Goal: Task Accomplishment & Management: Manage account settings

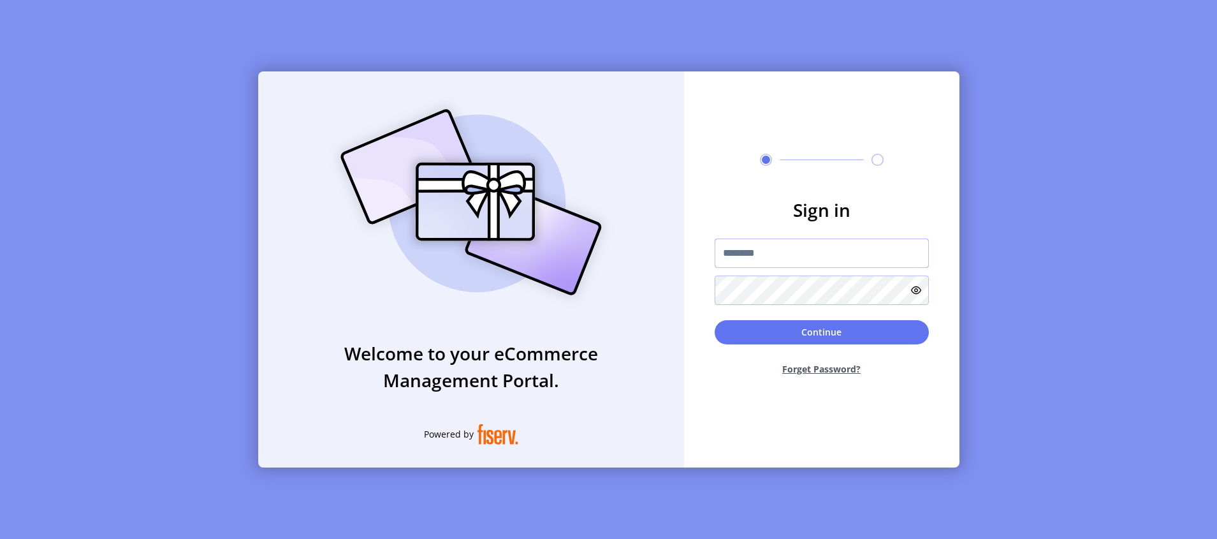
type input "**********"
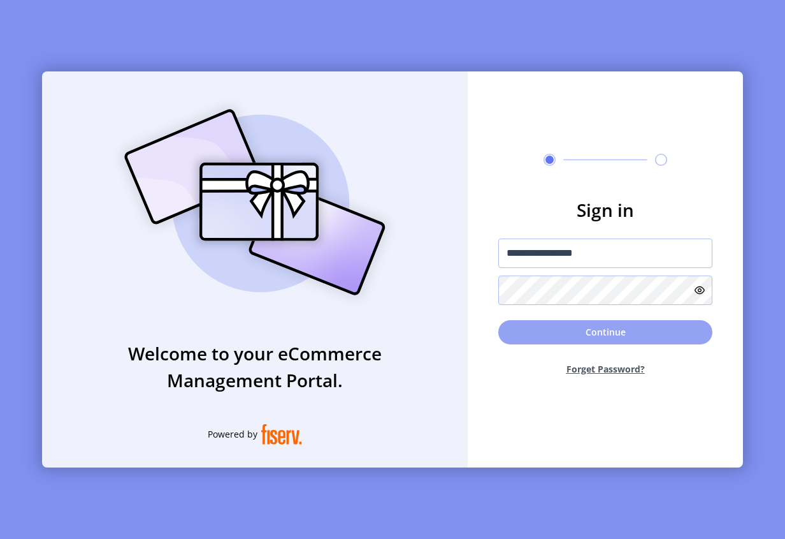
click at [590, 332] on button "Continue" at bounding box center [605, 332] width 214 height 24
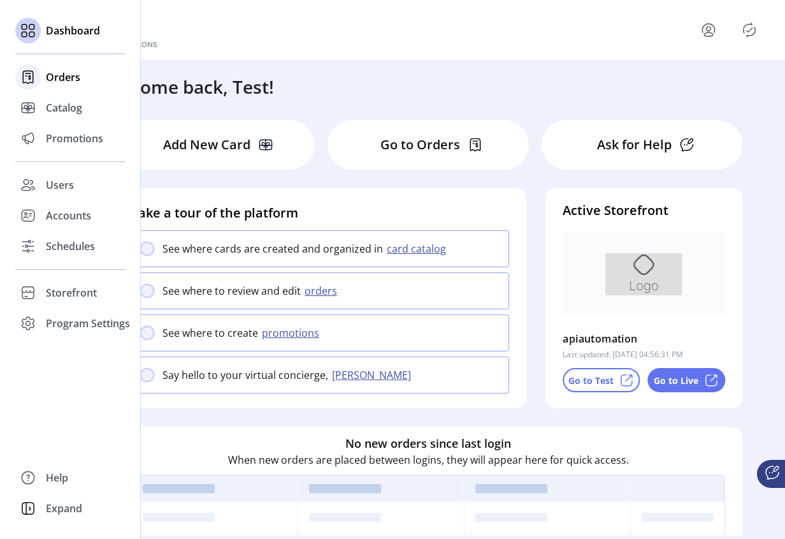
click at [60, 80] on span "Orders" at bounding box center [63, 76] width 34 height 15
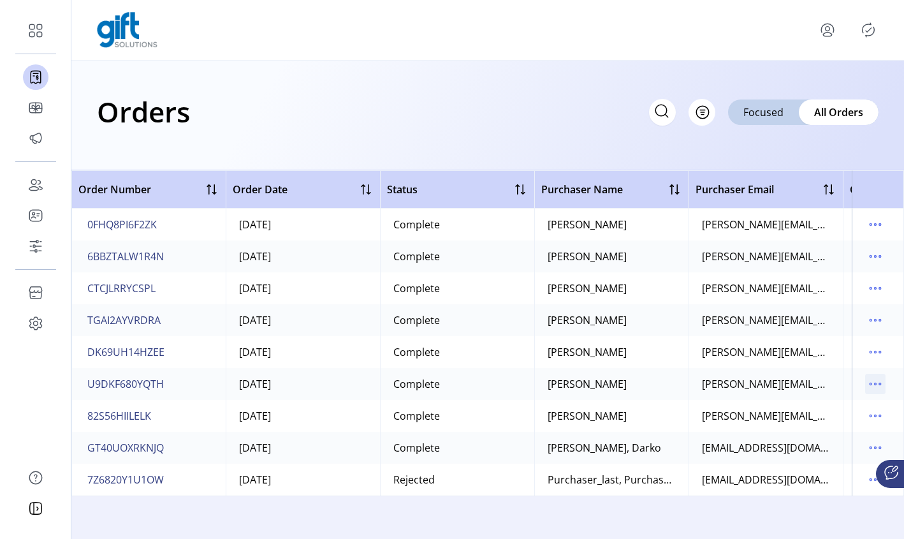
click at [871, 386] on icon "menu" at bounding box center [875, 383] width 20 height 20
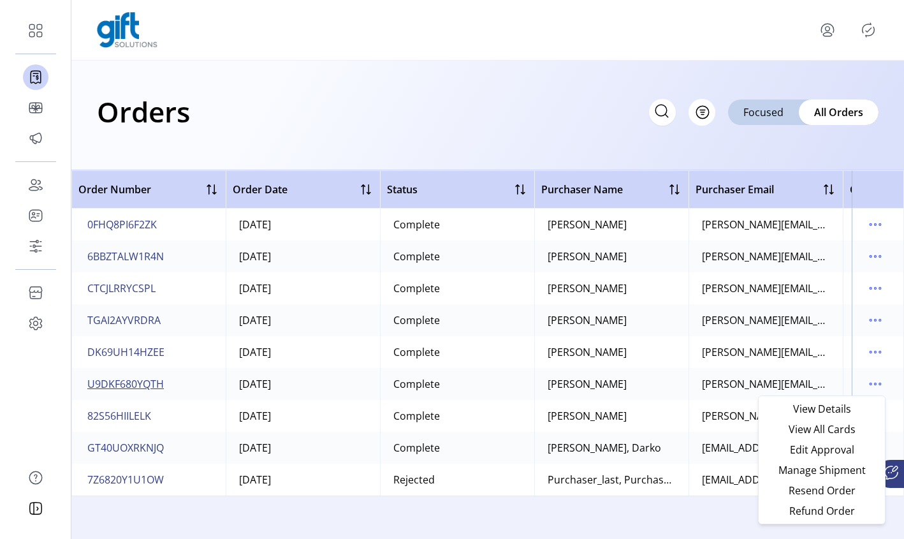
click at [115, 384] on span "U9DKF680YQTH" at bounding box center [125, 383] width 76 height 15
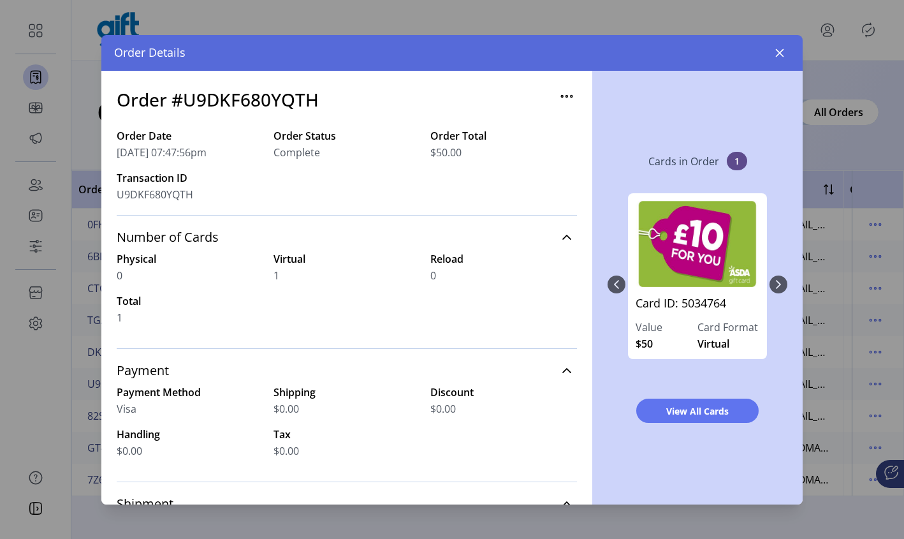
click at [788, 287] on div "Cards in Order 1 Card ID: 5034764 Value $50 Card Format Virtual View All Cards" at bounding box center [697, 287] width 210 height 433
click at [780, 287] on div "Card ID: 5034764 Value $50 Card Format Virtual" at bounding box center [697, 284] width 180 height 208
click at [779, 54] on icon "button" at bounding box center [779, 53] width 10 height 10
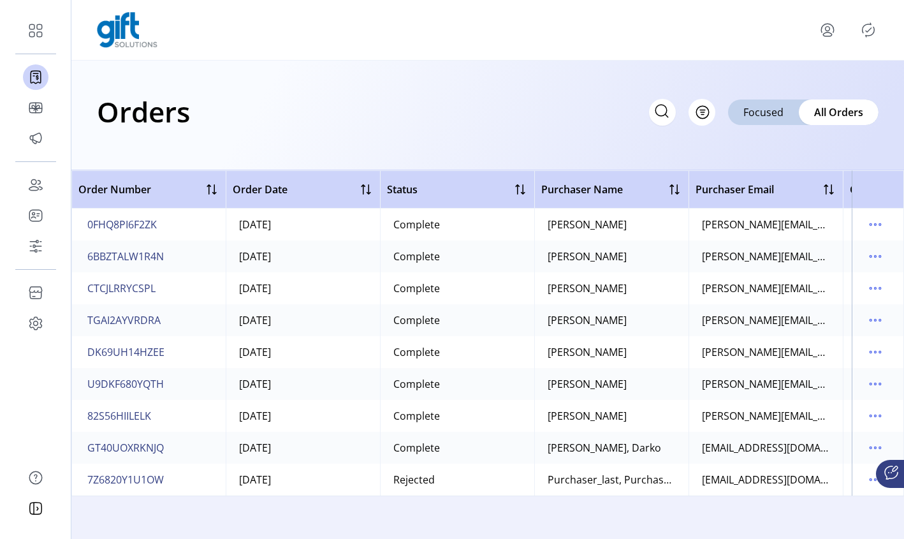
click at [886, 221] on td at bounding box center [877, 224] width 52 height 32
click at [878, 221] on icon "menu" at bounding box center [875, 224] width 20 height 20
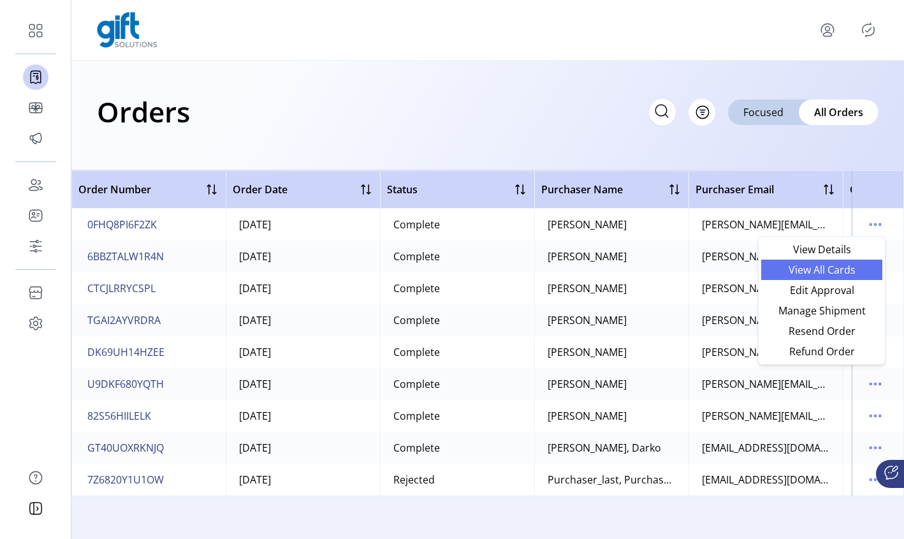
click at [850, 270] on span "View All Cards" at bounding box center [822, 269] width 106 height 10
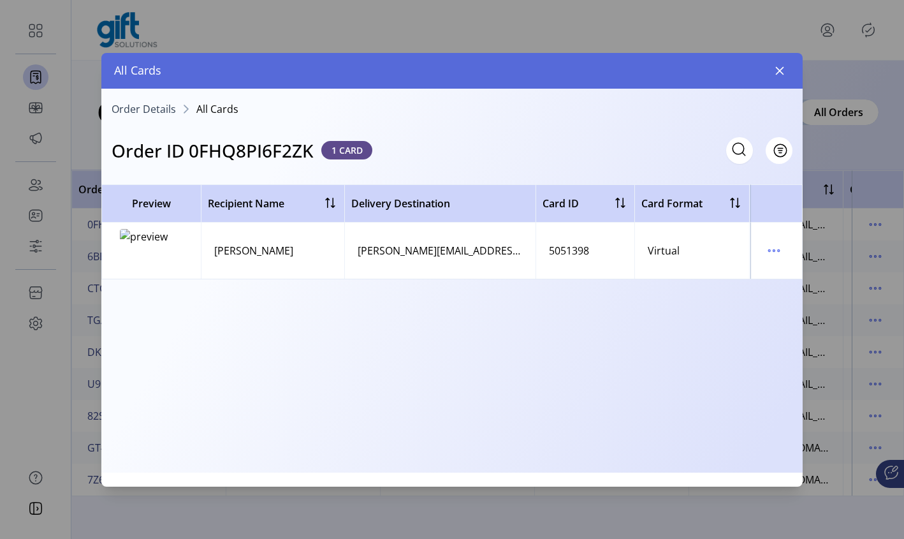
click at [778, 75] on button "button" at bounding box center [779, 71] width 20 height 20
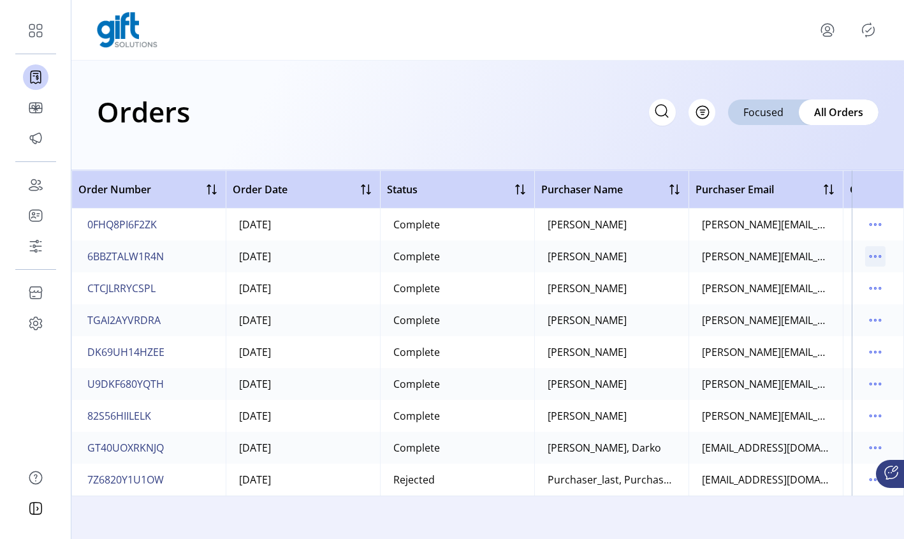
click at [879, 251] on icon "menu" at bounding box center [875, 256] width 20 height 20
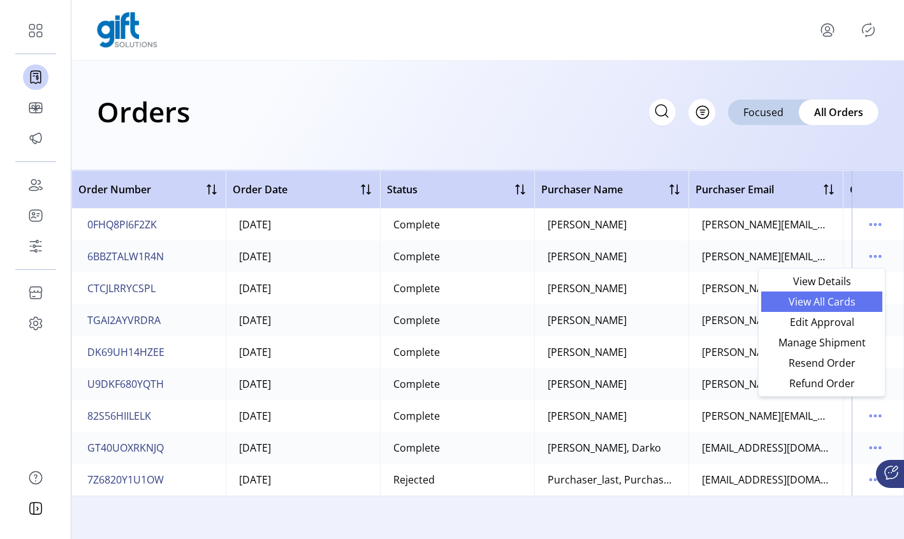
click at [852, 306] on span "View All Cards" at bounding box center [822, 301] width 106 height 10
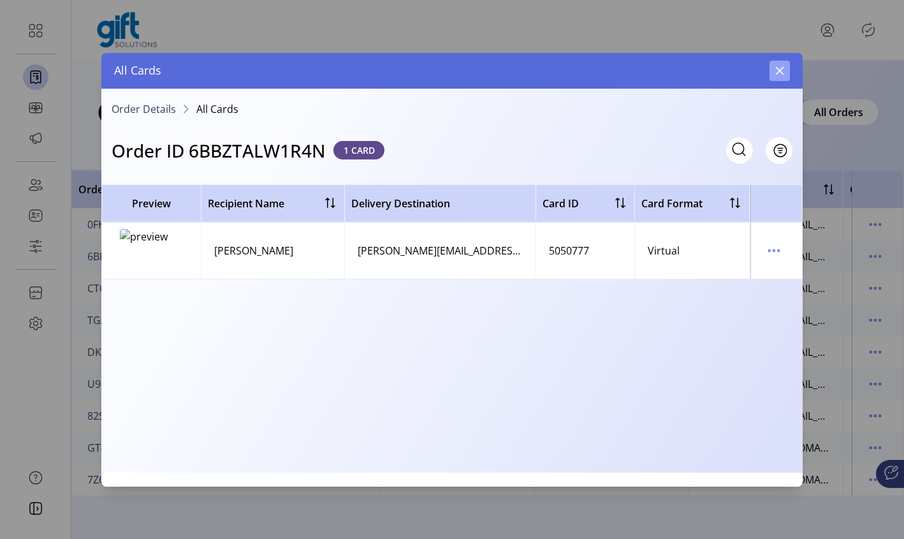
click at [782, 66] on icon "button" at bounding box center [779, 71] width 10 height 10
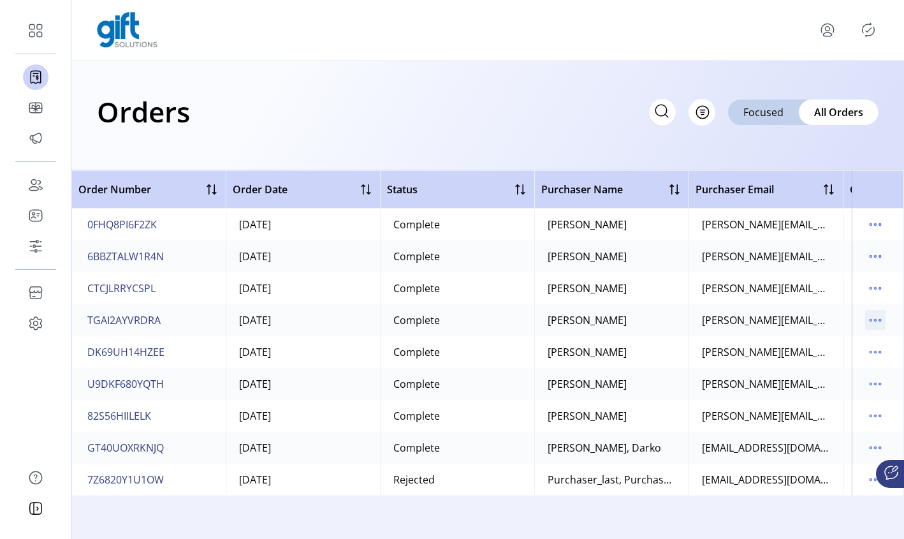
click at [875, 322] on icon "menu" at bounding box center [875, 320] width 20 height 20
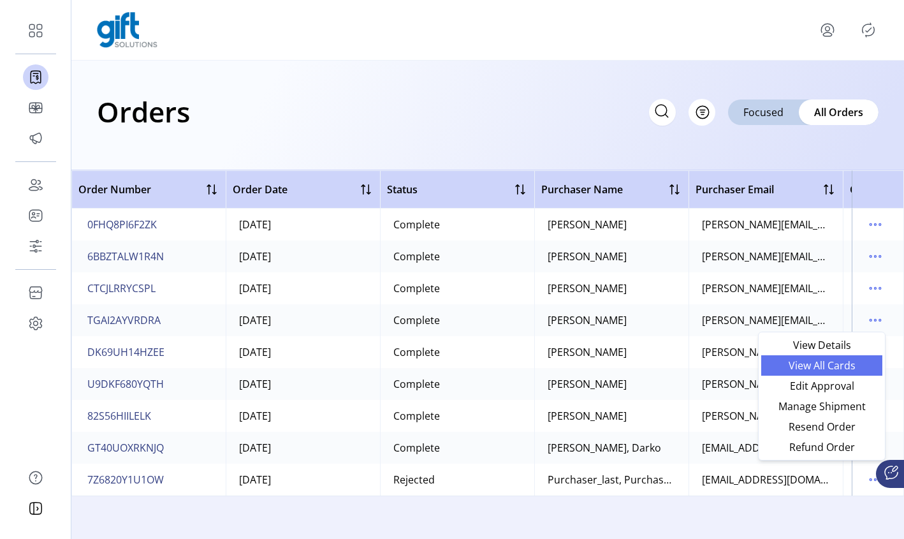
click at [843, 367] on span "View All Cards" at bounding box center [822, 365] width 106 height 10
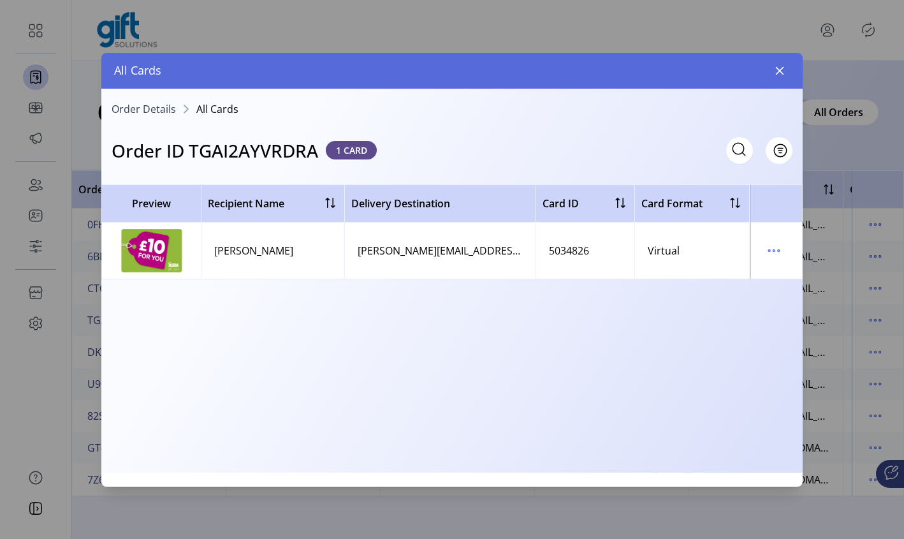
click at [780, 73] on icon "button" at bounding box center [779, 71] width 10 height 10
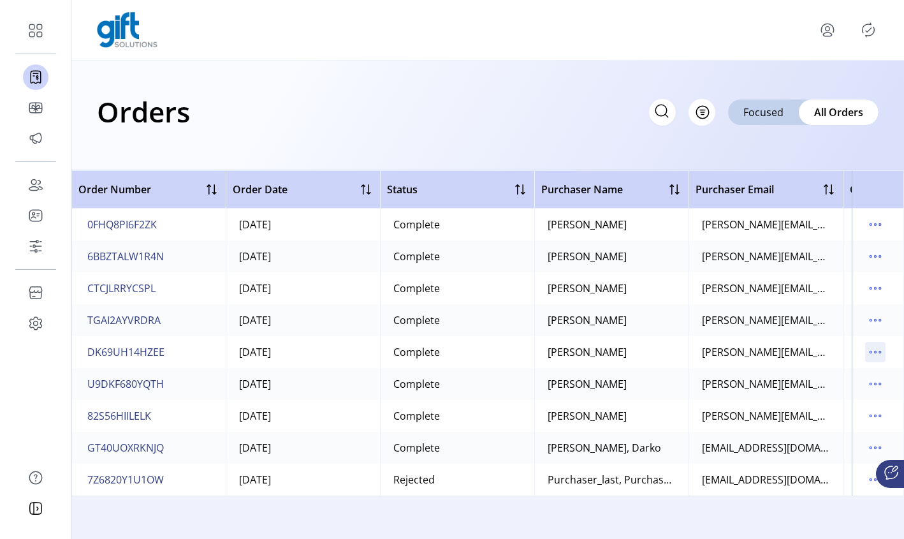
click at [878, 350] on icon "menu" at bounding box center [875, 352] width 20 height 20
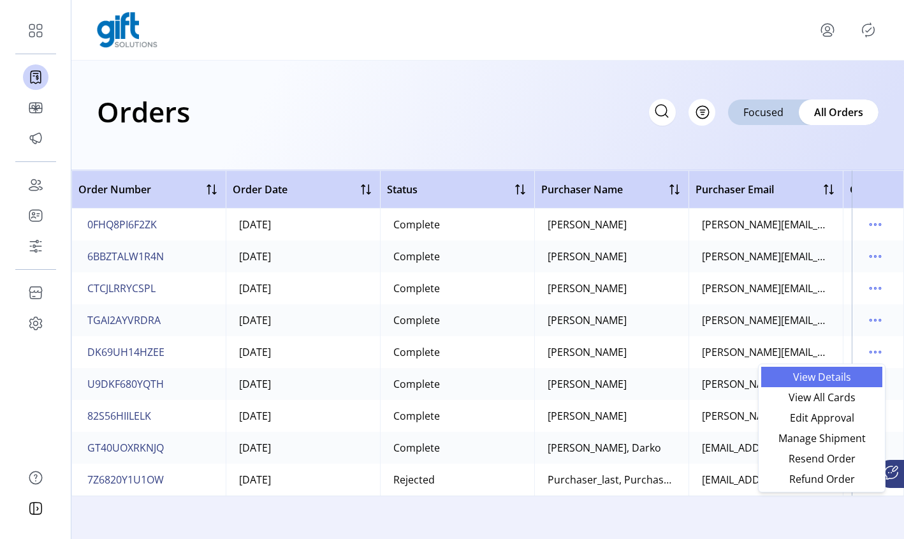
click at [829, 382] on span "View Details" at bounding box center [822, 377] width 106 height 10
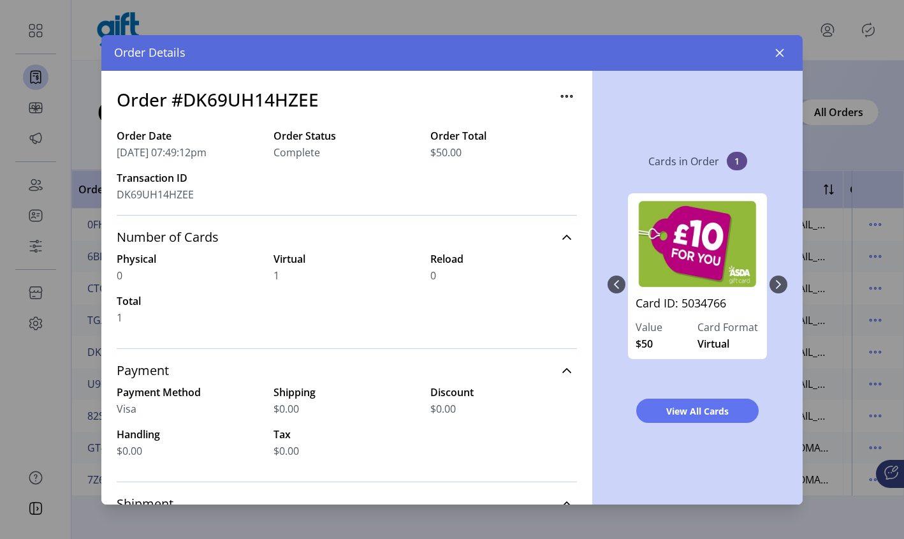
click at [785, 41] on div "Order Details" at bounding box center [451, 53] width 701 height 36
click at [783, 48] on icon "button" at bounding box center [779, 53] width 10 height 10
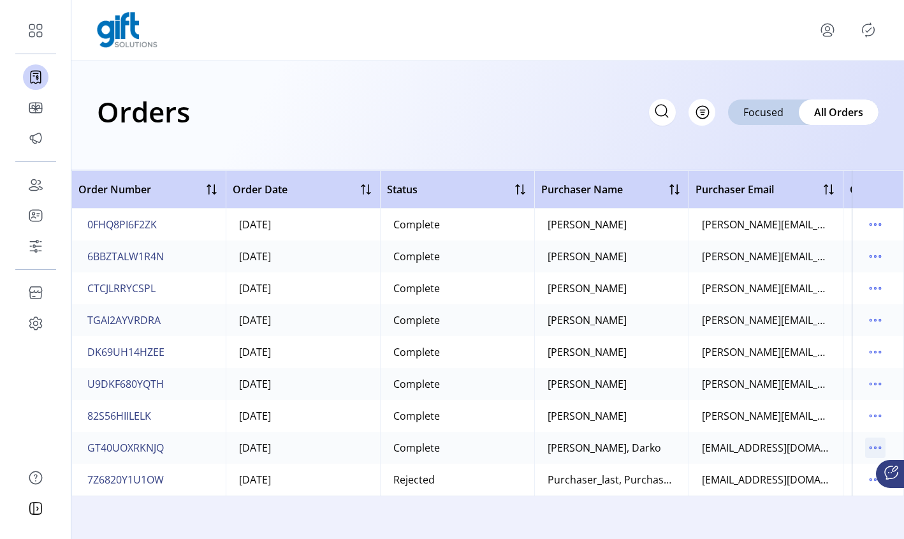
click at [874, 447] on icon "menu" at bounding box center [875, 448] width 2 height 2
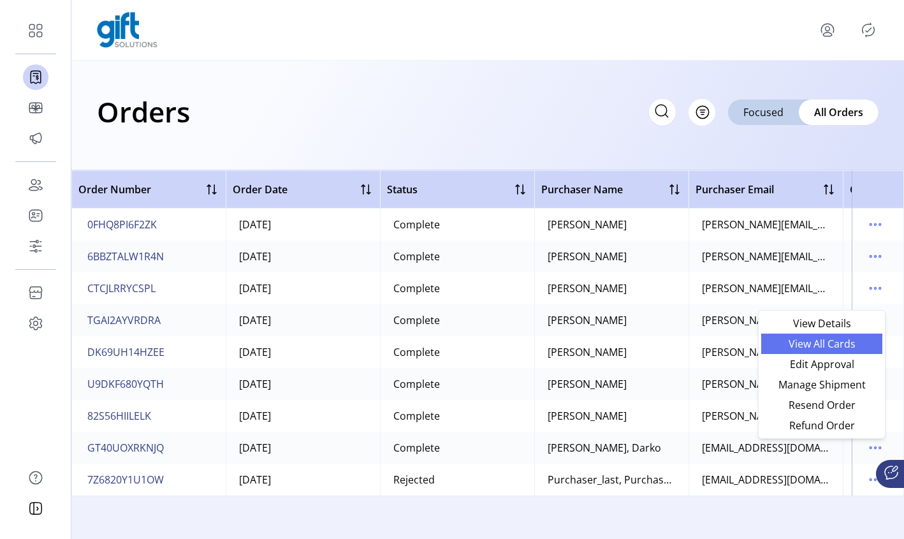
click at [832, 340] on span "View All Cards" at bounding box center [822, 343] width 106 height 10
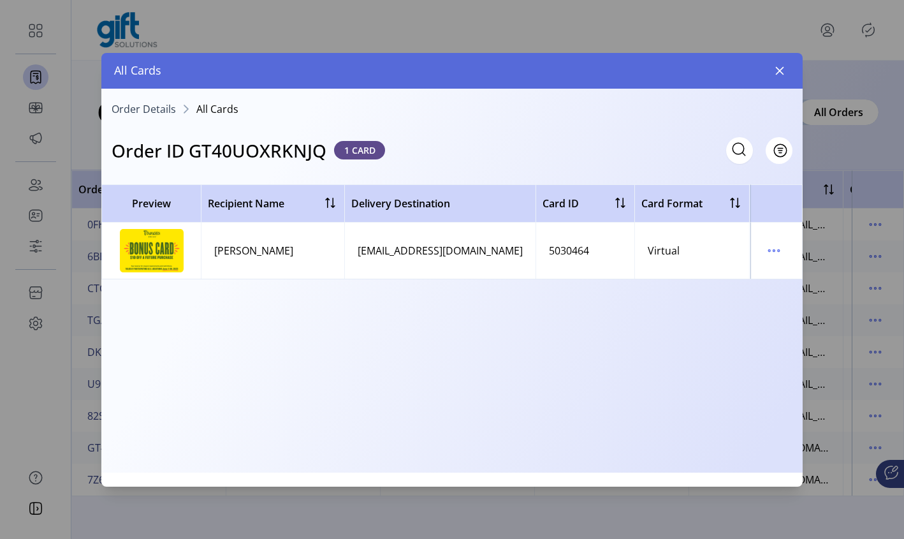
drag, startPoint x: 776, startPoint y: 72, endPoint x: 819, endPoint y: 69, distance: 43.4
click at [776, 71] on icon "button" at bounding box center [779, 71] width 10 height 10
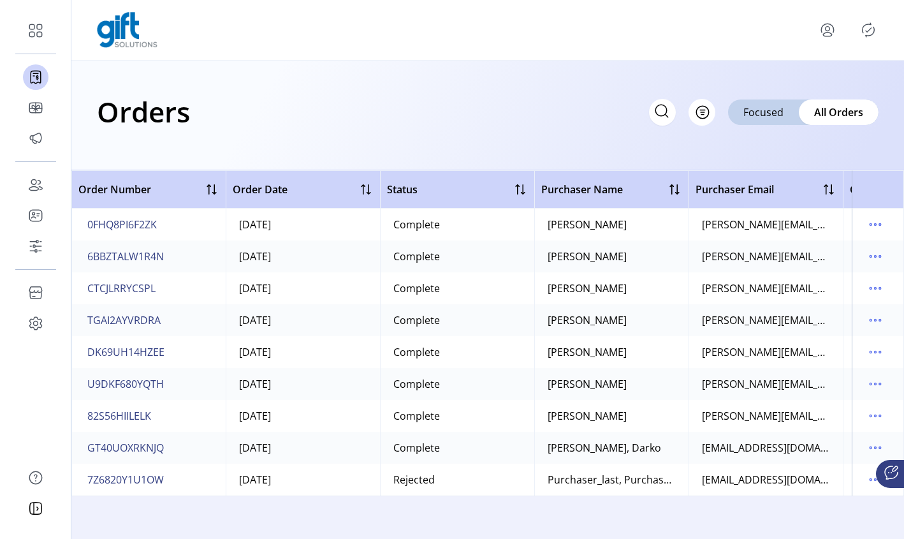
click at [824, 30] on icon "menu" at bounding box center [827, 30] width 20 height 20
click at [797, 86] on span "Sign Out" at bounding box center [802, 85] width 96 height 10
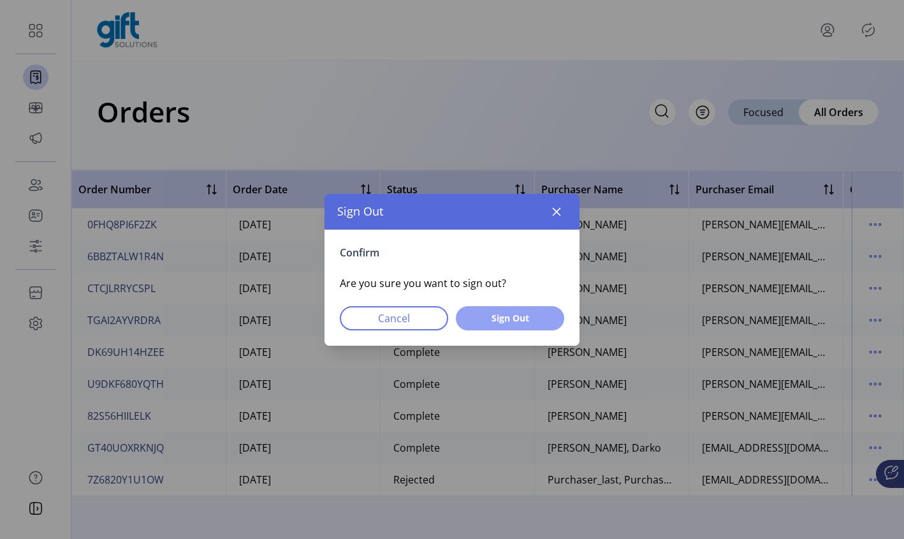
click at [508, 321] on span "Sign Out" at bounding box center [509, 317] width 75 height 13
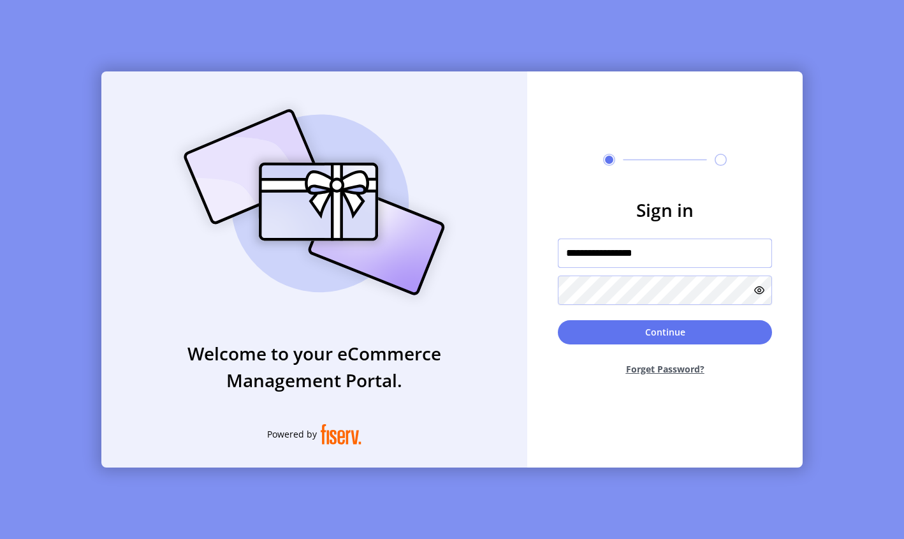
click at [671, 252] on input "**********" at bounding box center [665, 252] width 214 height 29
type input "**********"
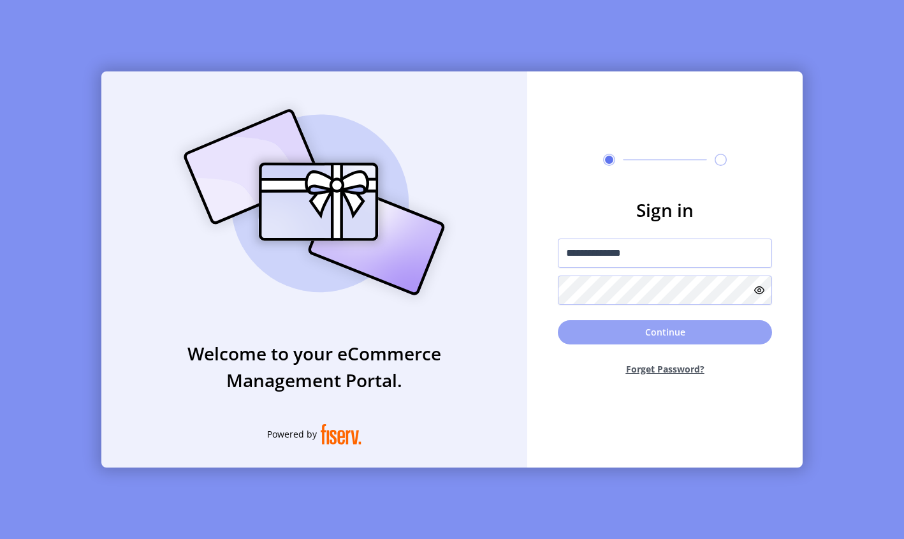
click at [681, 324] on button "Continue" at bounding box center [665, 332] width 214 height 24
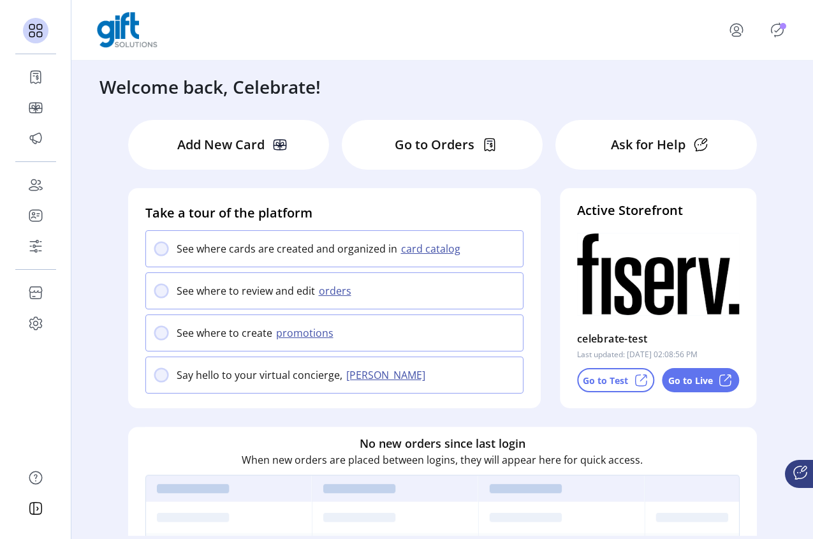
click at [780, 32] on icon "Publisher Panel" at bounding box center [777, 30] width 20 height 20
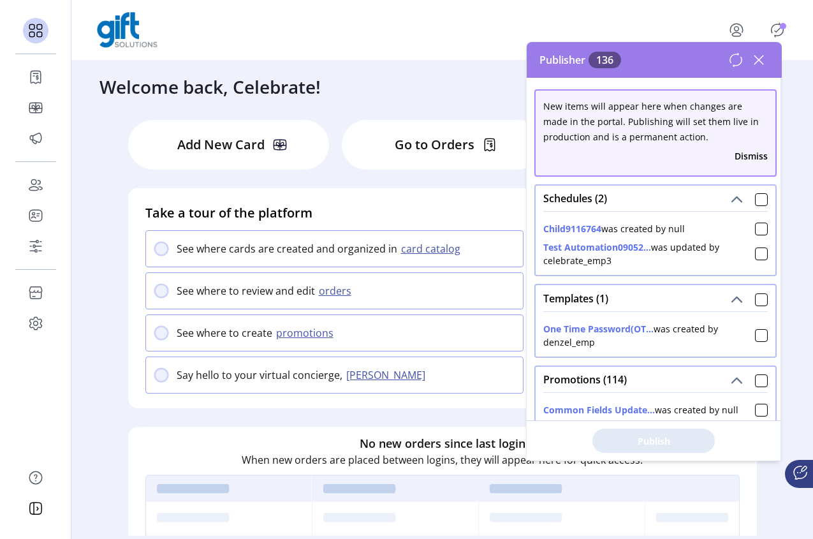
click at [753, 61] on icon at bounding box center [758, 60] width 20 height 20
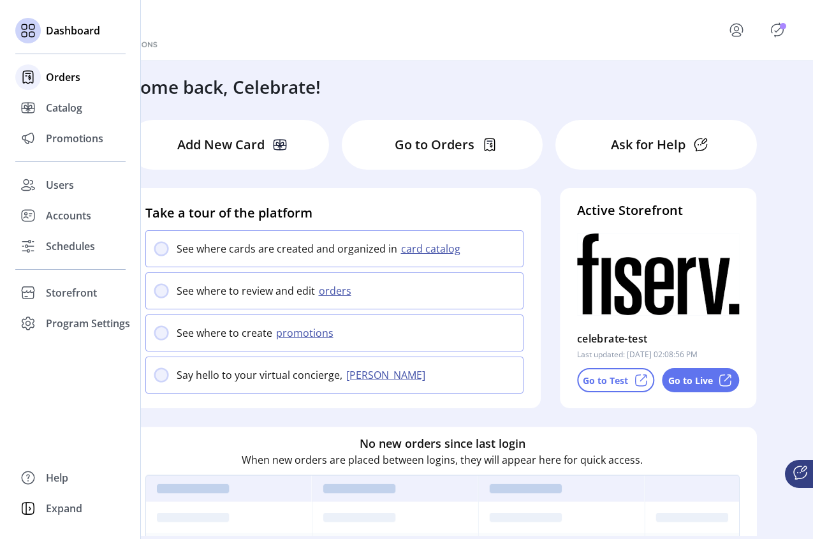
click at [61, 74] on span "Orders" at bounding box center [63, 76] width 34 height 15
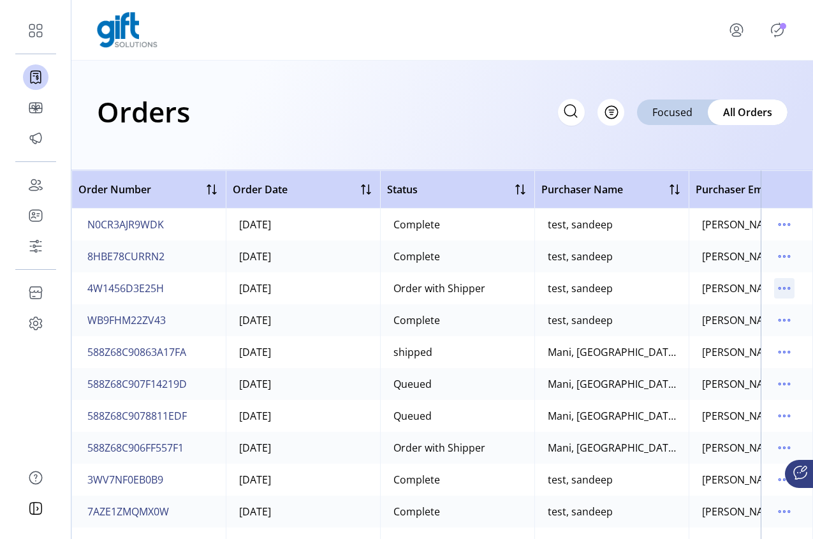
click at [788, 287] on icon "menu" at bounding box center [789, 288] width 2 height 2
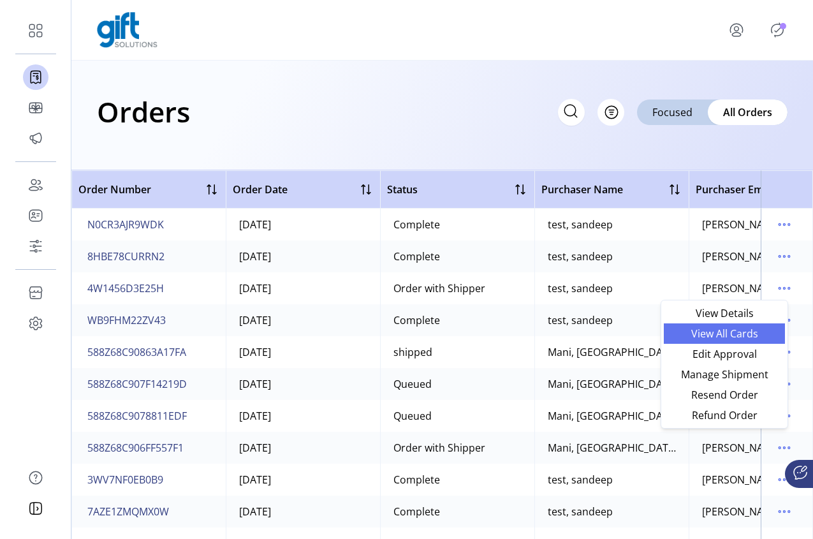
click at [751, 334] on span "View All Cards" at bounding box center [724, 333] width 106 height 10
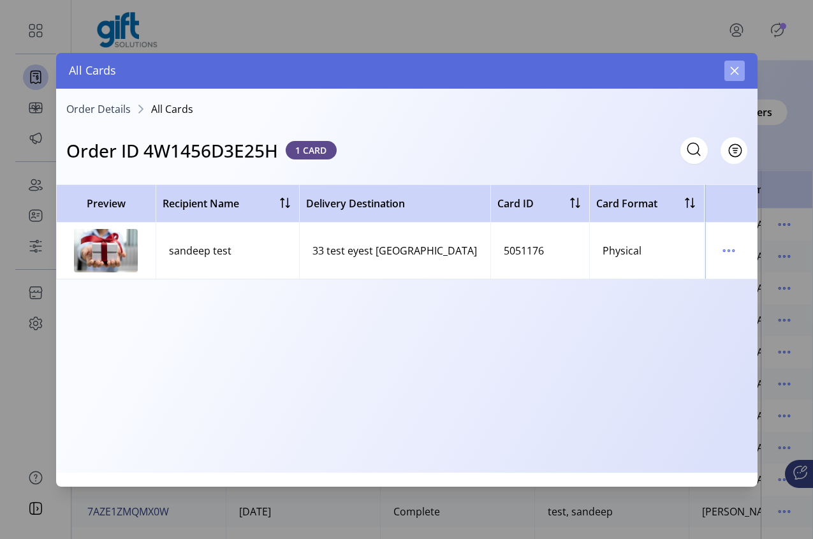
click at [734, 71] on icon "button" at bounding box center [734, 70] width 8 height 8
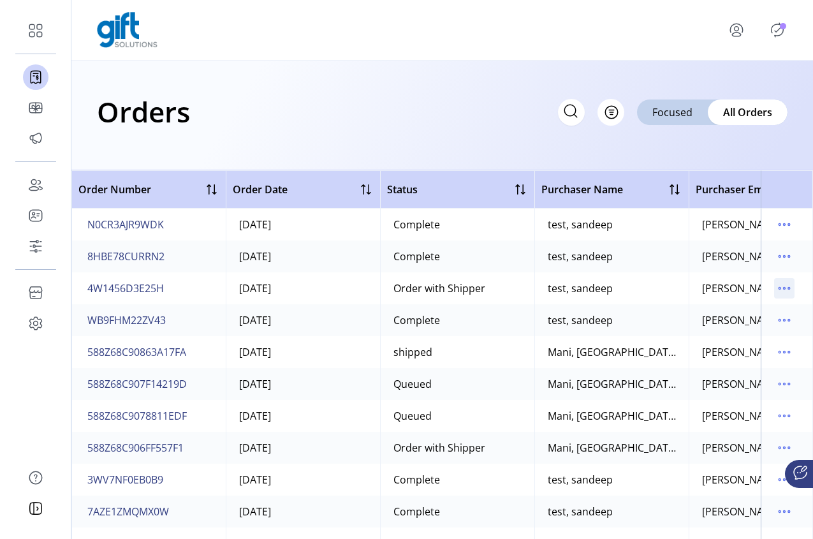
click at [775, 282] on icon "menu" at bounding box center [784, 288] width 20 height 20
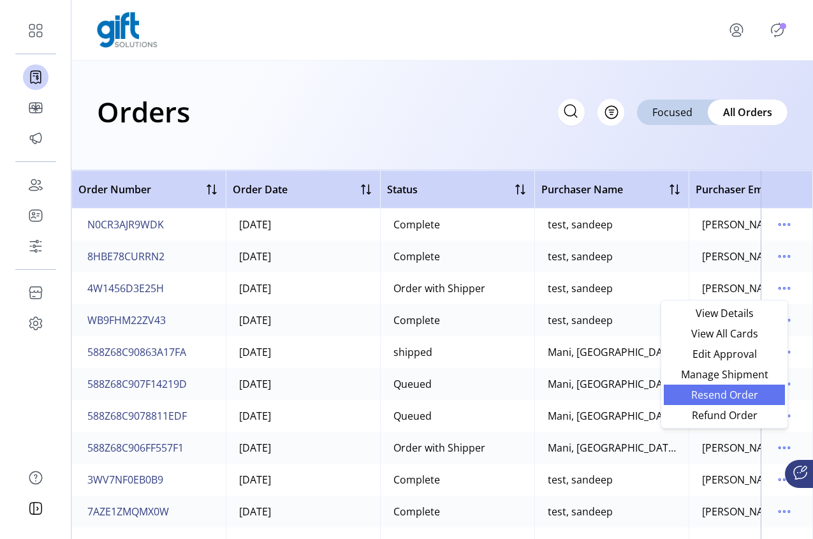
click at [752, 396] on span "Resend Order" at bounding box center [724, 394] width 106 height 10
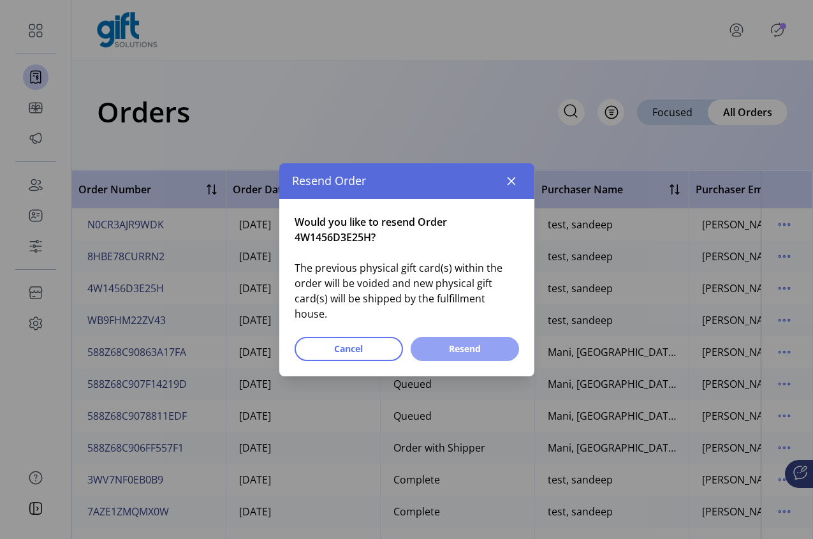
click at [473, 336] on button "Resend" at bounding box center [464, 348] width 108 height 24
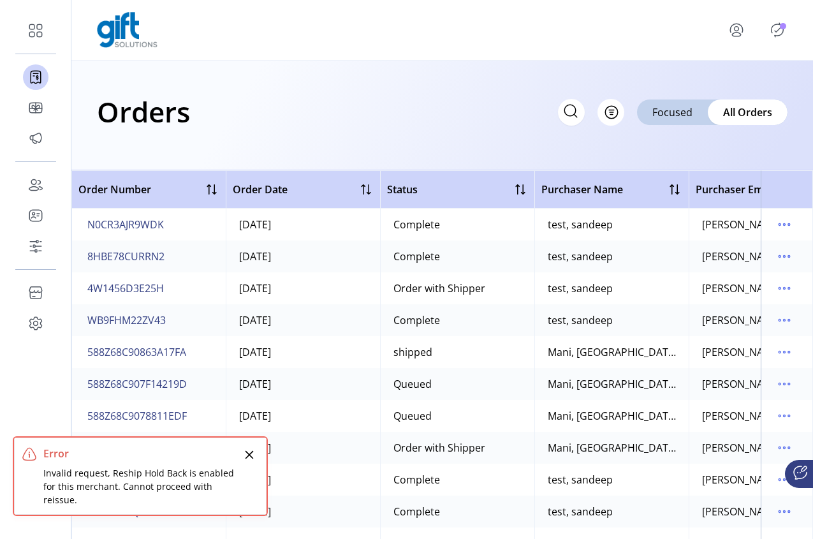
click at [812, 373] on div "Order Number Order Date Status Purchaser Name Purchaser Email Card Format Merch…" at bounding box center [441, 354] width 741 height 368
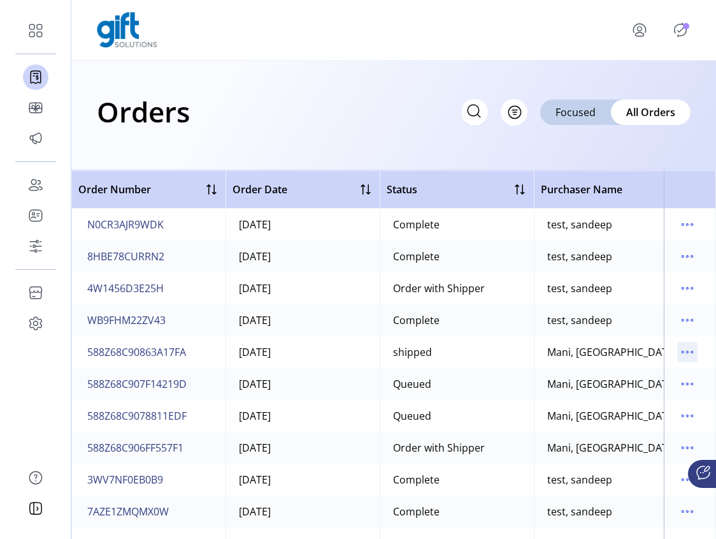
click at [687, 351] on icon "menu" at bounding box center [688, 352] width 2 height 2
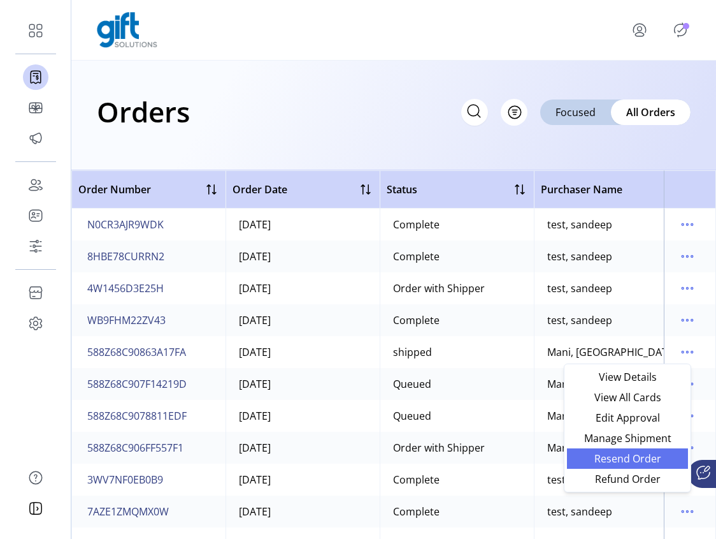
click at [644, 463] on span "Resend Order" at bounding box center [628, 458] width 106 height 10
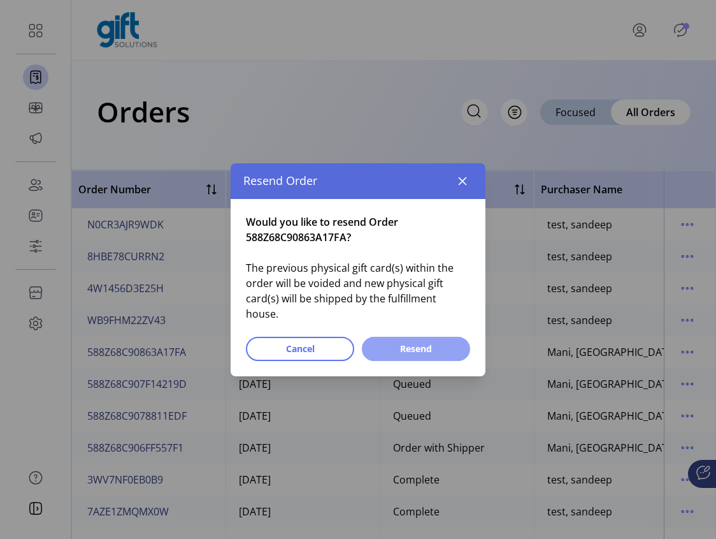
click at [421, 342] on span "Resend" at bounding box center [416, 348] width 75 height 13
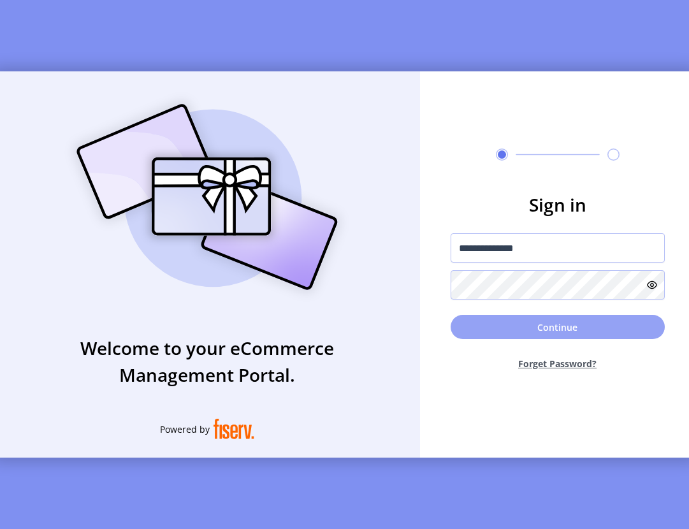
click at [533, 337] on button "Continue" at bounding box center [558, 327] width 214 height 24
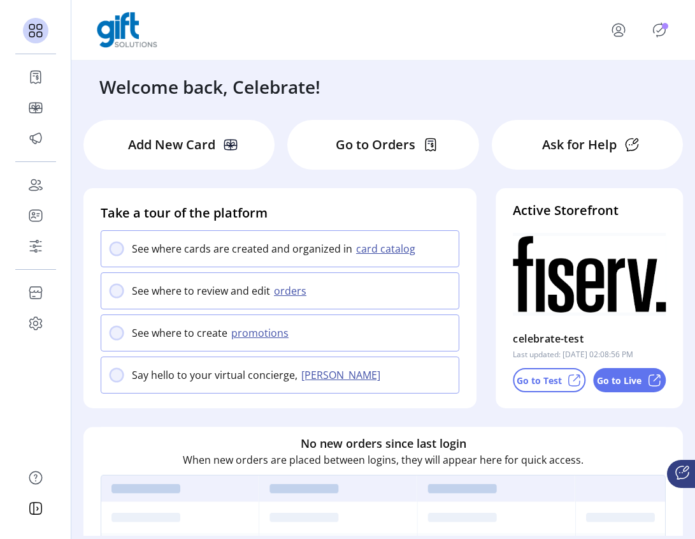
drag, startPoint x: 625, startPoint y: 33, endPoint x: 624, endPoint y: 45, distance: 12.2
click at [625, 33] on icon "menu" at bounding box center [619, 30] width 20 height 20
click at [582, 86] on span "Sign Out" at bounding box center [594, 85] width 96 height 10
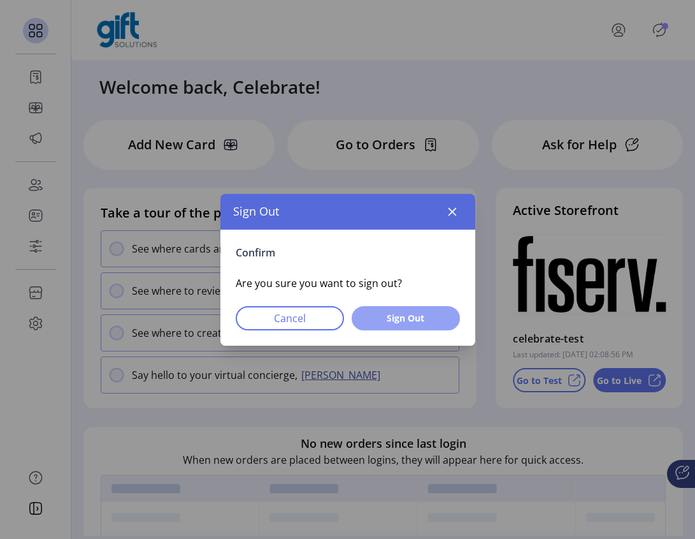
click at [400, 324] on button "Sign Out" at bounding box center [406, 318] width 108 height 24
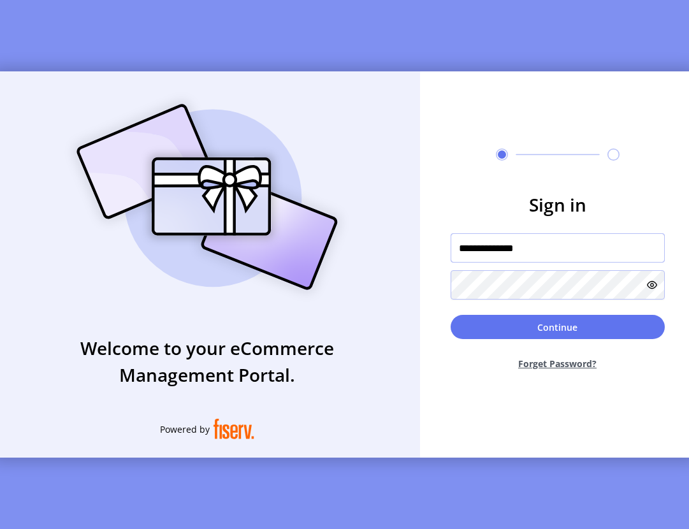
click at [568, 250] on input "**********" at bounding box center [558, 247] width 214 height 29
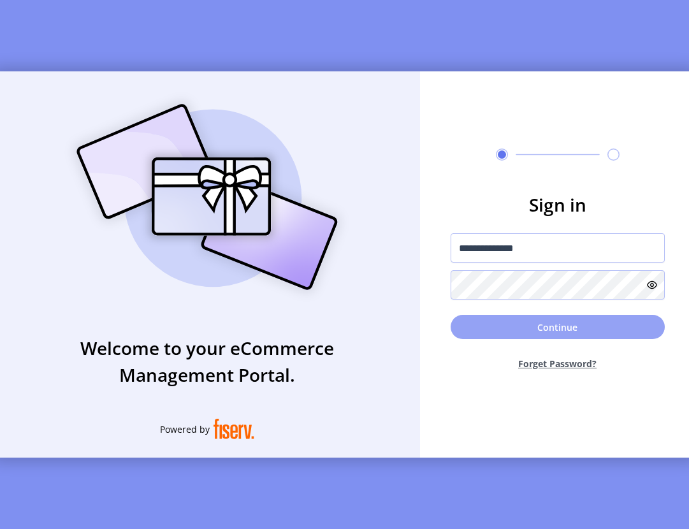
click at [574, 337] on button "Continue" at bounding box center [558, 327] width 214 height 24
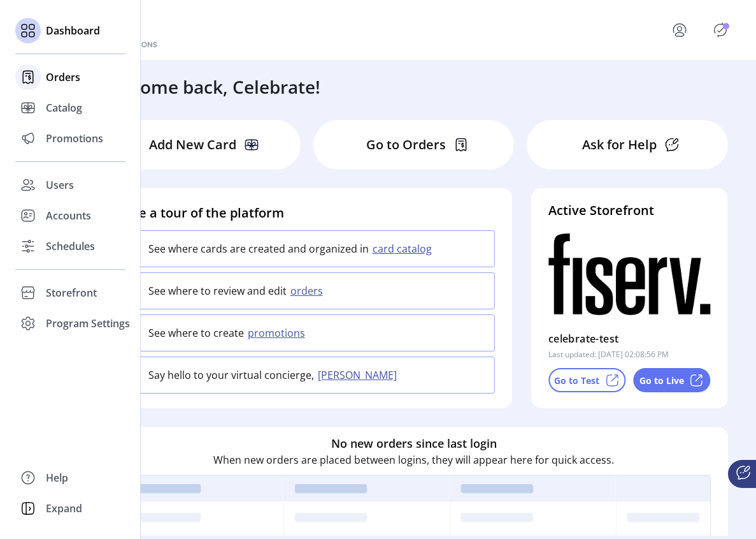
click at [48, 80] on span "Orders" at bounding box center [63, 76] width 34 height 15
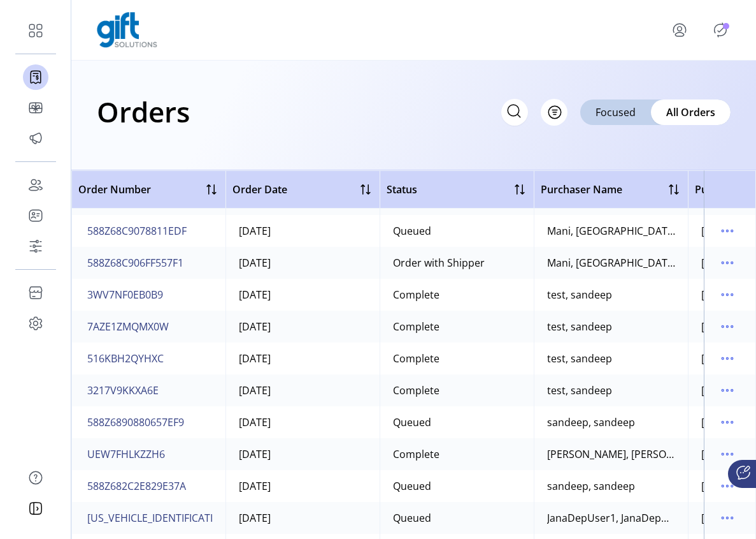
scroll to position [102, 0]
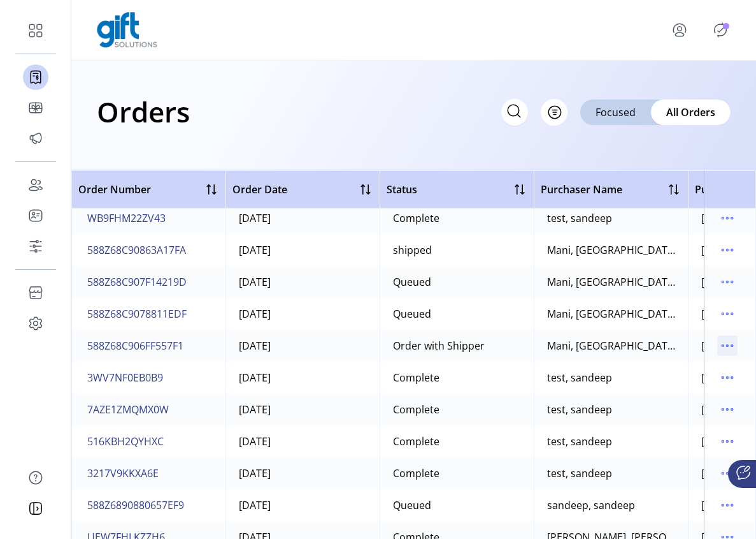
click at [721, 353] on icon "menu" at bounding box center [728, 345] width 20 height 20
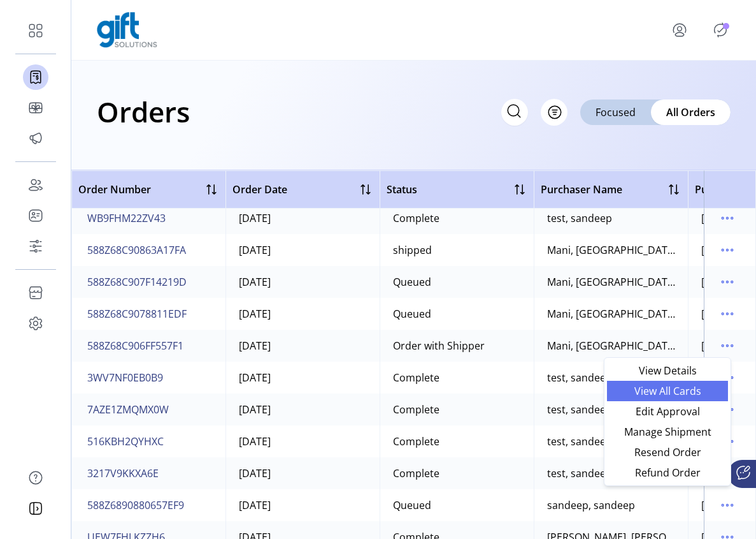
click at [687, 396] on span "View All Cards" at bounding box center [668, 391] width 106 height 10
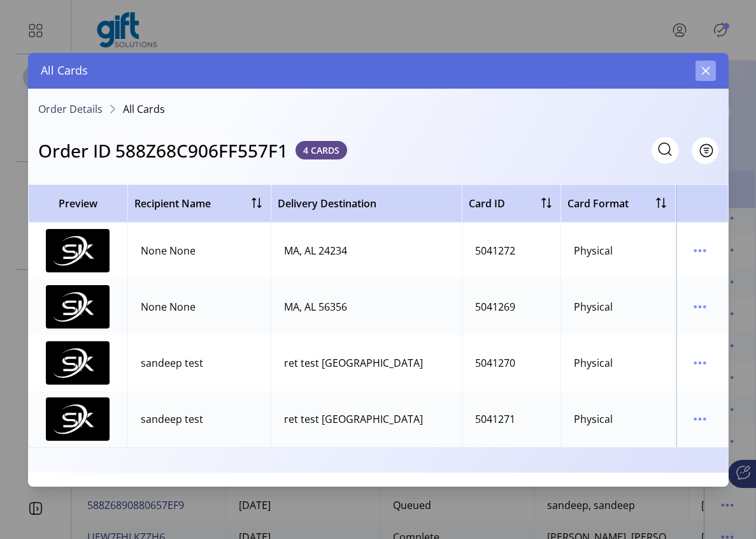
click at [705, 73] on icon "button" at bounding box center [706, 71] width 10 height 10
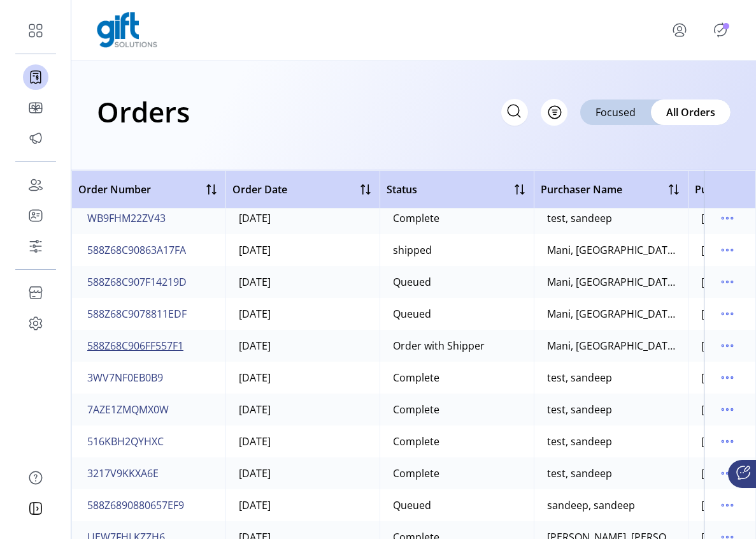
click at [152, 347] on span "588Z68C906FF557F1" at bounding box center [135, 345] width 96 height 15
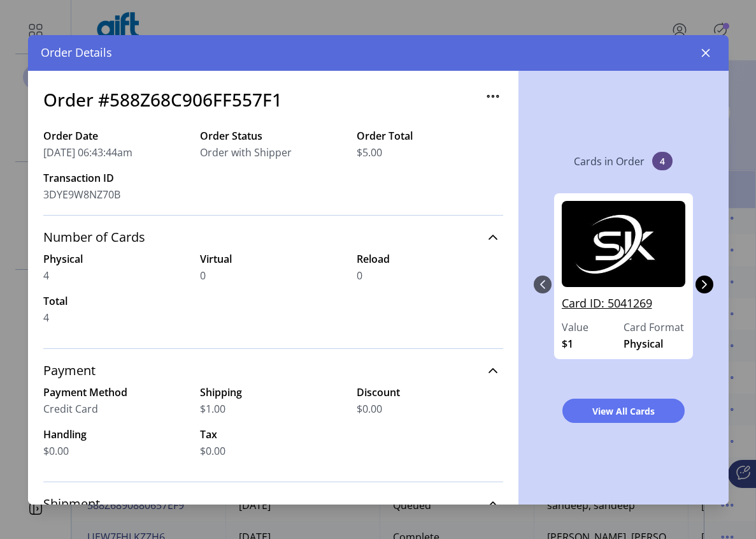
click at [613, 301] on link "Card ID: 5041269" at bounding box center [624, 306] width 124 height 25
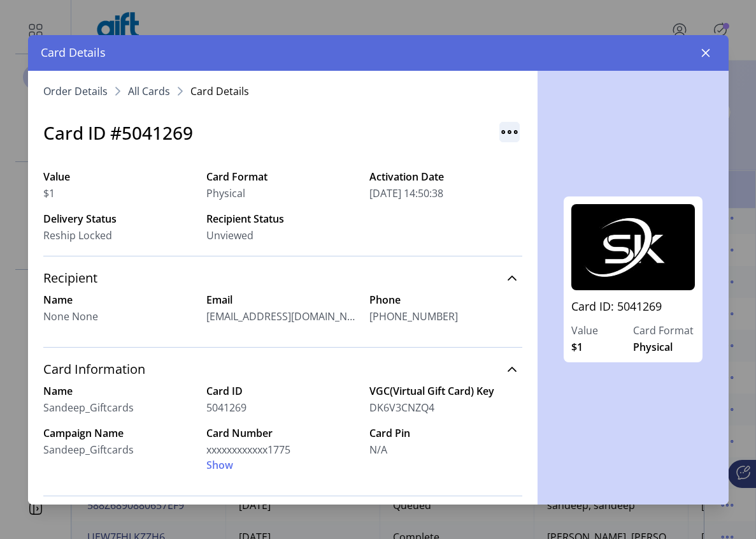
click at [500, 136] on img "button" at bounding box center [510, 132] width 20 height 20
click at [635, 451] on div "Card ID: 5041269 Value $1 Card Format Physical" at bounding box center [633, 287] width 191 height 433
click at [497, 119] on div at bounding box center [509, 132] width 25 height 27
click at [500, 127] on img "button" at bounding box center [510, 132] width 20 height 20
click at [556, 163] on span "Resend Card" at bounding box center [555, 159] width 106 height 10
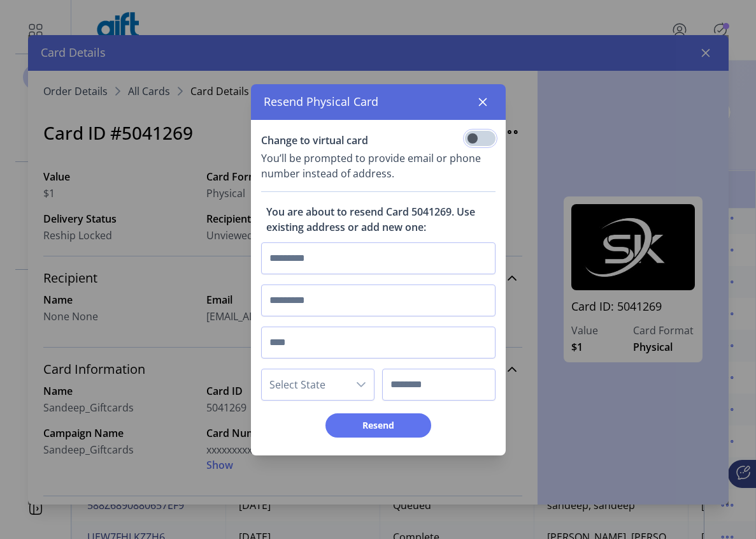
scroll to position [8, 4]
click at [323, 256] on input "text" at bounding box center [378, 258] width 235 height 32
type input "**********"
click at [300, 357] on input "text" at bounding box center [378, 342] width 235 height 32
type input "********"
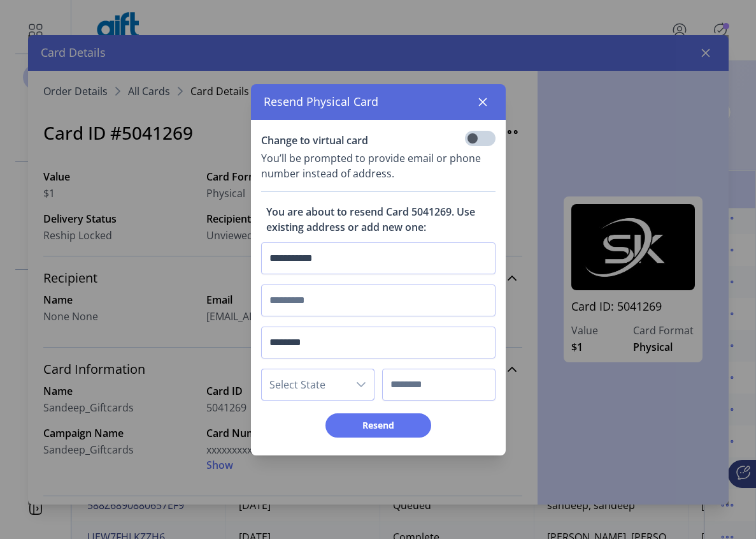
click at [320, 382] on span "Select State" at bounding box center [305, 384] width 87 height 31
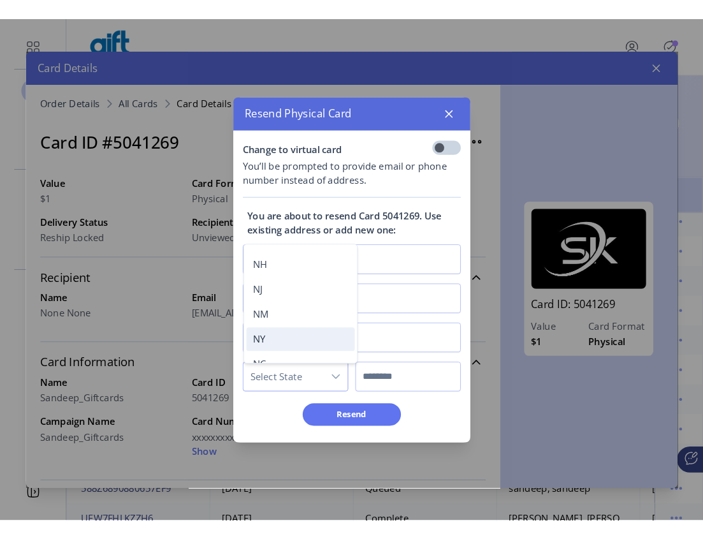
scroll to position [746, 0]
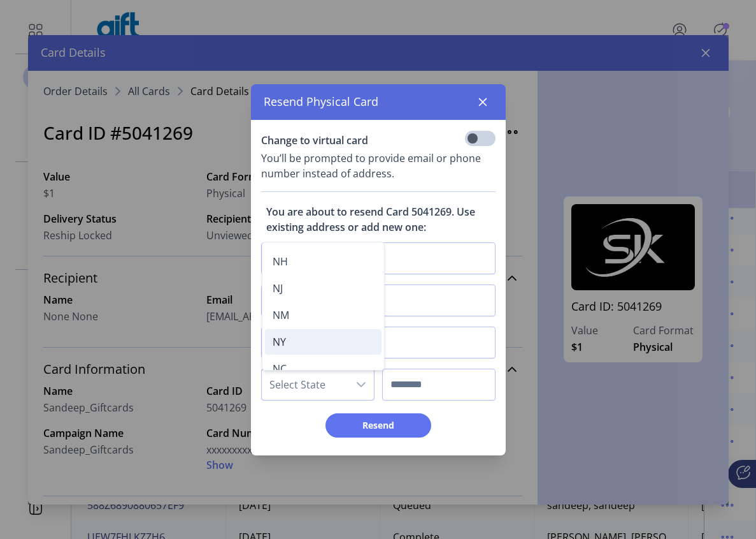
click at [294, 336] on li "NY" at bounding box center [323, 341] width 117 height 25
click at [424, 382] on input "text" at bounding box center [438, 384] width 113 height 32
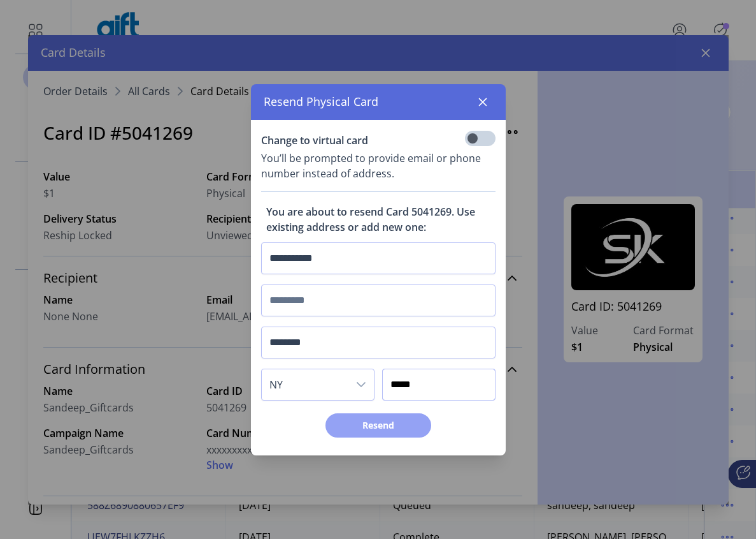
type input "*****"
click at [379, 424] on span "Resend" at bounding box center [378, 424] width 73 height 13
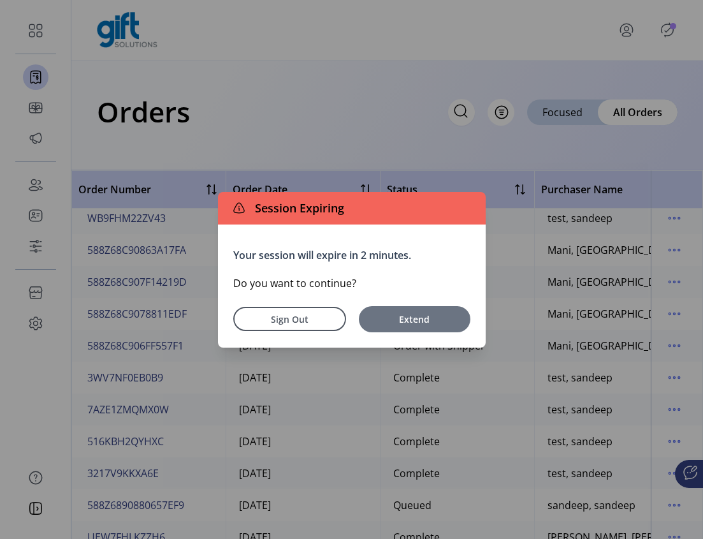
click at [416, 318] on span "Extend" at bounding box center [414, 318] width 99 height 13
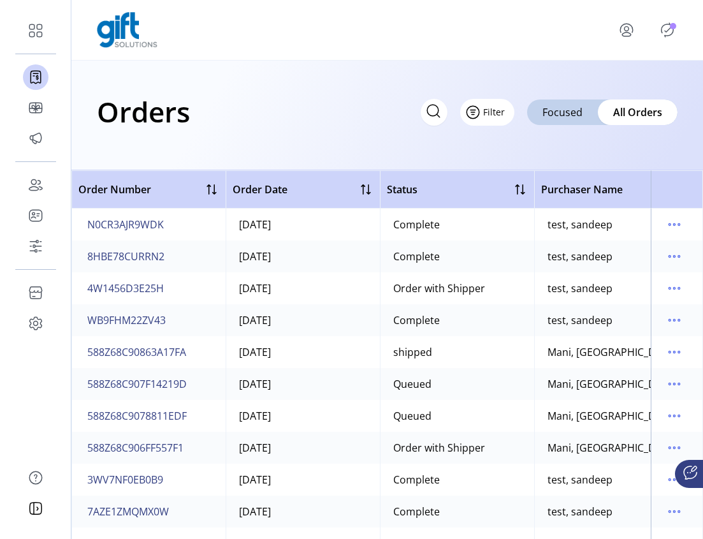
click at [493, 117] on span "Filter" at bounding box center [494, 111] width 22 height 13
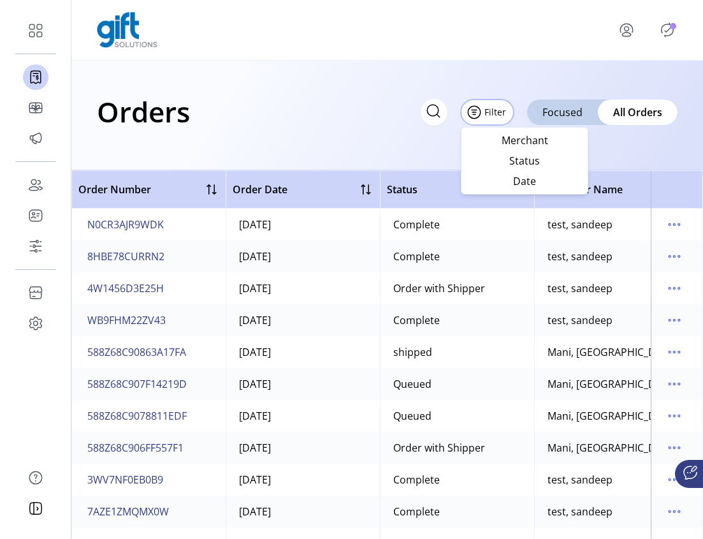
click at [616, 156] on div "Orders Filter Focused All Orders" at bounding box center [387, 116] width 632 height 110
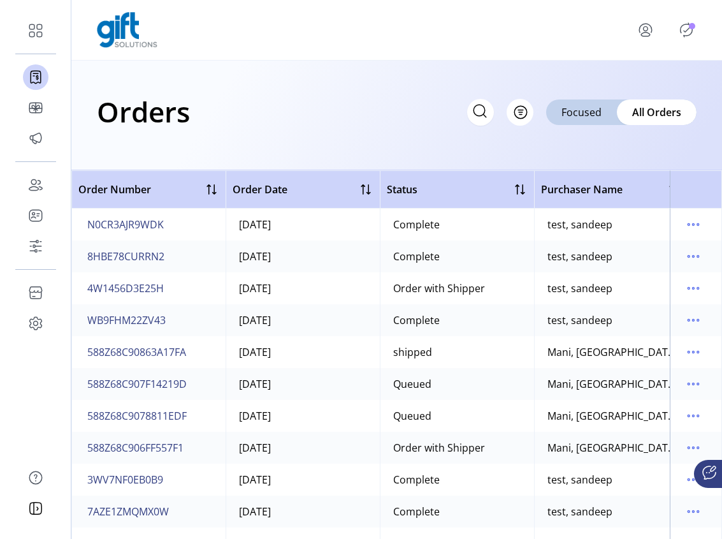
click at [679, 127] on div "Orders Filter Focused All Orders" at bounding box center [397, 111] width 600 height 45
click at [519, 108] on span "Filter" at bounding box center [513, 111] width 22 height 13
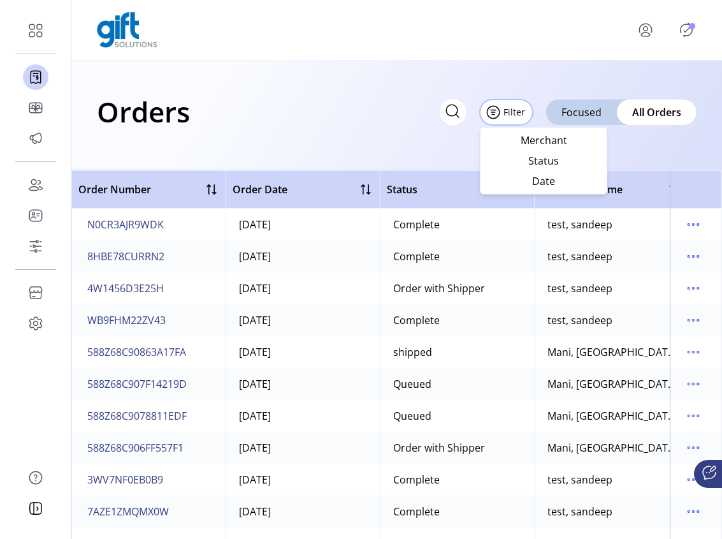
click at [423, 148] on div "Orders Filter Focused All Orders" at bounding box center [396, 116] width 651 height 110
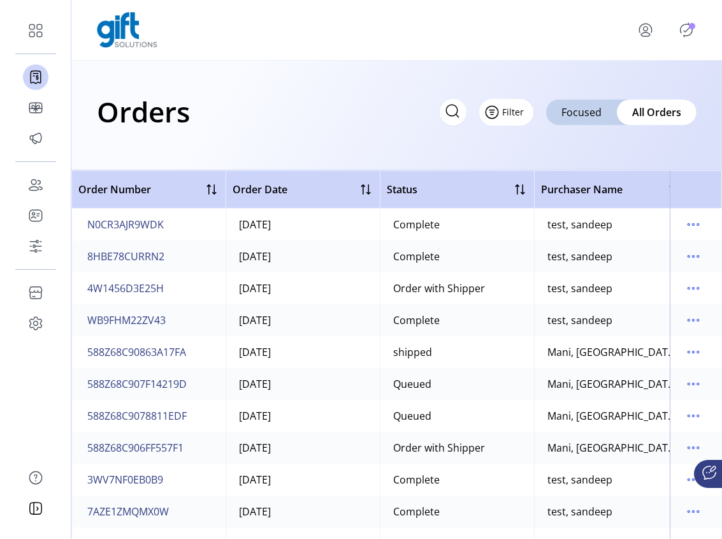
click at [504, 107] on span "Filter" at bounding box center [513, 111] width 22 height 13
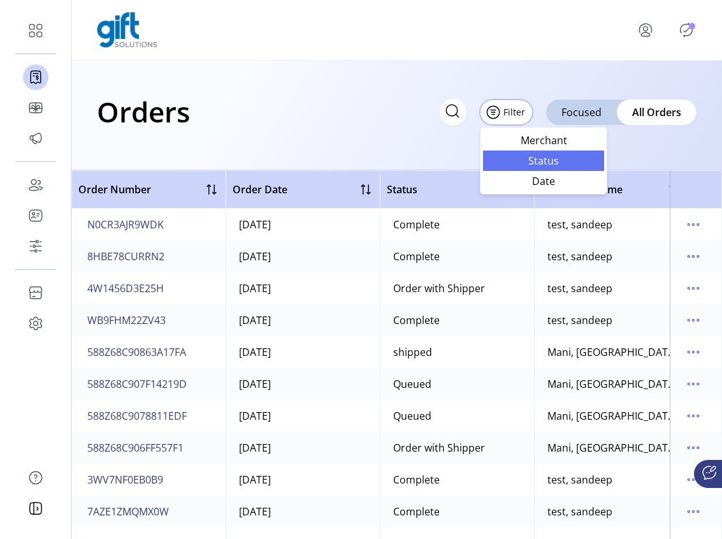
click at [546, 164] on span "Status" at bounding box center [544, 161] width 106 height 10
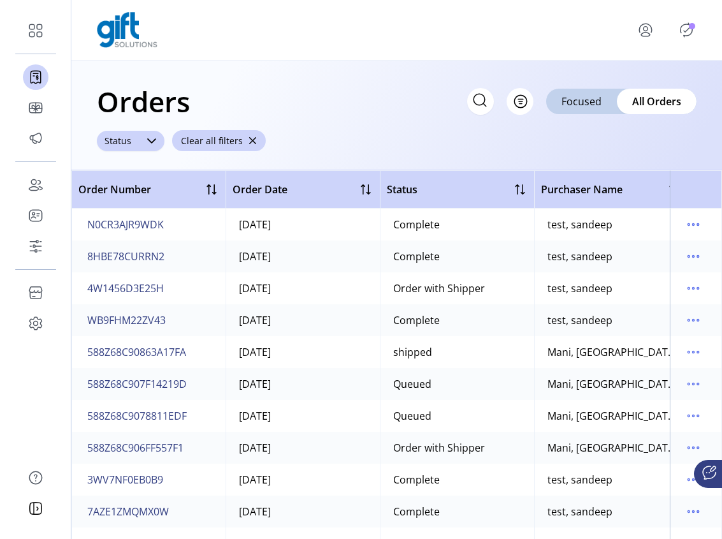
click at [141, 139] on div at bounding box center [151, 141] width 25 height 20
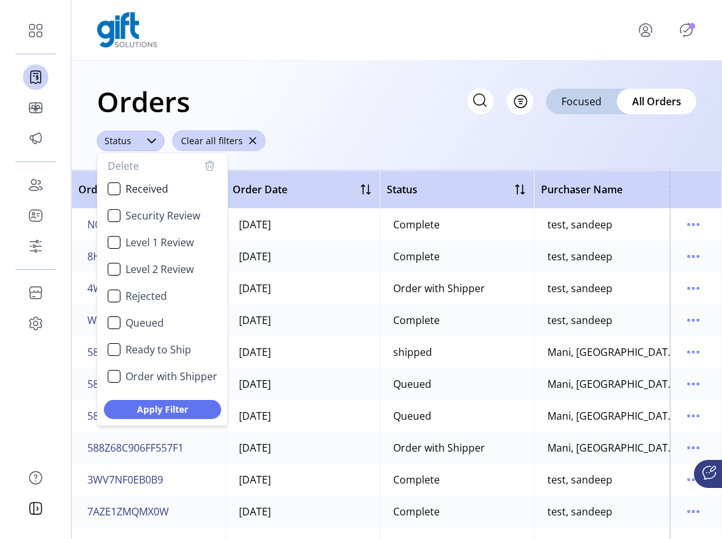
scroll to position [76, 0]
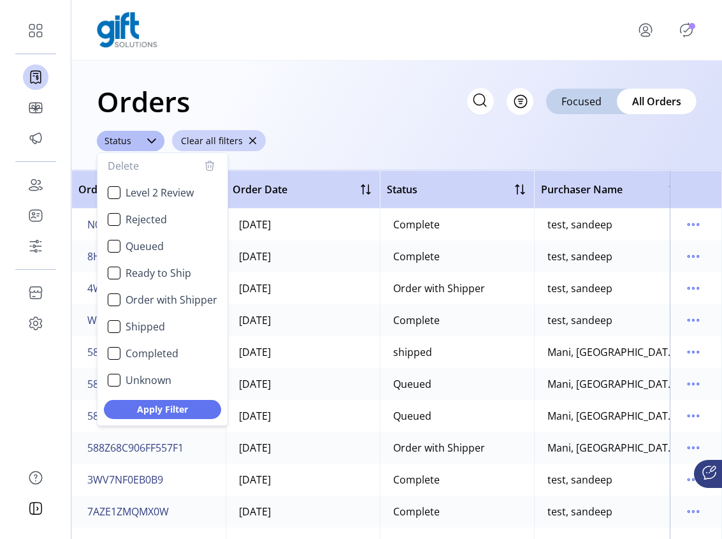
click at [355, 138] on div "Orders Filter Focused All Orders ****** Status Delete Received Security Review …" at bounding box center [396, 116] width 651 height 110
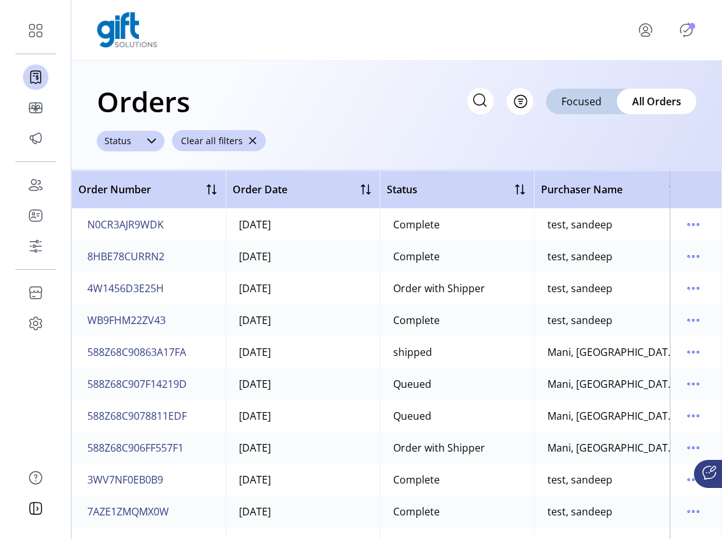
click at [147, 142] on icon at bounding box center [152, 141] width 10 height 10
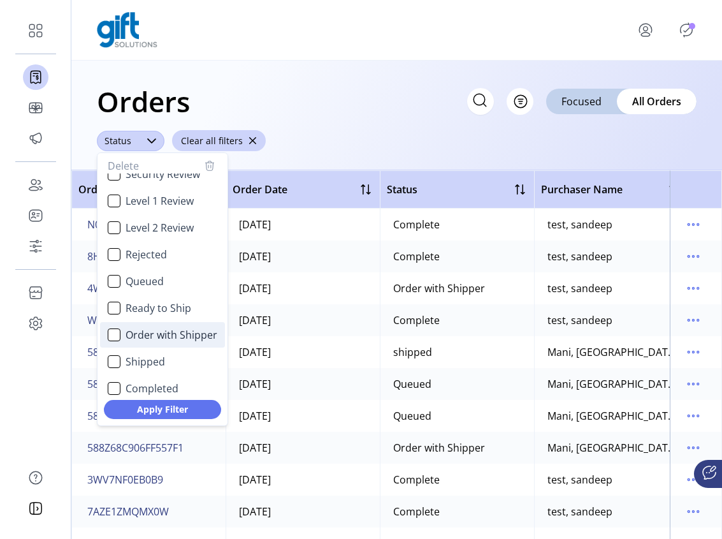
scroll to position [0, 0]
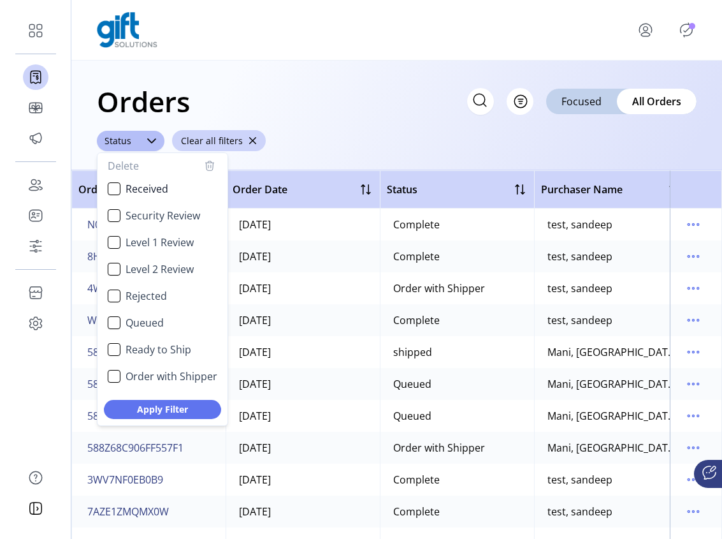
click at [357, 140] on div "Orders Filter Focused All Orders ****** Status Delete Received Security Review …" at bounding box center [396, 116] width 651 height 110
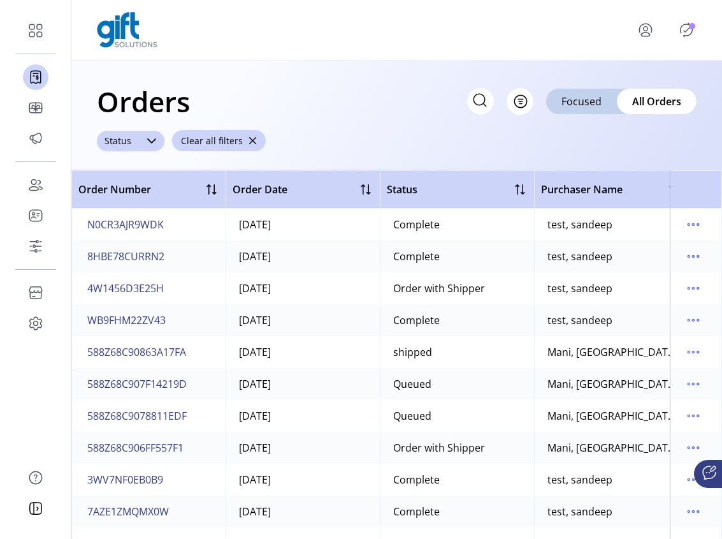
click at [148, 141] on icon at bounding box center [152, 141] width 10 height 10
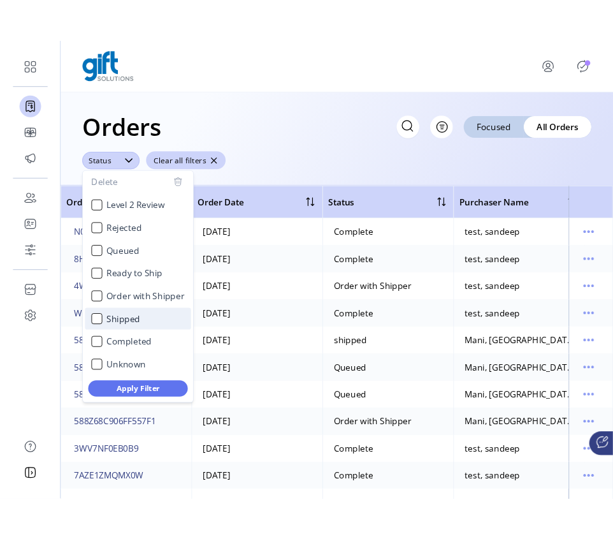
scroll to position [76, 0]
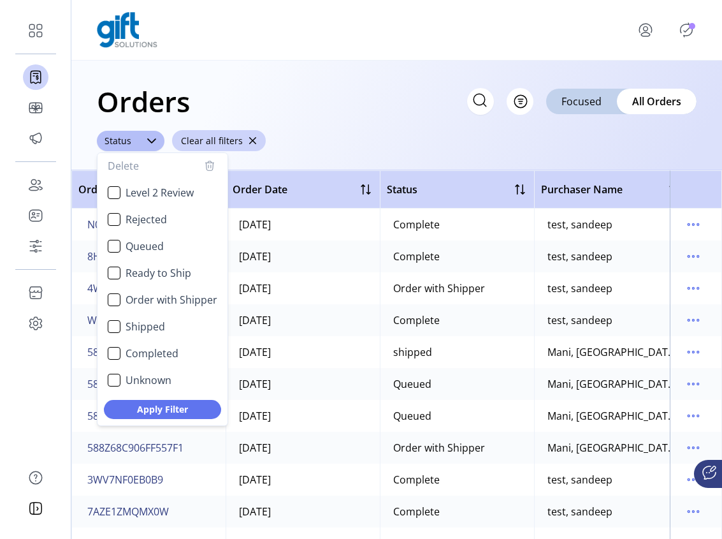
click at [344, 125] on div "Orders Filter Focused All Orders ****** Status Delete Received Security Review …" at bounding box center [396, 116] width 651 height 110
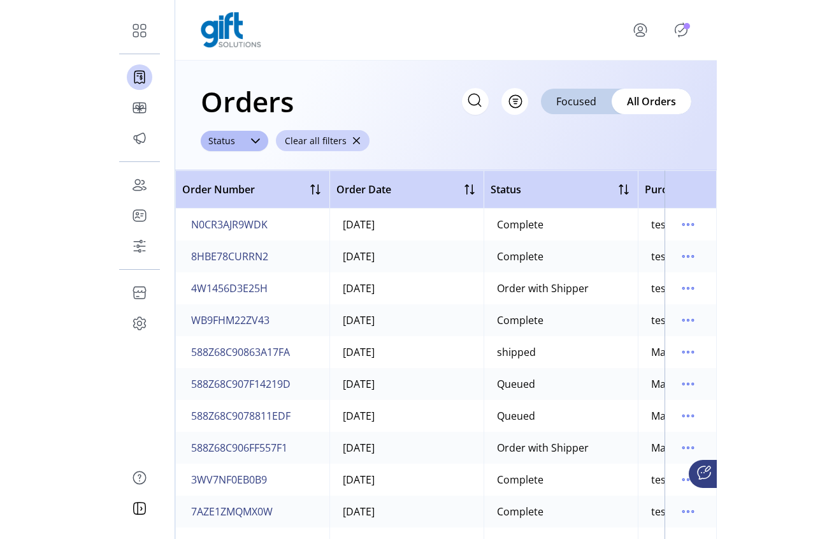
scroll to position [314, 0]
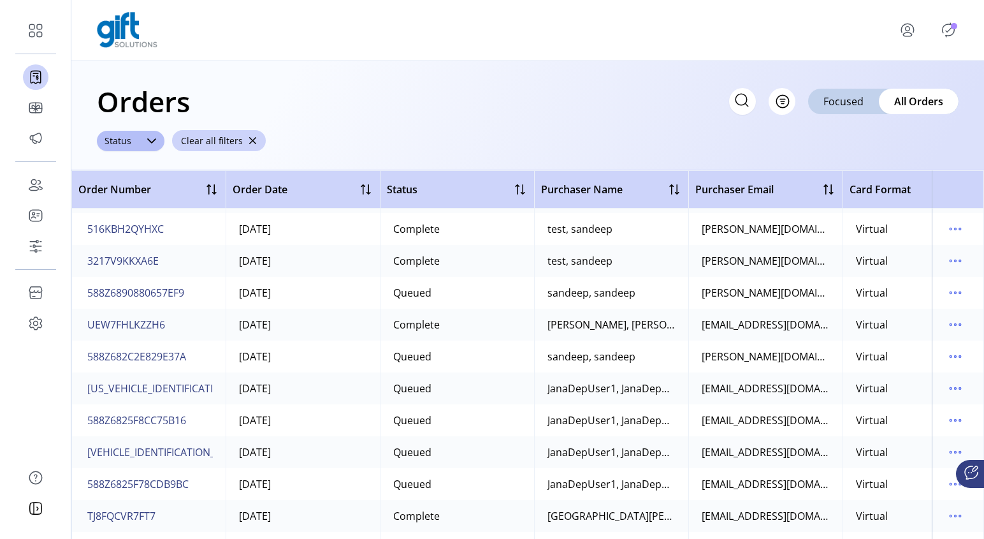
click at [908, 33] on icon "menu" at bounding box center [907, 35] width 9 height 4
drag, startPoint x: 876, startPoint y: 90, endPoint x: 876, endPoint y: 80, distance: 10.8
click at [873, 142] on div "Profile Sign Out Orders Filter Focused All Orders ****** Status Clear all filte…" at bounding box center [527, 269] width 913 height 539
click at [882, 57] on div at bounding box center [527, 30] width 913 height 61
click at [907, 40] on icon "menu" at bounding box center [907, 30] width 20 height 20
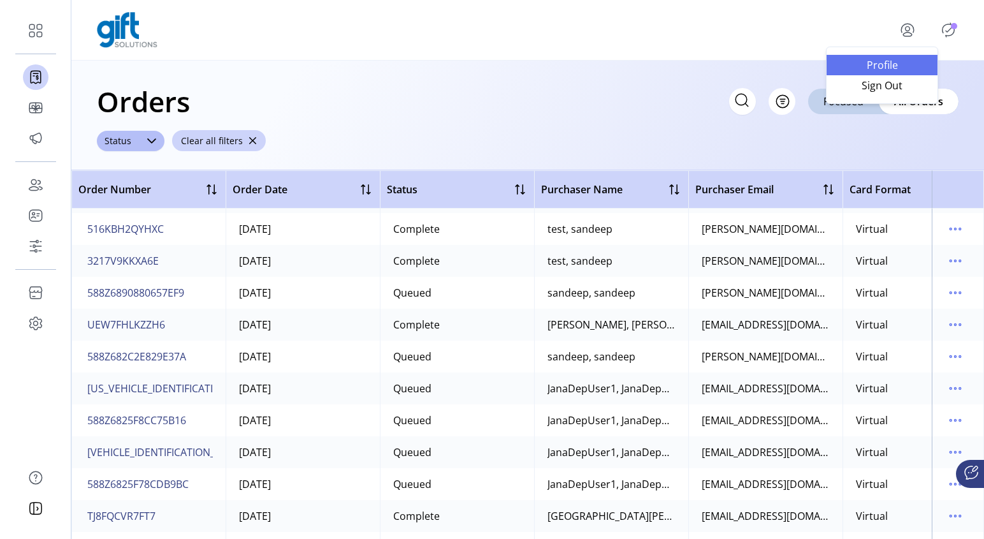
click at [885, 63] on span "Profile" at bounding box center [882, 65] width 96 height 10
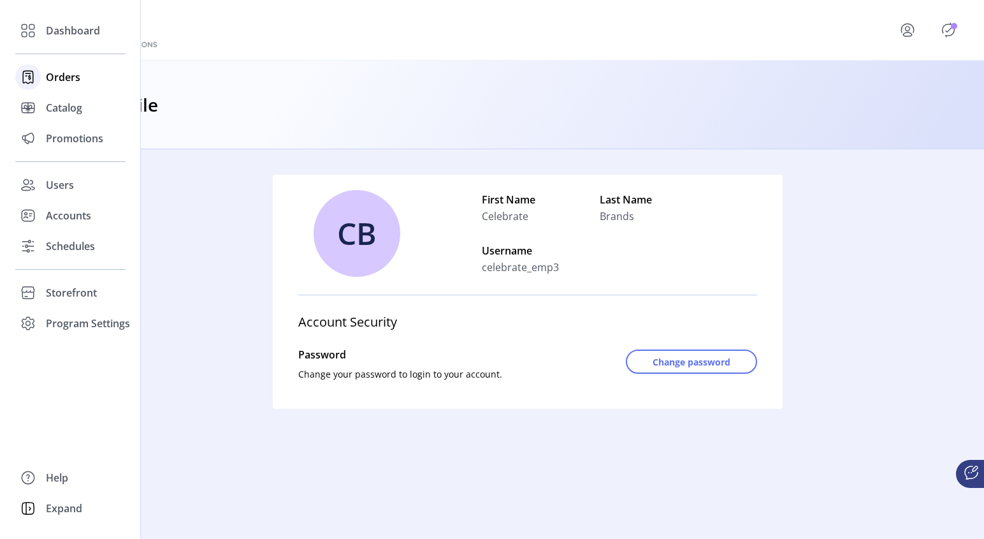
drag, startPoint x: 43, startPoint y: 70, endPoint x: 34, endPoint y: 75, distance: 10.3
click at [40, 69] on div "Orders" at bounding box center [70, 77] width 110 height 31
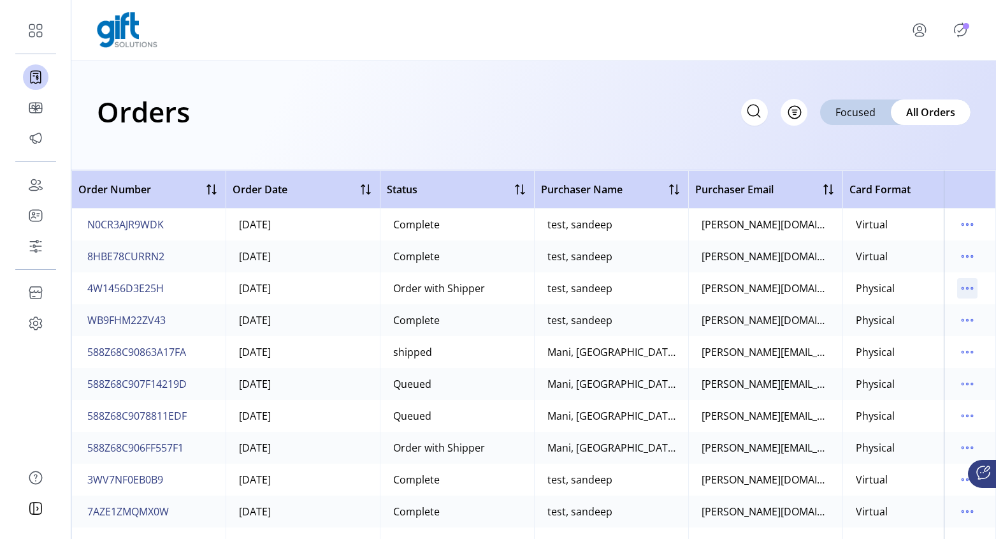
click at [967, 290] on icon "menu" at bounding box center [967, 288] width 20 height 20
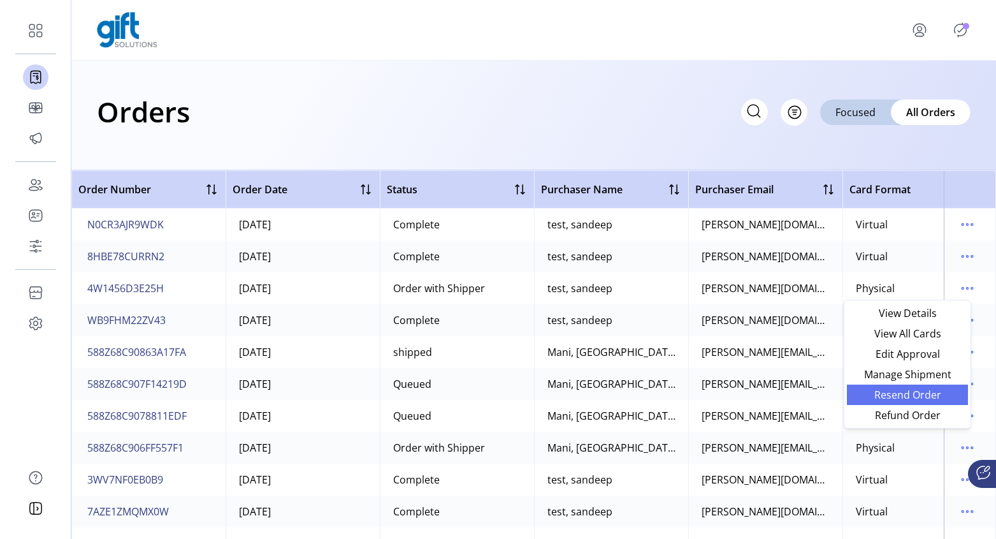
click at [928, 397] on span "Resend Order" at bounding box center [908, 394] width 106 height 10
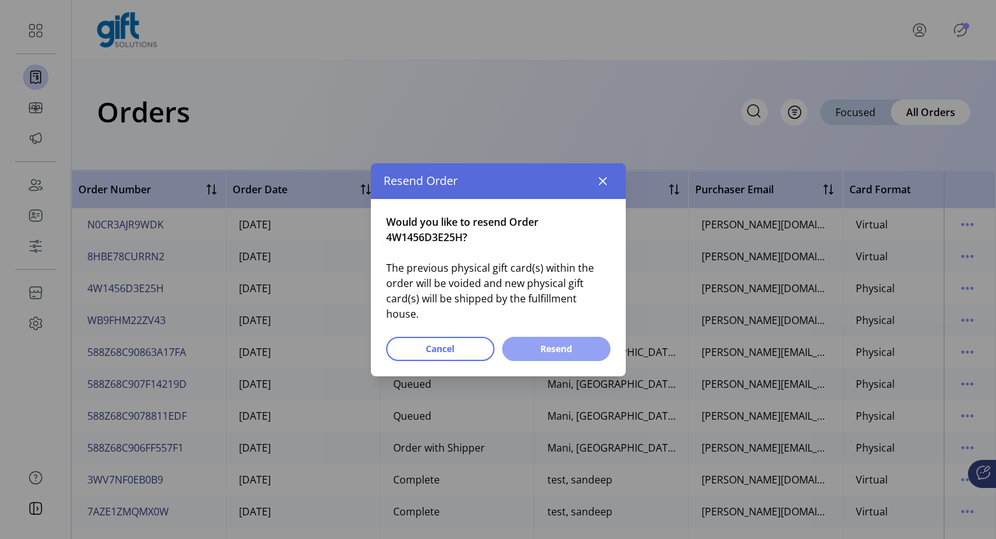
click at [556, 342] on span "Resend" at bounding box center [556, 348] width 75 height 13
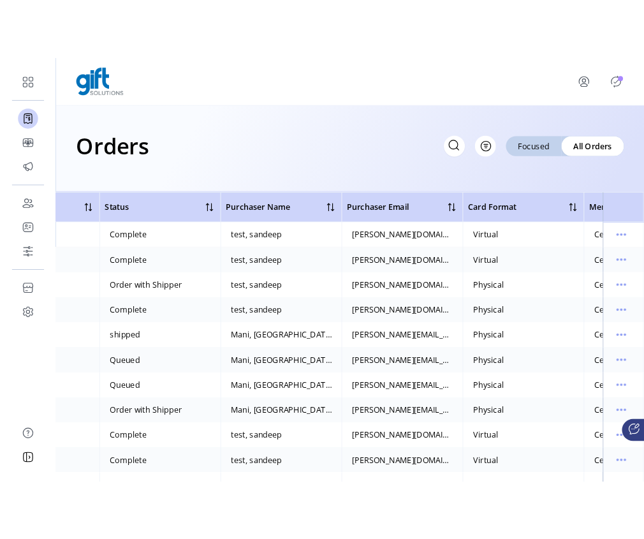
scroll to position [0, 215]
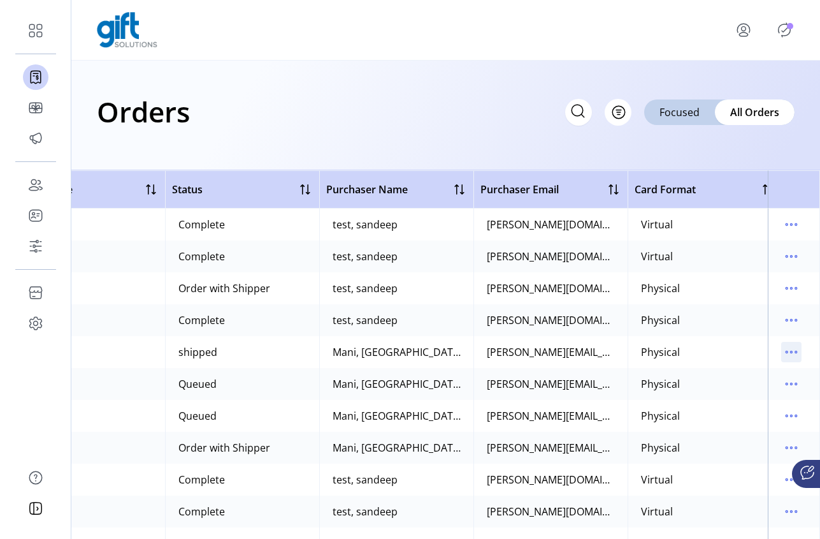
click at [788, 355] on icon "menu" at bounding box center [791, 352] width 20 height 20
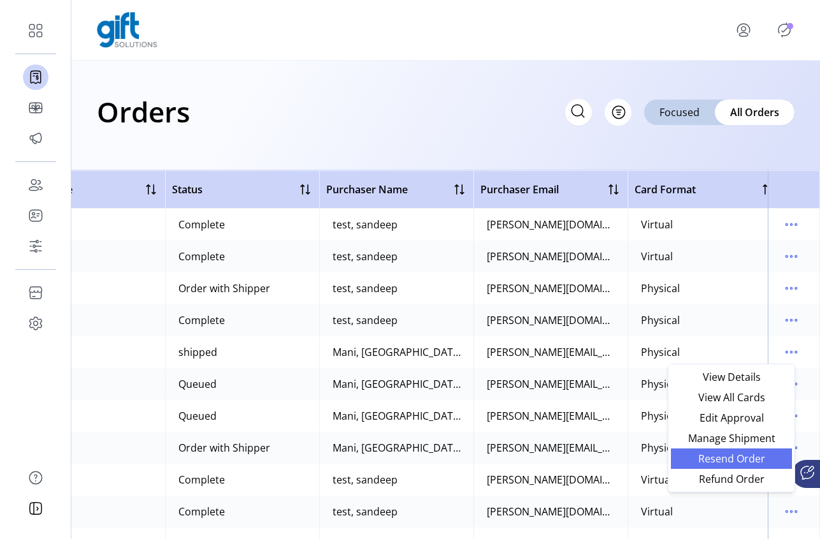
click at [744, 461] on span "Resend Order" at bounding box center [732, 458] width 106 height 10
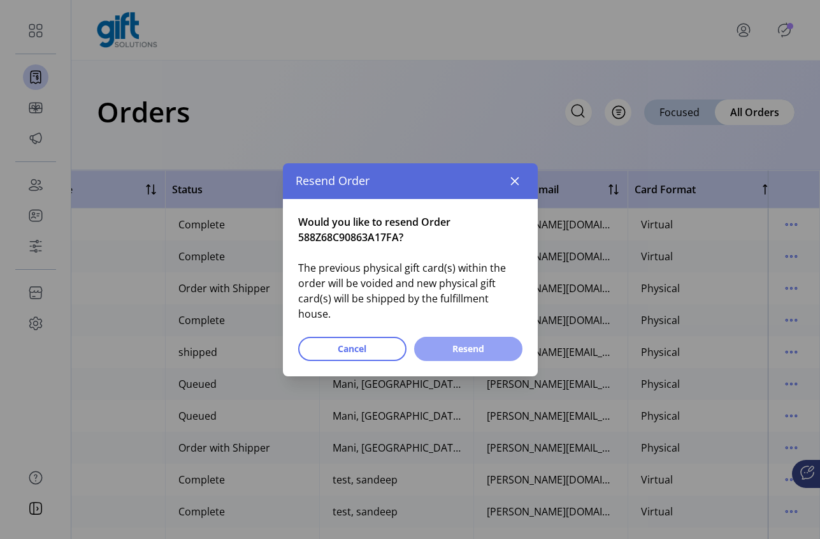
click at [507, 340] on button "Resend" at bounding box center [468, 348] width 108 height 24
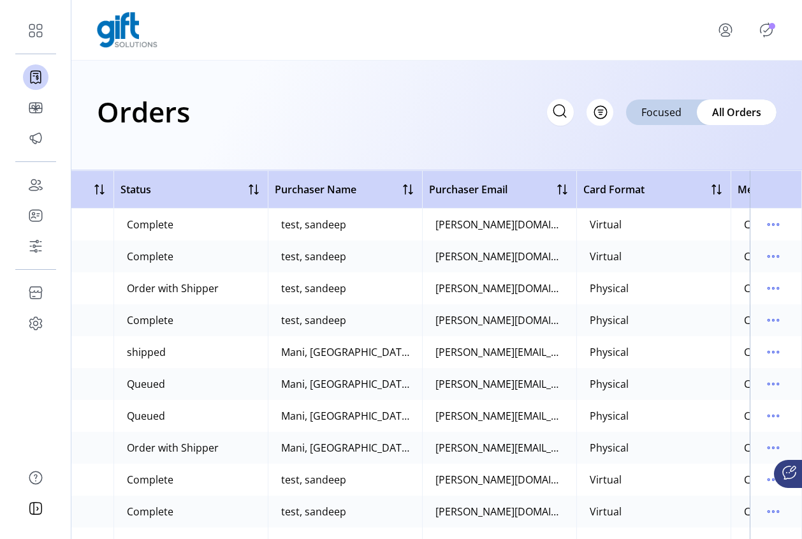
scroll to position [0, 221]
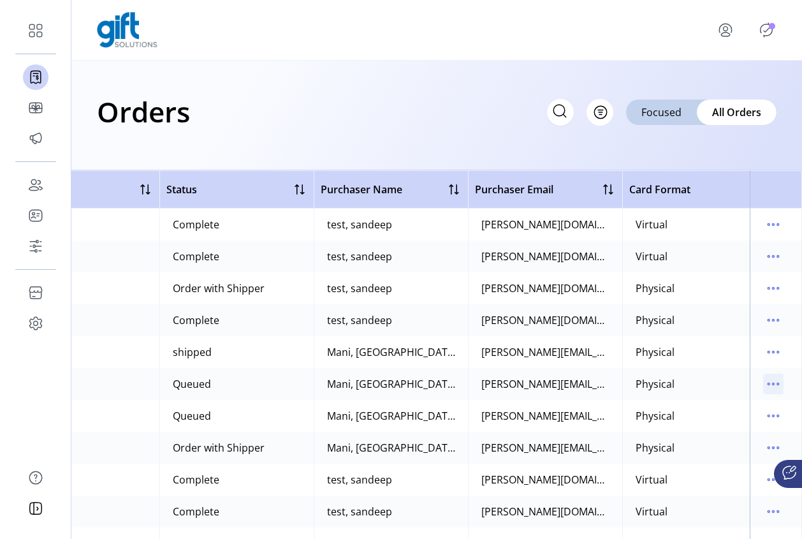
click at [772, 379] on icon "menu" at bounding box center [773, 383] width 20 height 20
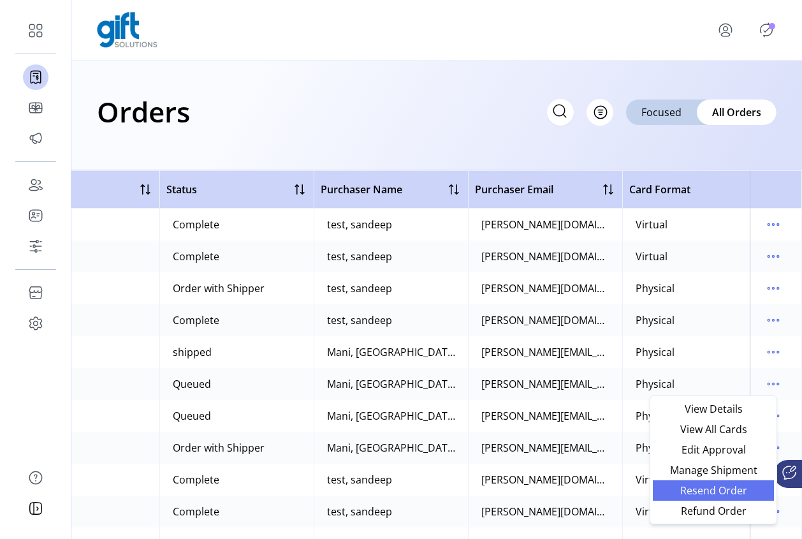
click at [725, 493] on span "Resend Order" at bounding box center [713, 490] width 106 height 10
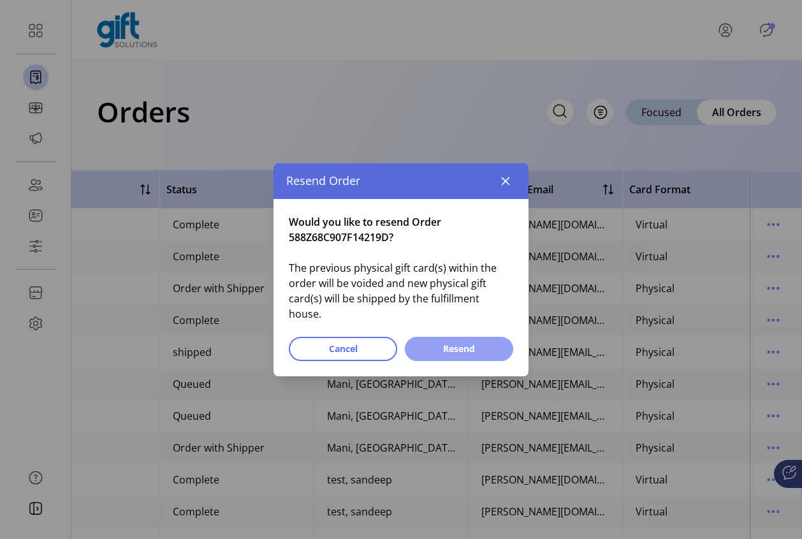
click at [486, 342] on span "Resend" at bounding box center [458, 348] width 75 height 13
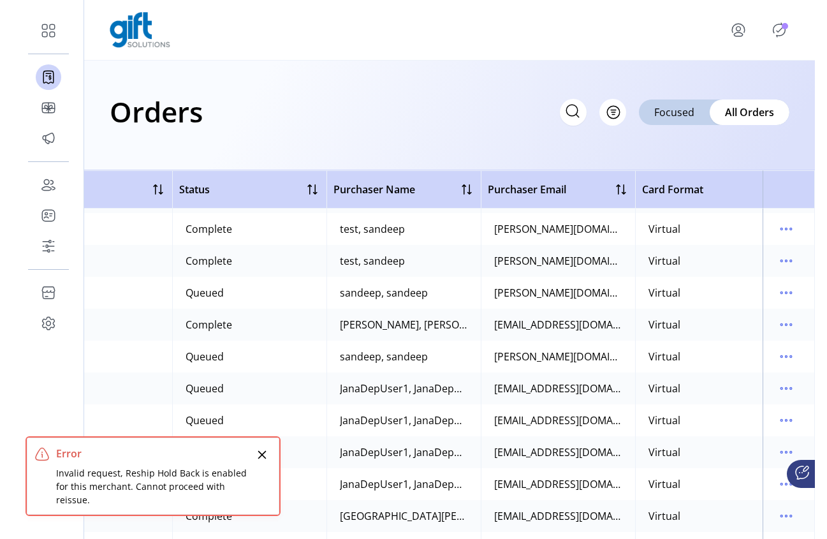
scroll to position [628, 221]
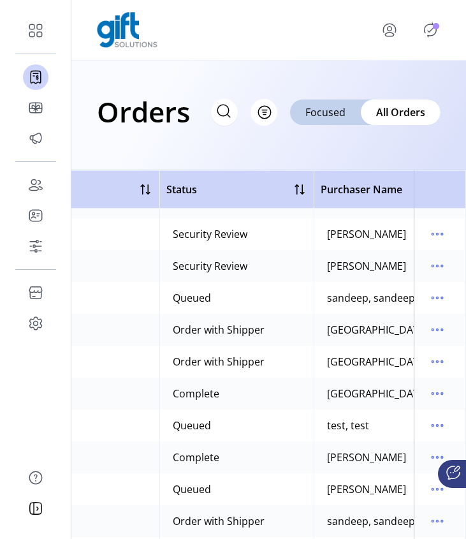
click at [466, 405] on html "Dashboard Orders Catalog Promotions Users Accounts Schedules Storefront Configu…" at bounding box center [233, 269] width 466 height 539
click at [466, 407] on html "Dashboard Orders Catalog Promotions Users Accounts Schedules Storefront Configu…" at bounding box center [233, 269] width 466 height 539
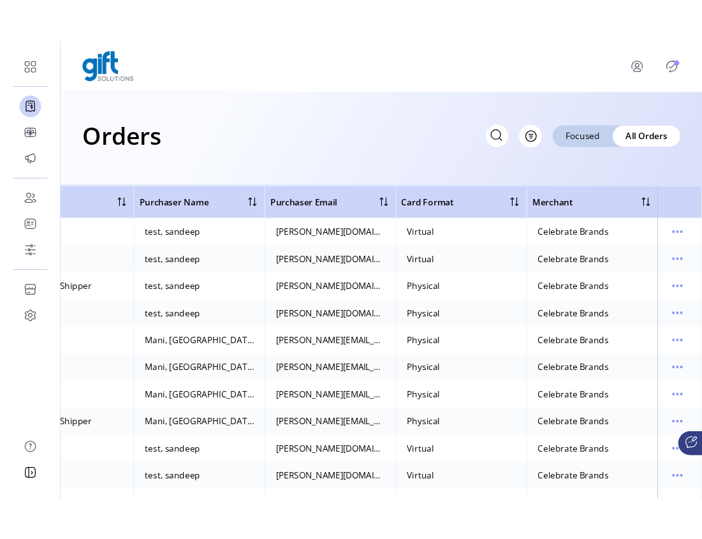
scroll to position [0, 383]
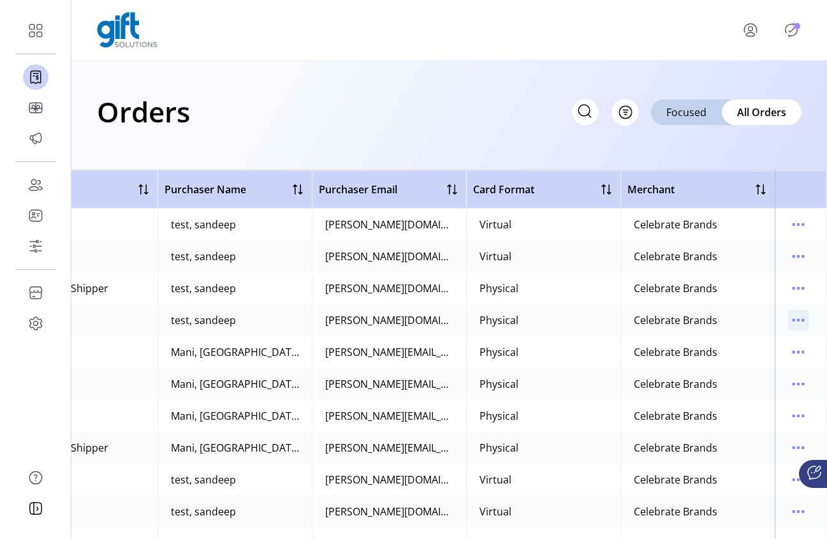
click at [788, 324] on icon "menu" at bounding box center [798, 320] width 20 height 20
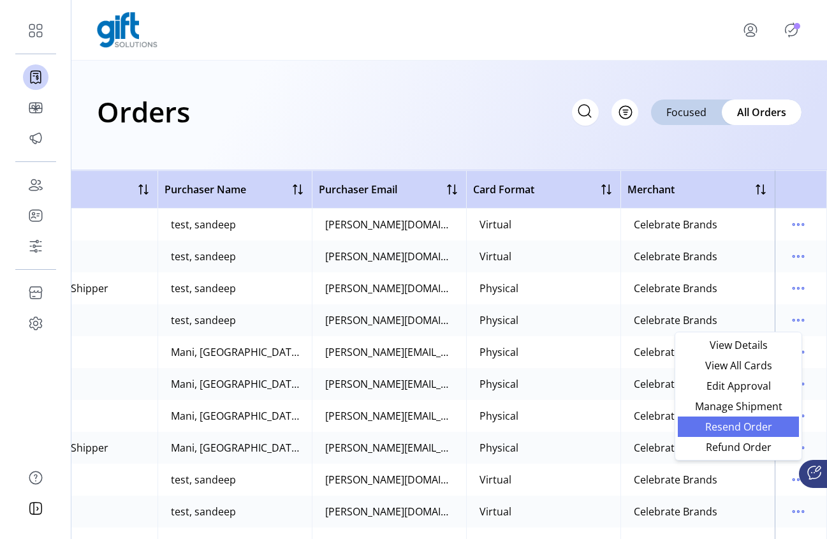
click at [739, 425] on span "Resend Order" at bounding box center [738, 426] width 106 height 10
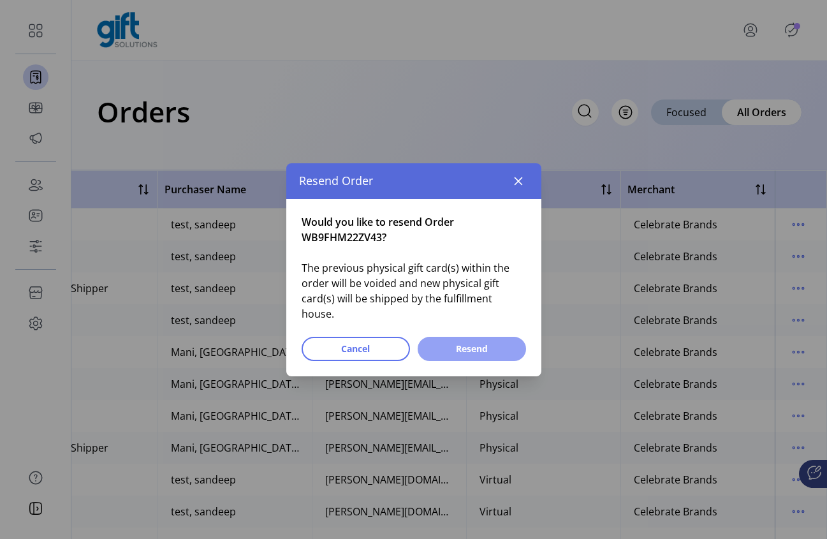
click at [484, 342] on span "Resend" at bounding box center [471, 348] width 75 height 13
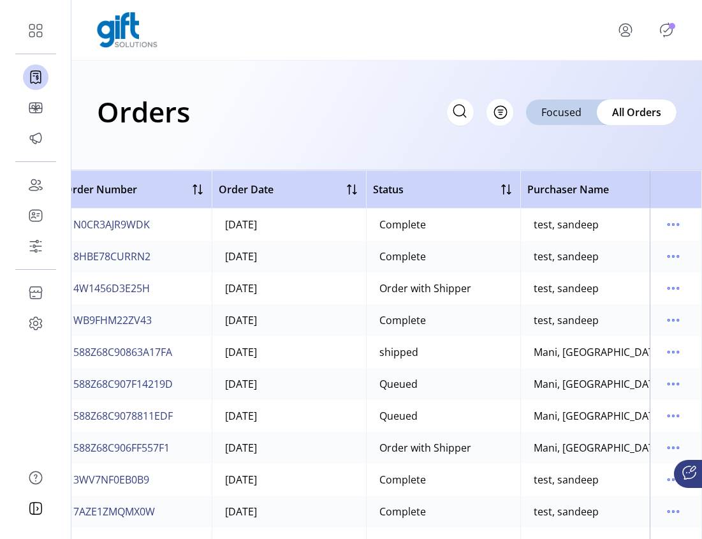
scroll to position [0, 0]
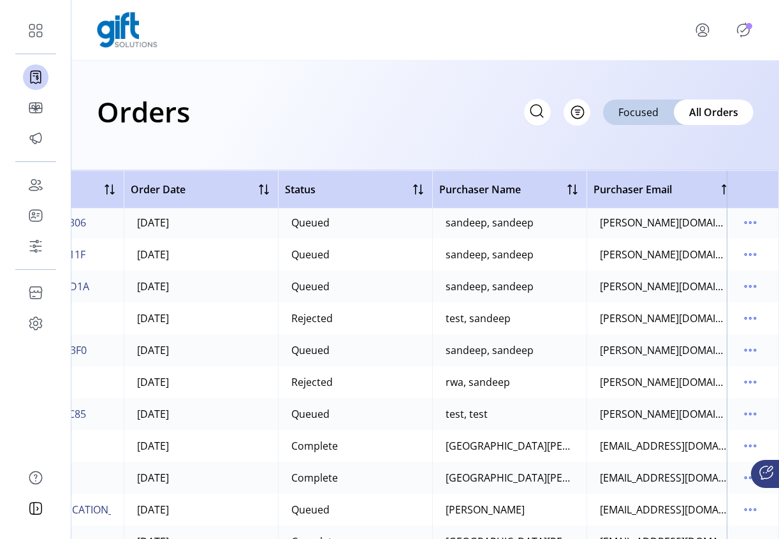
scroll to position [1971, 102]
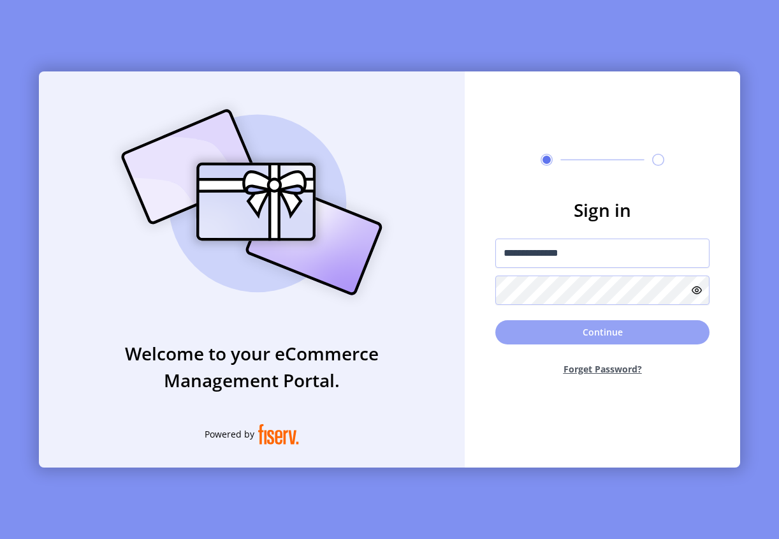
click at [600, 333] on button "Continue" at bounding box center [602, 332] width 214 height 24
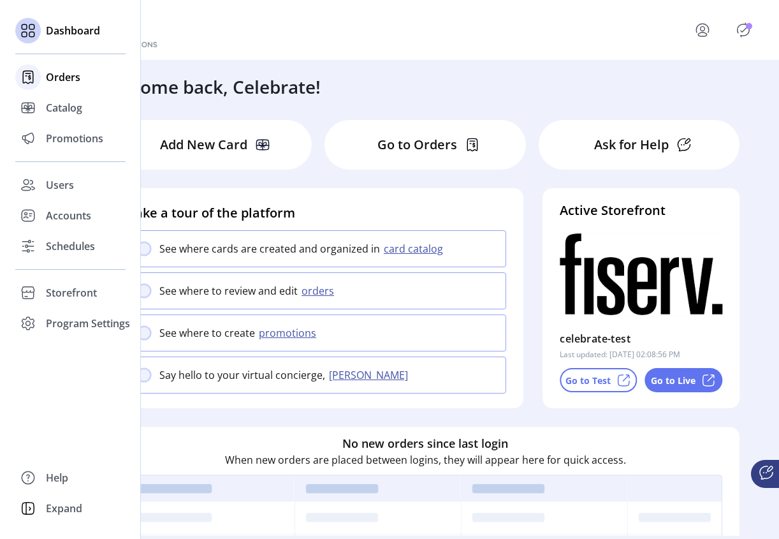
click at [66, 78] on span "Orders" at bounding box center [63, 76] width 34 height 15
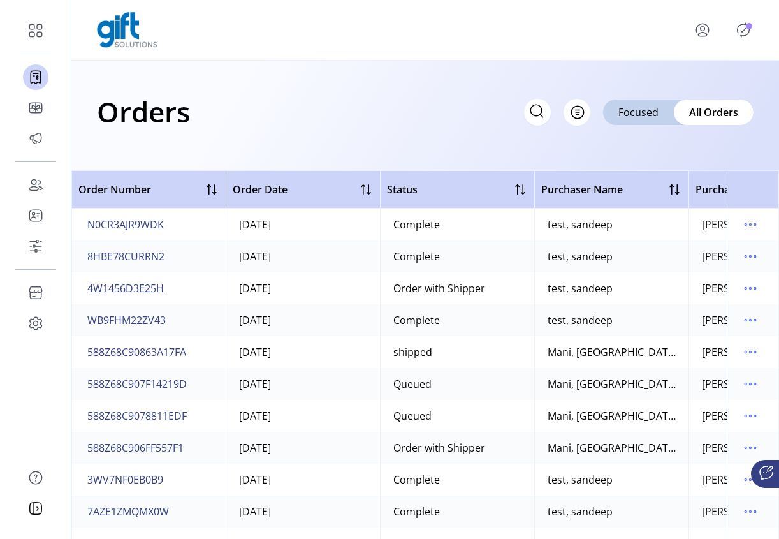
click at [139, 288] on span "4W1456D3E25H" at bounding box center [125, 287] width 76 height 15
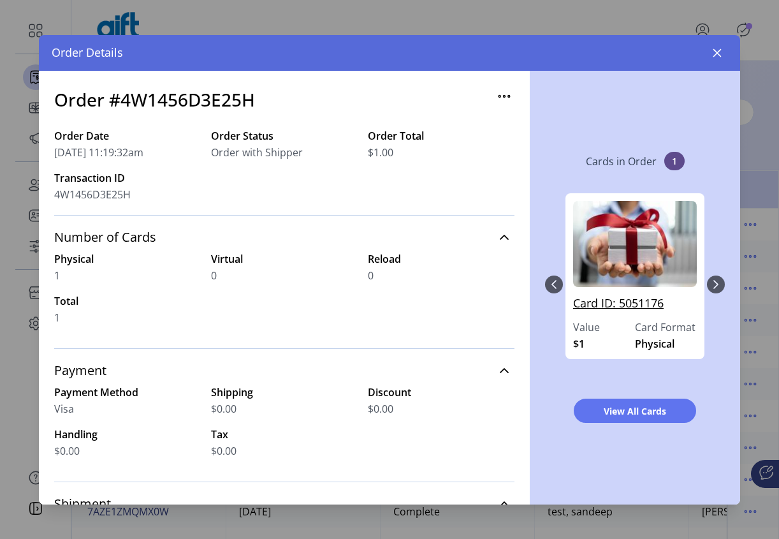
click at [618, 299] on link "Card ID: 5051176" at bounding box center [635, 306] width 124 height 25
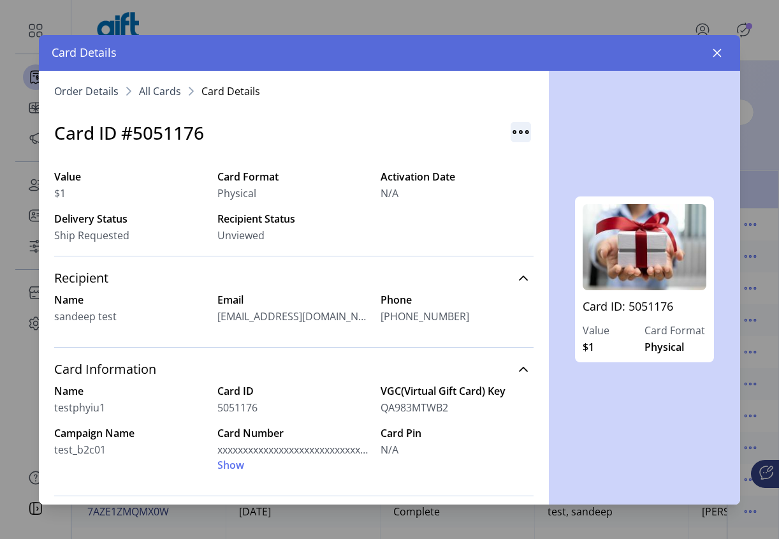
click at [513, 128] on img "button" at bounding box center [520, 132] width 20 height 20
click at [567, 163] on span "Resend Card" at bounding box center [565, 159] width 106 height 10
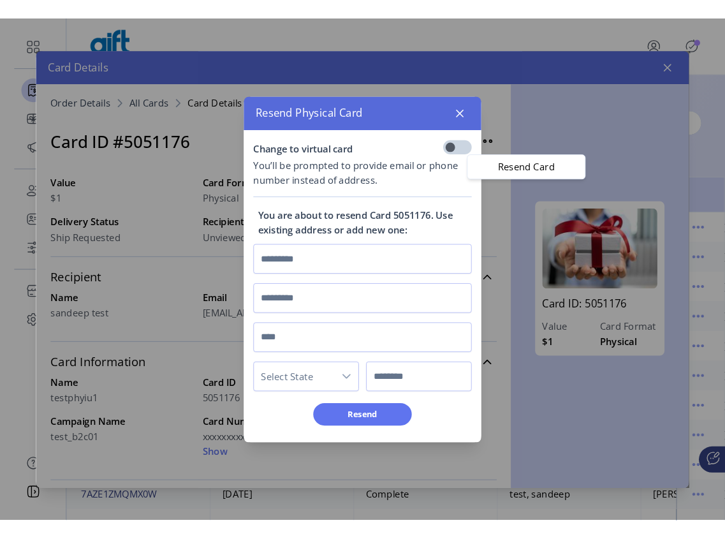
scroll to position [8, 4]
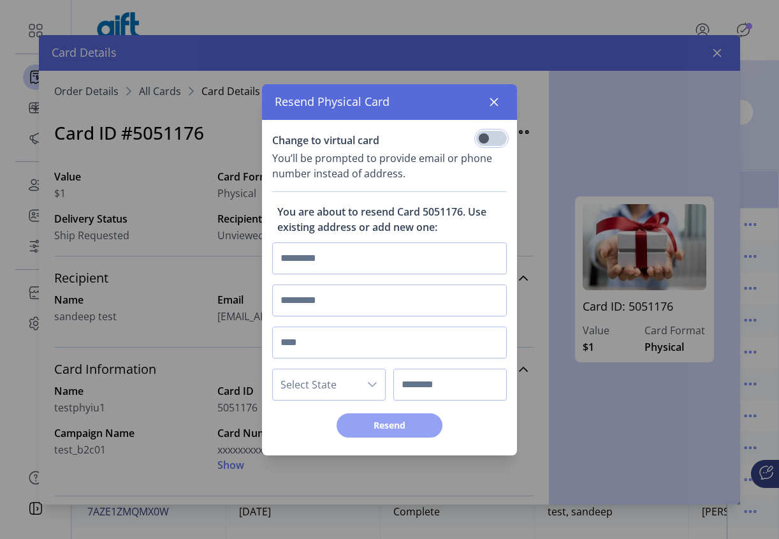
click at [372, 426] on span "Resend" at bounding box center [389, 424] width 73 height 13
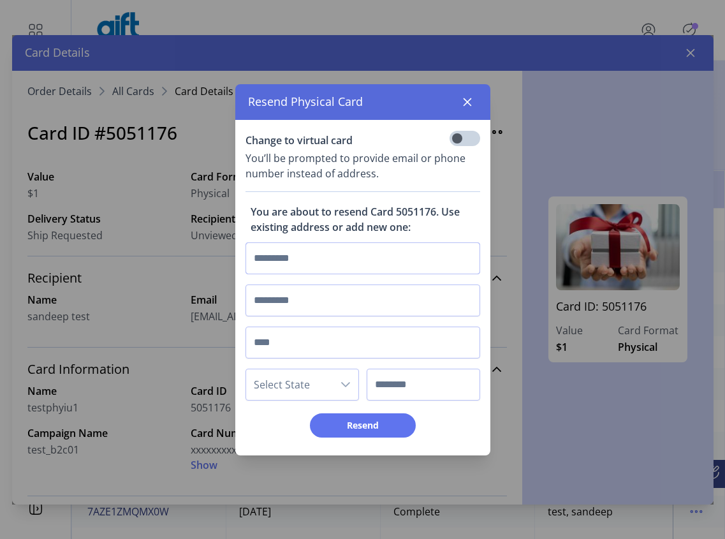
click at [291, 258] on input "text" at bounding box center [362, 258] width 235 height 32
click at [314, 267] on input "text" at bounding box center [362, 258] width 235 height 32
type input "**********"
click at [303, 333] on input "text" at bounding box center [362, 342] width 235 height 32
type input "*"
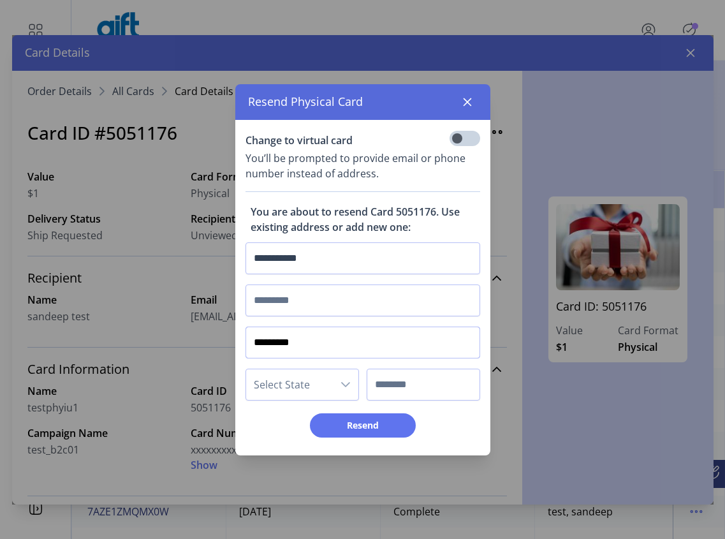
type input "*********"
click at [308, 382] on span "Select State" at bounding box center [289, 384] width 87 height 31
click at [277, 244] on li "VA" at bounding box center [307, 245] width 117 height 25
click at [398, 398] on input "text" at bounding box center [422, 384] width 113 height 32
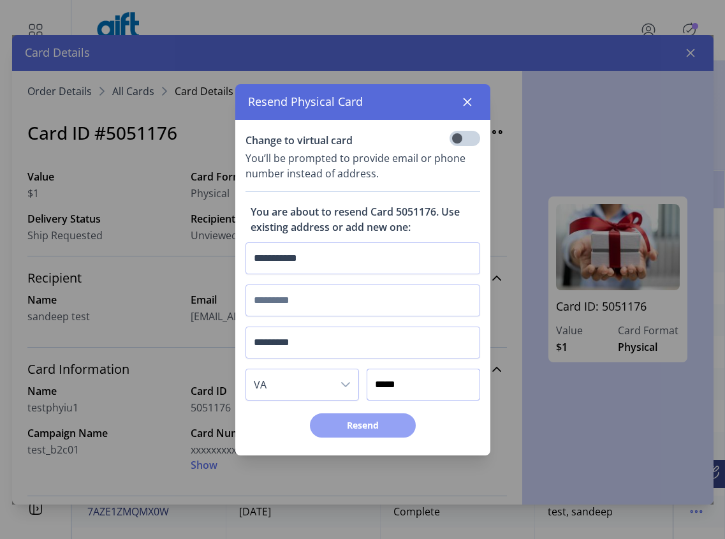
type input "*****"
click at [384, 421] on span "Resend" at bounding box center [362, 424] width 73 height 13
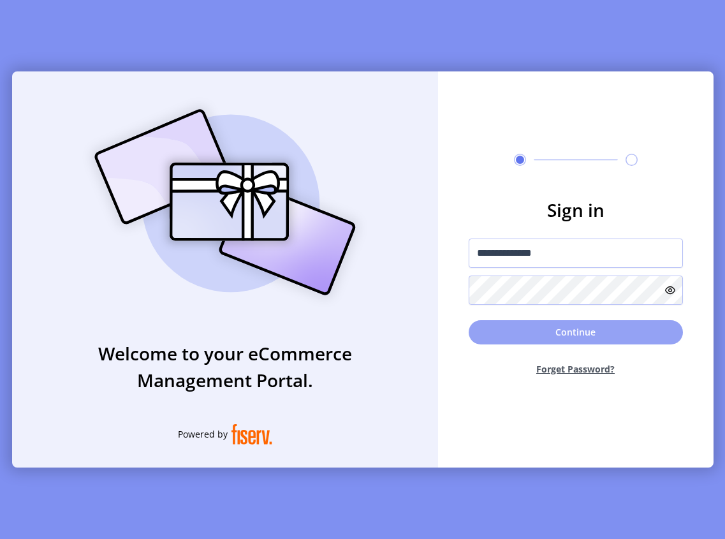
click at [522, 328] on button "Continue" at bounding box center [575, 332] width 214 height 24
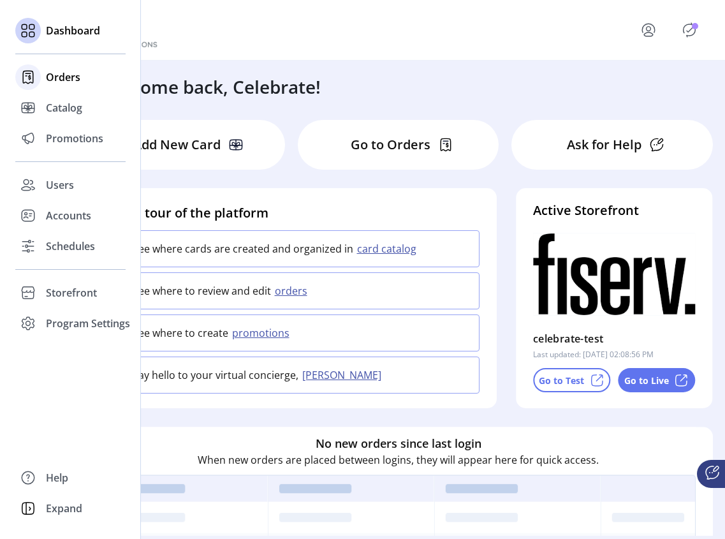
click at [37, 89] on div at bounding box center [27, 77] width 25 height 31
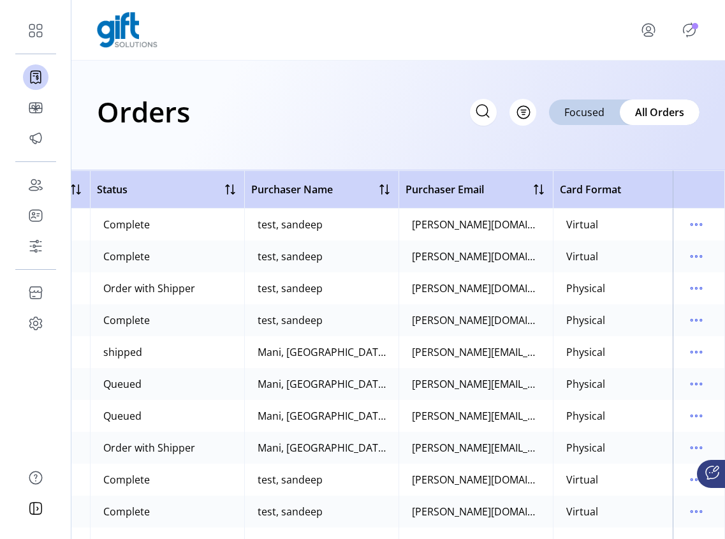
scroll to position [0, 329]
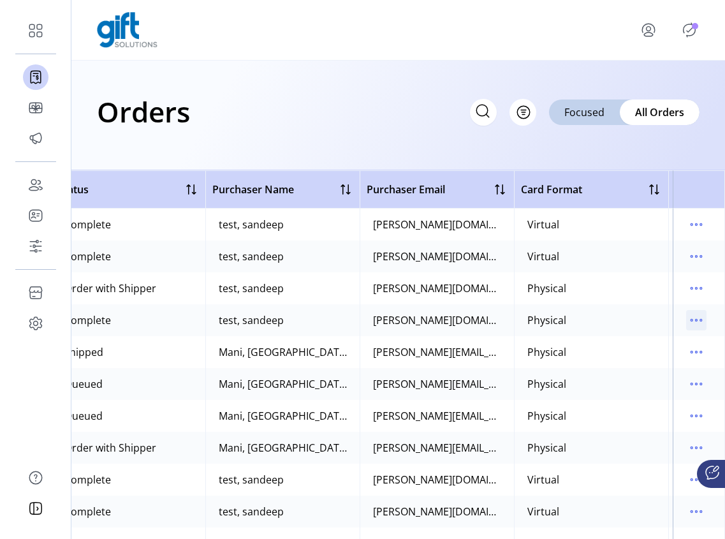
click at [694, 322] on icon "menu" at bounding box center [696, 320] width 20 height 20
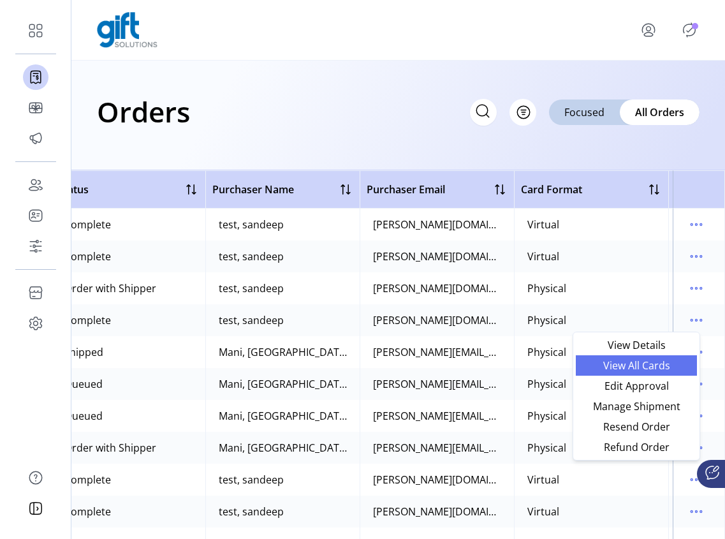
click at [646, 373] on link "View All Cards" at bounding box center [635, 365] width 121 height 20
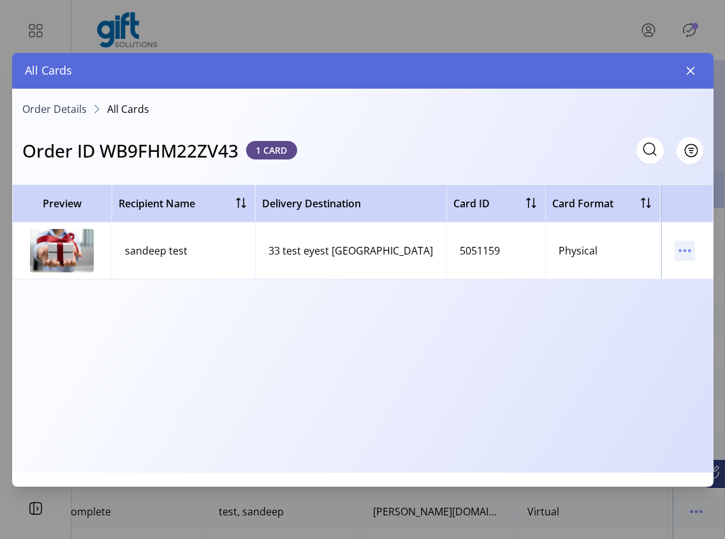
click at [681, 249] on icon "menu" at bounding box center [684, 250] width 20 height 20
click at [655, 296] on span "Resend Card" at bounding box center [631, 296] width 106 height 10
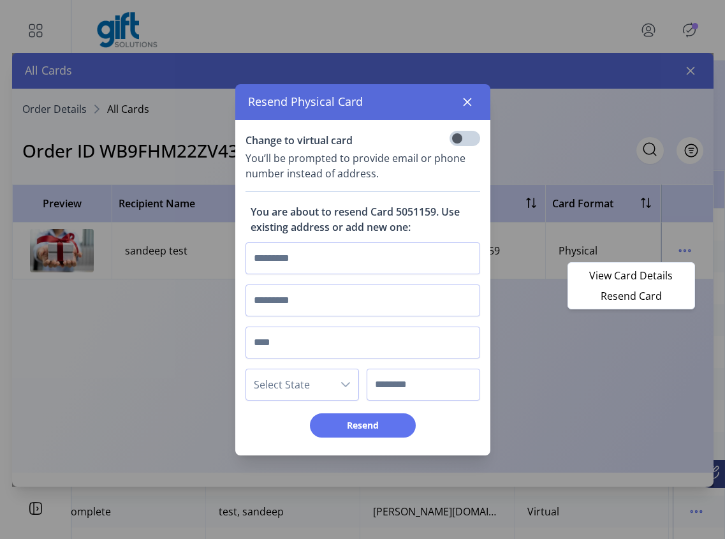
scroll to position [8, 4]
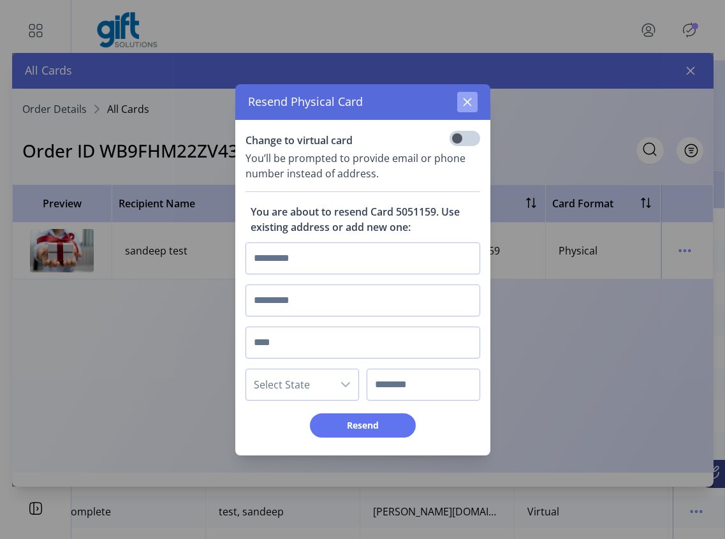
click at [470, 104] on icon "button" at bounding box center [467, 102] width 10 height 10
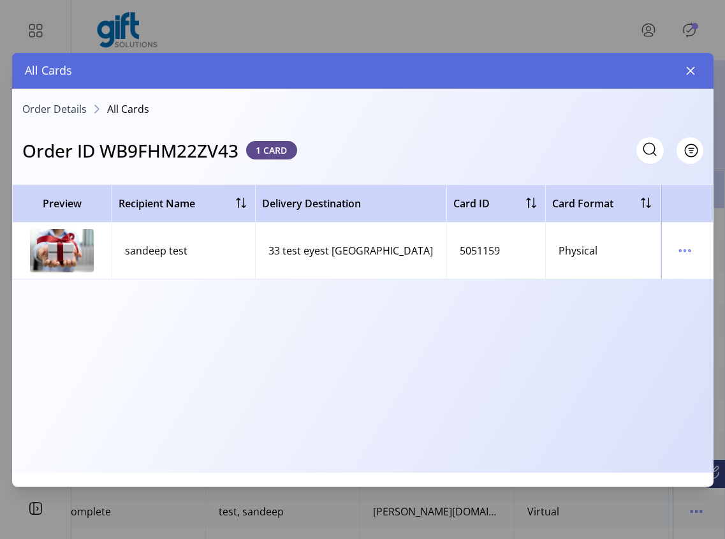
click at [176, 149] on h3 "Order ID WB9FHM22ZV43" at bounding box center [130, 150] width 216 height 27
copy h3 "WB9FHM22ZV43"
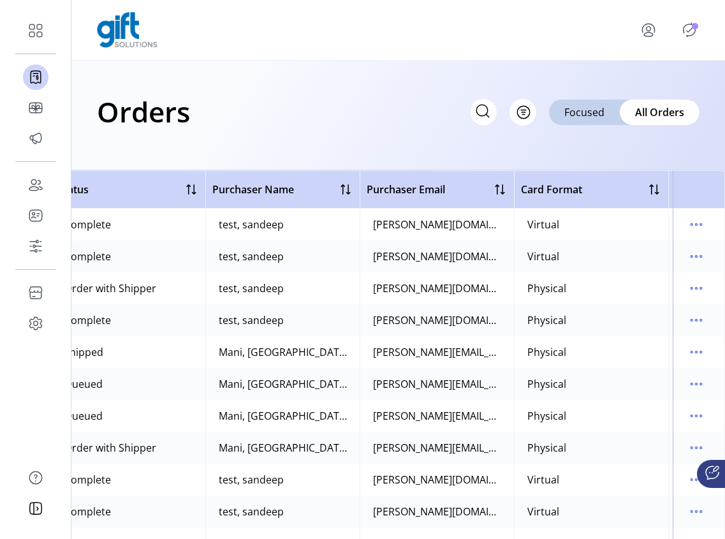
drag, startPoint x: 716, startPoint y: 368, endPoint x: 699, endPoint y: 367, distance: 17.3
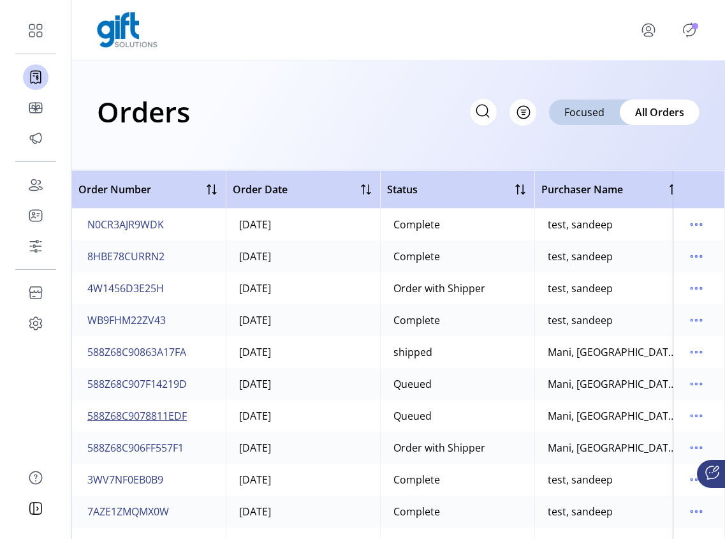
click at [113, 416] on span "588Z68C9078811EDF" at bounding box center [136, 415] width 99 height 15
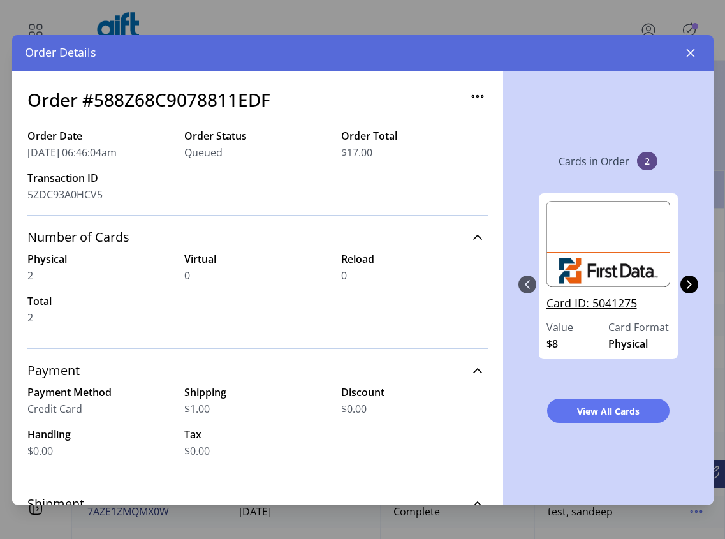
click at [593, 300] on link "Card ID: 5041275" at bounding box center [608, 306] width 124 height 25
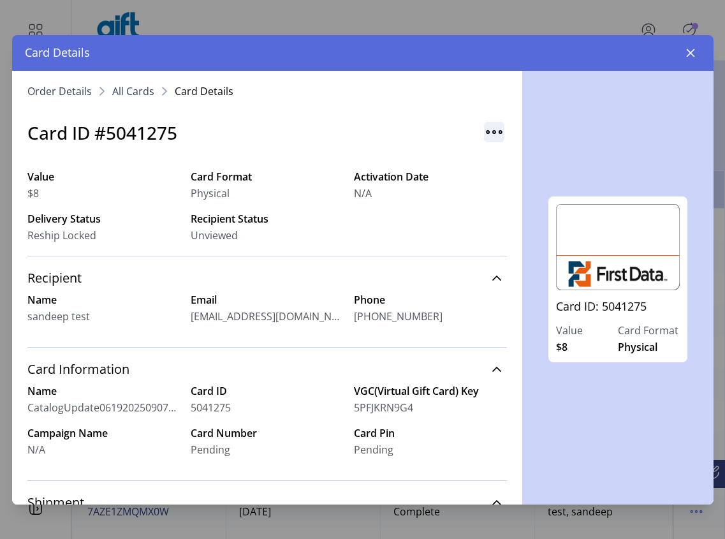
click at [490, 134] on img "button" at bounding box center [494, 132] width 20 height 20
click at [521, 154] on span "Resend Card" at bounding box center [539, 159] width 106 height 10
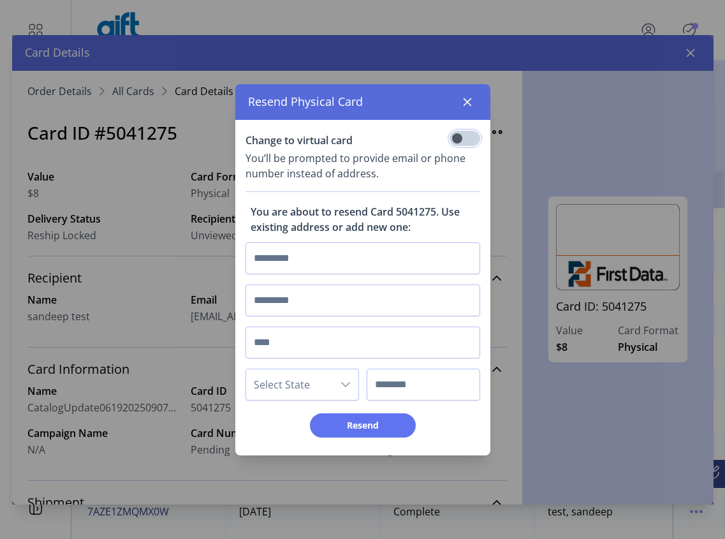
scroll to position [8, 4]
click at [278, 259] on input "text" at bounding box center [362, 258] width 235 height 32
type input "********"
click at [256, 336] on input "text" at bounding box center [362, 342] width 235 height 32
type input "*********"
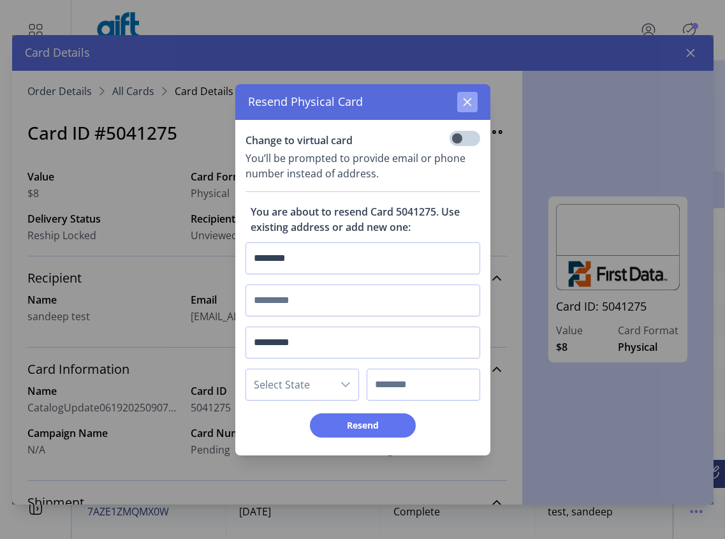
click at [470, 105] on icon "button" at bounding box center [467, 102] width 8 height 8
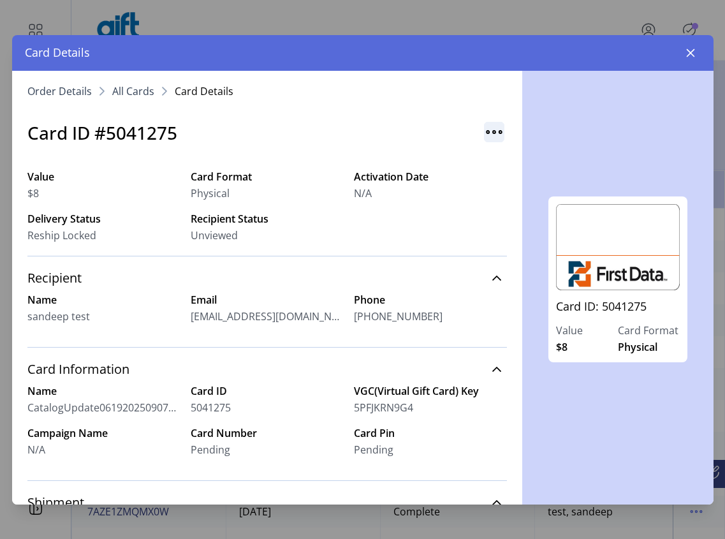
click at [484, 124] on img "button" at bounding box center [494, 132] width 20 height 20
click at [525, 152] on link "Resend Card" at bounding box center [538, 159] width 121 height 20
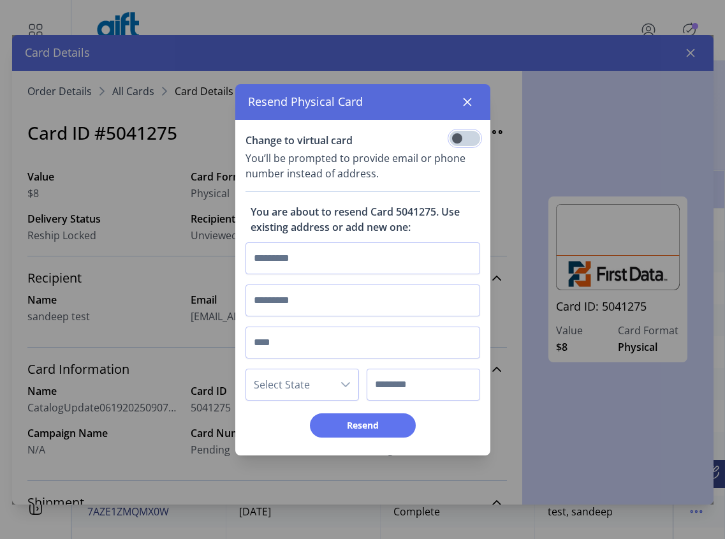
scroll to position [7, 4]
click at [284, 252] on input "text" at bounding box center [362, 258] width 235 height 32
type input "********"
click at [291, 343] on input "text" at bounding box center [362, 342] width 235 height 32
type input "*********"
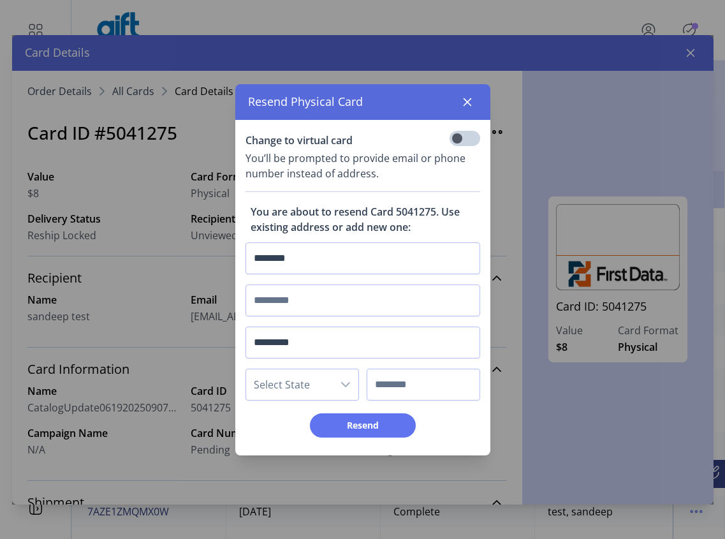
click at [304, 389] on span "Select State" at bounding box center [289, 384] width 87 height 31
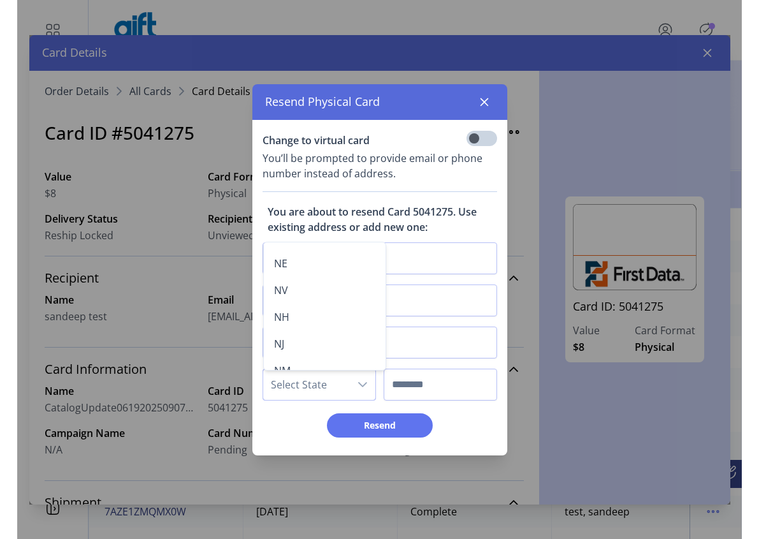
scroll to position [1116, 0]
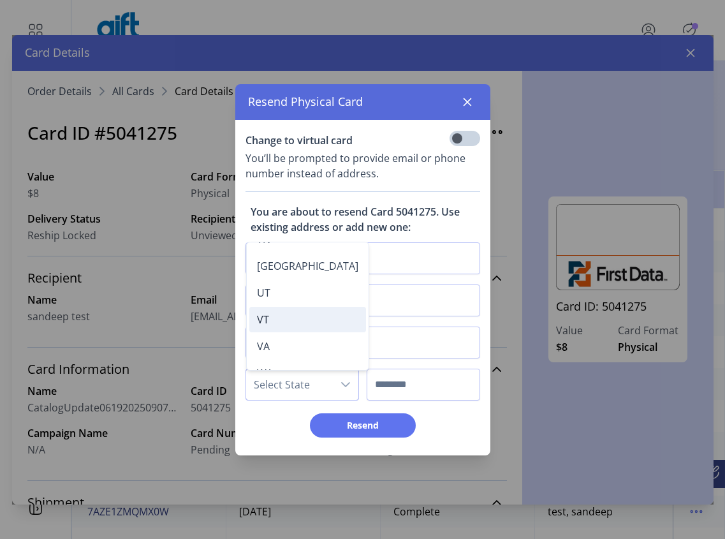
click at [301, 324] on li "VT" at bounding box center [307, 319] width 117 height 25
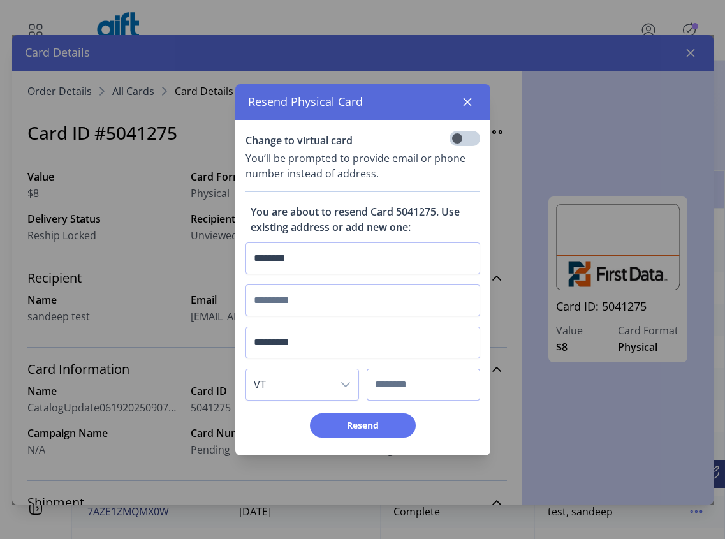
click at [405, 380] on input "text" at bounding box center [422, 384] width 113 height 32
type input "******"
click at [368, 423] on span "Resend" at bounding box center [362, 424] width 73 height 13
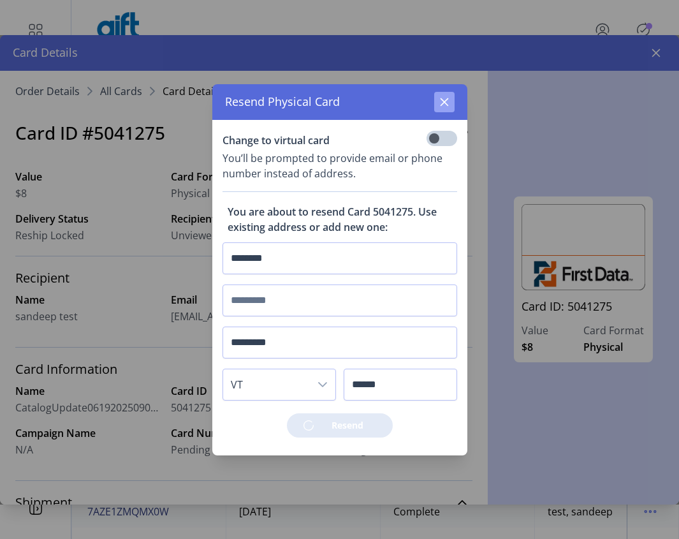
click at [448, 102] on icon "button" at bounding box center [444, 102] width 10 height 10
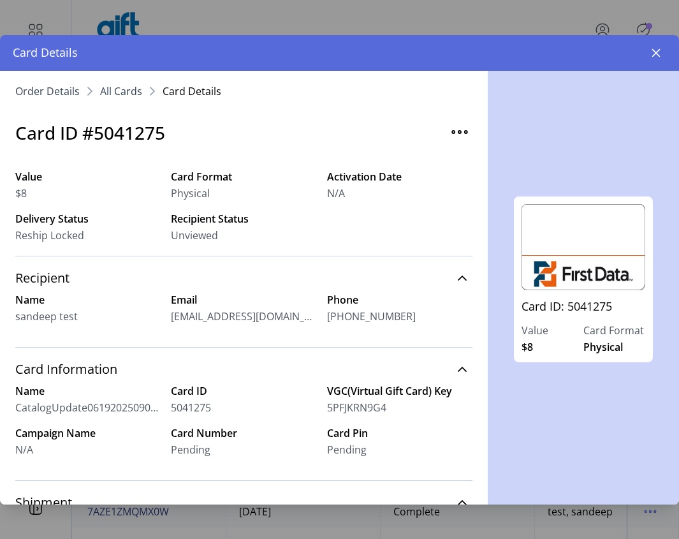
click at [656, 55] on icon "button" at bounding box center [656, 53] width 10 height 10
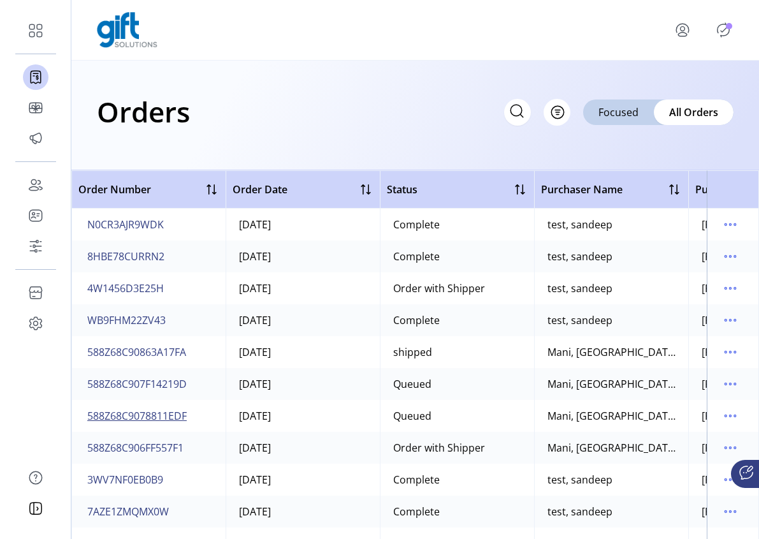
click at [140, 417] on span "588Z68C9078811EDF" at bounding box center [136, 415] width 99 height 15
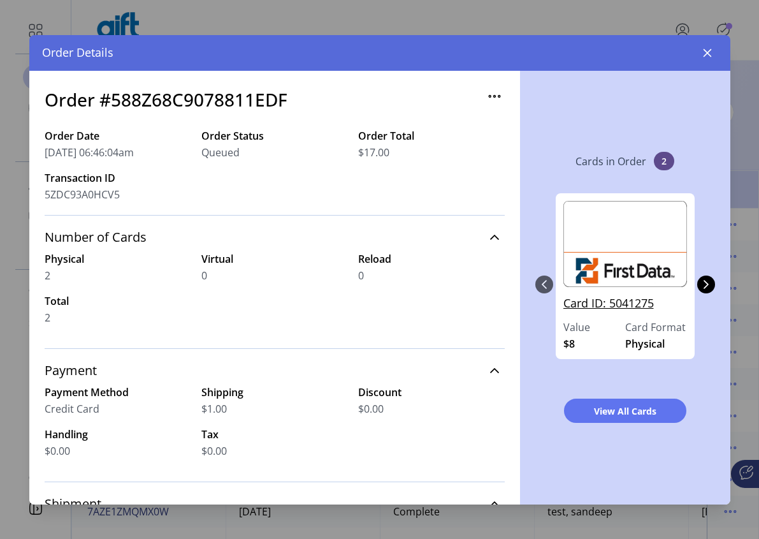
click at [612, 307] on link "Card ID: 5041275" at bounding box center [625, 306] width 124 height 25
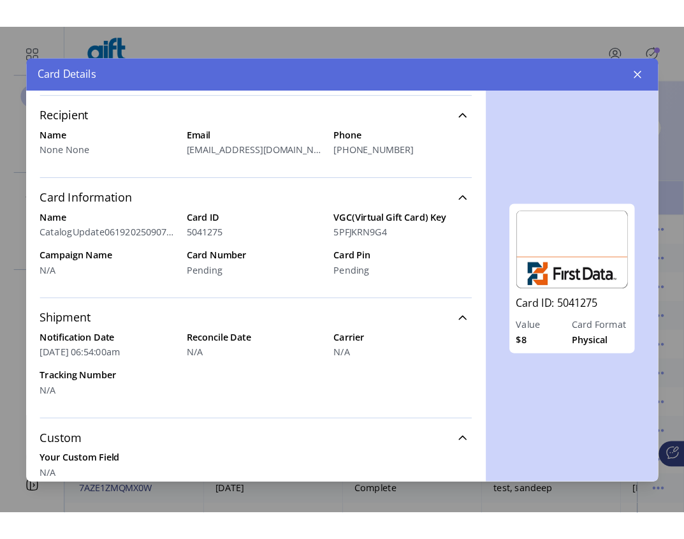
scroll to position [228, 0]
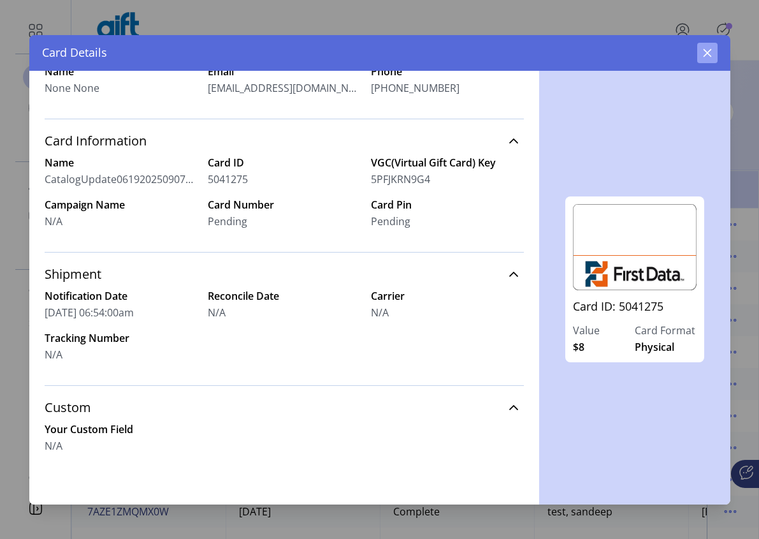
click at [702, 59] on button "button" at bounding box center [707, 53] width 20 height 20
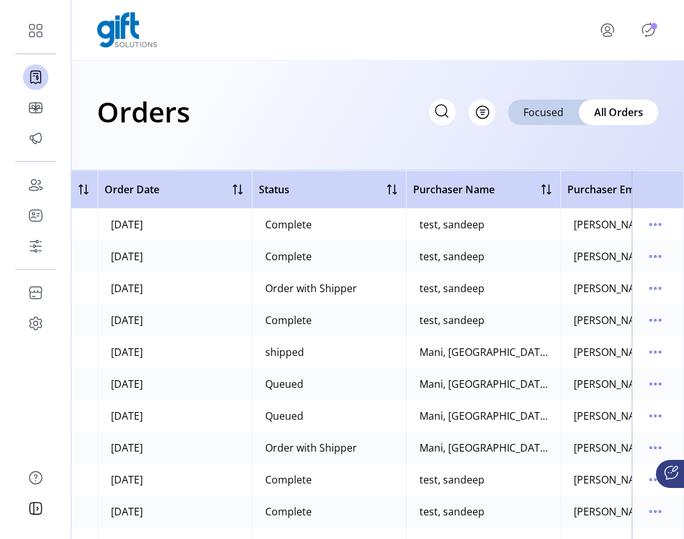
scroll to position [0, 113]
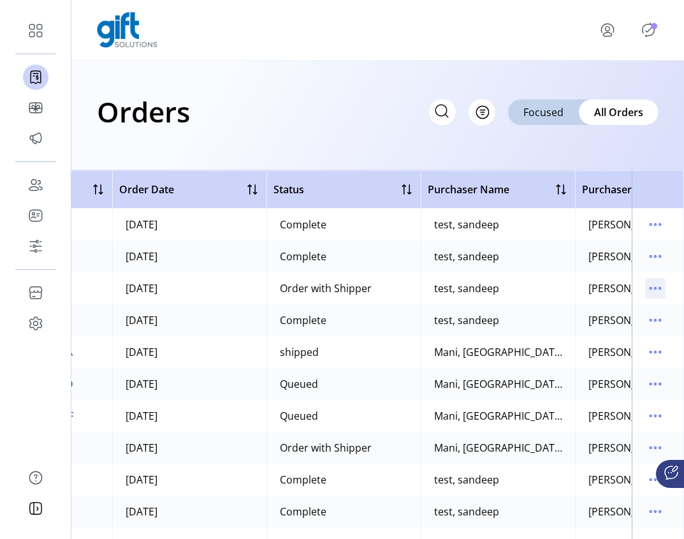
click at [645, 289] on icon "menu" at bounding box center [655, 288] width 20 height 20
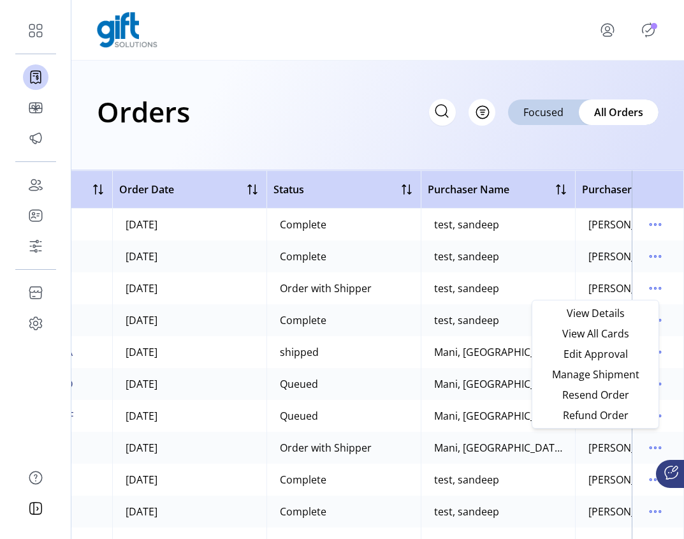
click at [408, 411] on td "Queued" at bounding box center [343, 416] width 154 height 32
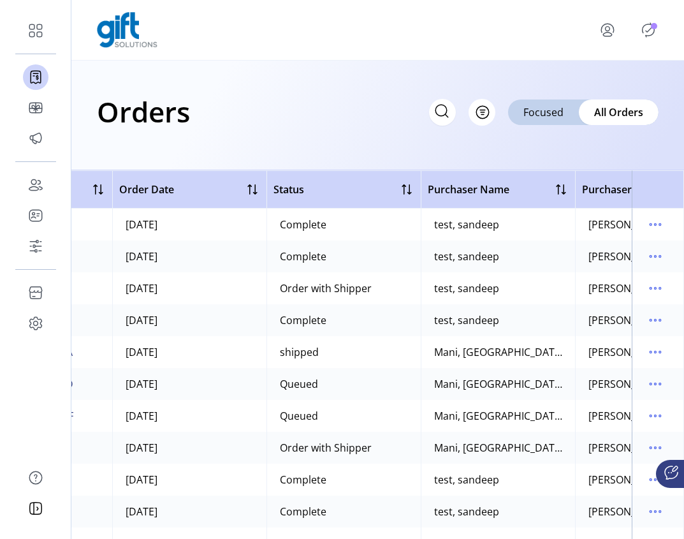
scroll to position [0, 0]
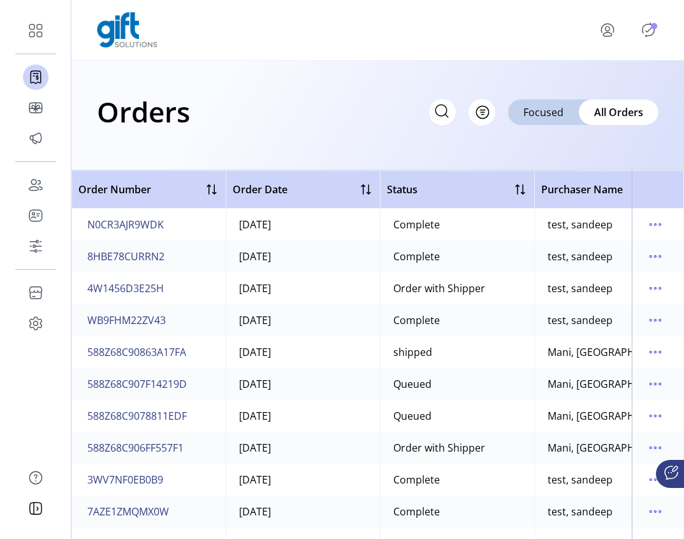
drag, startPoint x: 197, startPoint y: 416, endPoint x: 83, endPoint y: 410, distance: 113.6
click at [83, 410] on td "588Z68C9078811EDF" at bounding box center [148, 416] width 154 height 32
click at [148, 417] on span "588Z68C9078811EDF" at bounding box center [136, 415] width 99 height 15
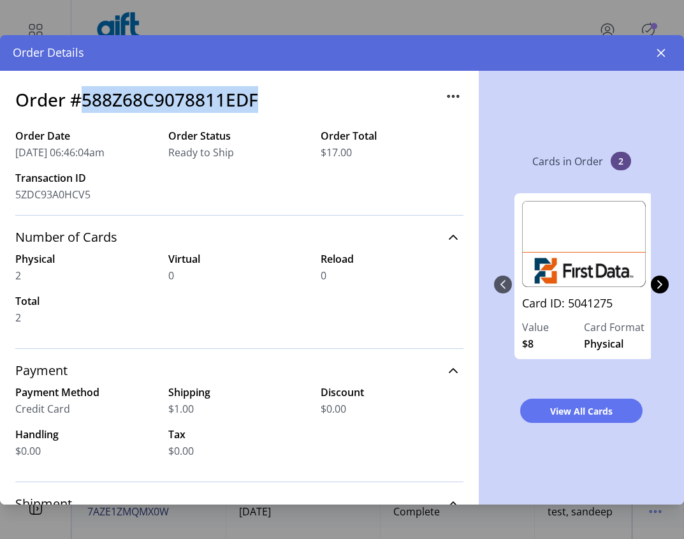
drag, startPoint x: 177, startPoint y: 105, endPoint x: 86, endPoint y: 108, distance: 90.6
click at [86, 108] on div "Order #588Z68C9078811EDF" at bounding box center [239, 107] width 448 height 42
copy h3 "588Z68C9078811EDF"
drag, startPoint x: 660, startPoint y: 52, endPoint x: 618, endPoint y: 91, distance: 56.8
click at [660, 52] on icon "button" at bounding box center [661, 53] width 10 height 10
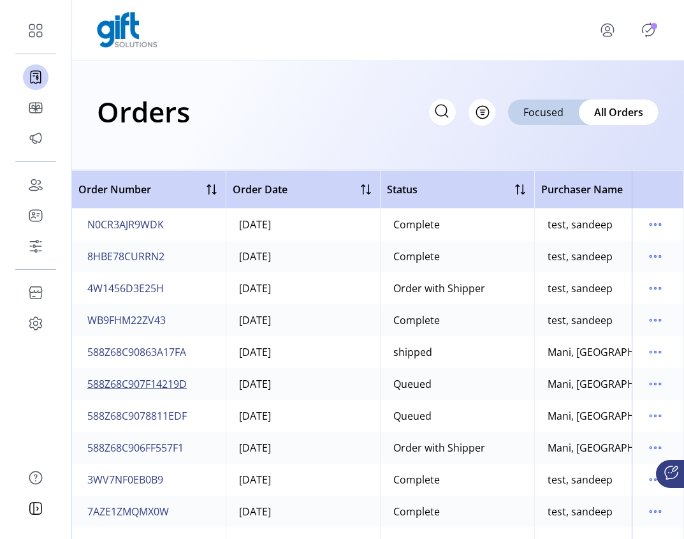
click at [173, 384] on span "588Z68C907F14219D" at bounding box center [136, 383] width 99 height 15
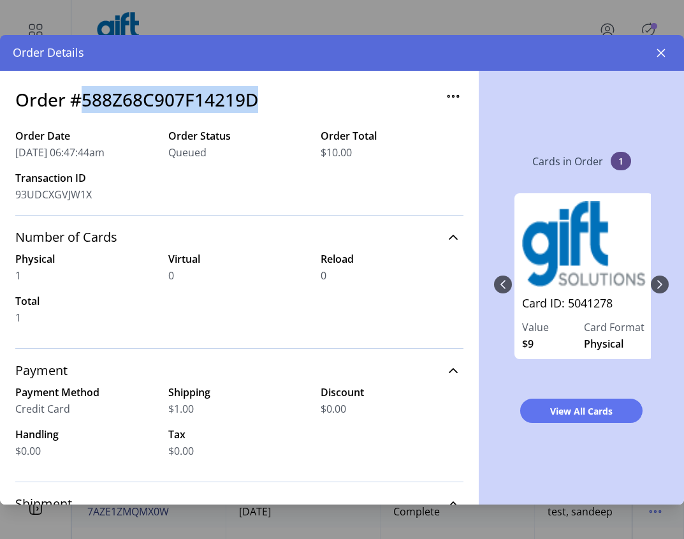
drag, startPoint x: 254, startPoint y: 102, endPoint x: 80, endPoint y: 106, distance: 174.0
click at [80, 106] on h3 "Order #588Z68C907F14219D" at bounding box center [136, 99] width 243 height 27
copy h3 "588Z68C907F14219D"
click at [661, 52] on icon "button" at bounding box center [661, 53] width 10 height 10
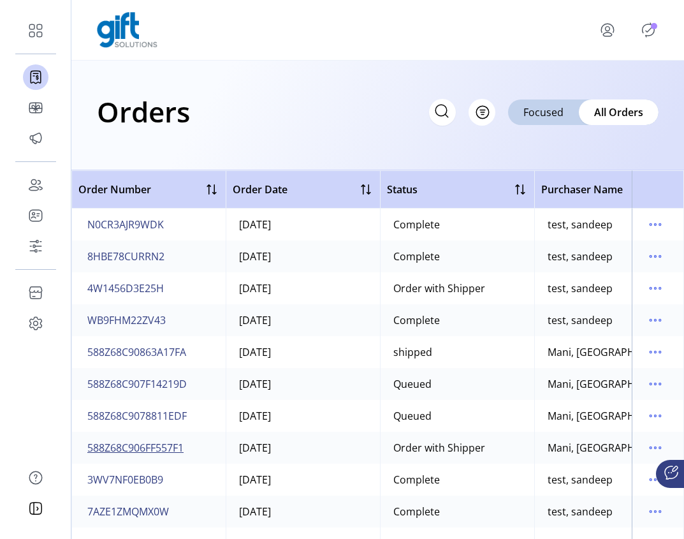
click at [150, 446] on span "588Z68C906FF557F1" at bounding box center [135, 447] width 96 height 15
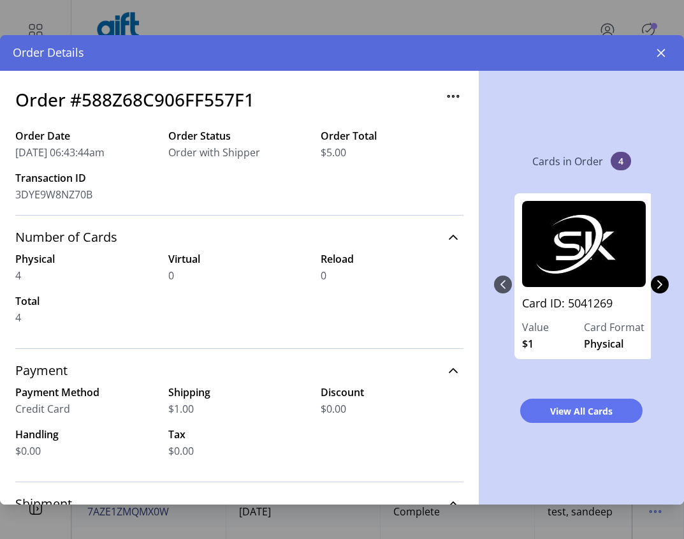
drag, startPoint x: 239, startPoint y: 90, endPoint x: 254, endPoint y: 95, distance: 15.3
click at [243, 92] on h3 "Order #588Z68C906FF557F1" at bounding box center [134, 99] width 239 height 27
drag, startPoint x: 259, startPoint y: 97, endPoint x: 84, endPoint y: 103, distance: 174.7
click at [84, 103] on div "Order #588Z68C906FF557F1" at bounding box center [239, 107] width 448 height 42
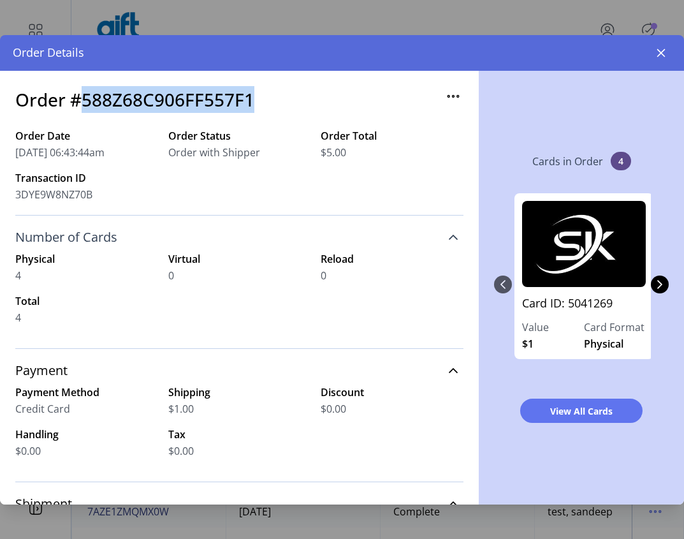
copy h3 "588Z68C906FF557F1"
click at [658, 52] on icon "button" at bounding box center [661, 53] width 10 height 10
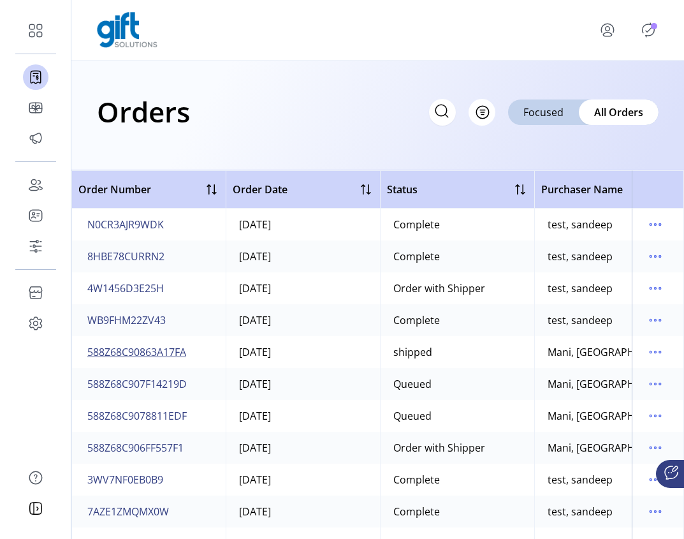
drag, startPoint x: 198, startPoint y: 354, endPoint x: 98, endPoint y: 350, distance: 100.8
click at [98, 350] on td "588Z68C90863A17FA" at bounding box center [148, 352] width 154 height 32
drag, startPoint x: 501, startPoint y: 450, endPoint x: 384, endPoint y: 448, distance: 117.3
click at [384, 448] on td "Order with Shipper" at bounding box center [457, 447] width 154 height 32
click at [645, 449] on icon "menu" at bounding box center [655, 447] width 20 height 20
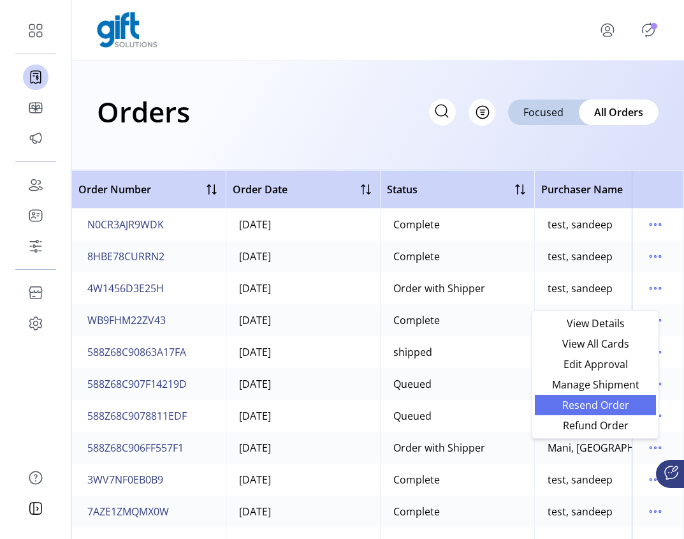
click at [612, 406] on span "Resend Order" at bounding box center [595, 405] width 106 height 10
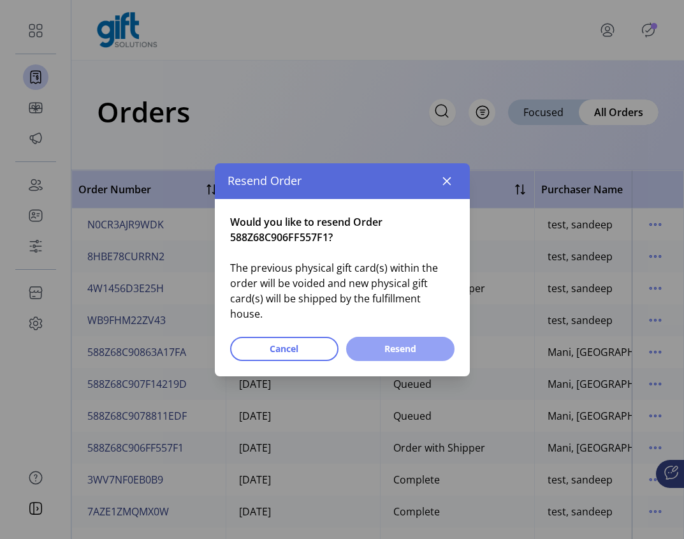
click at [396, 344] on span "Resend" at bounding box center [400, 348] width 75 height 13
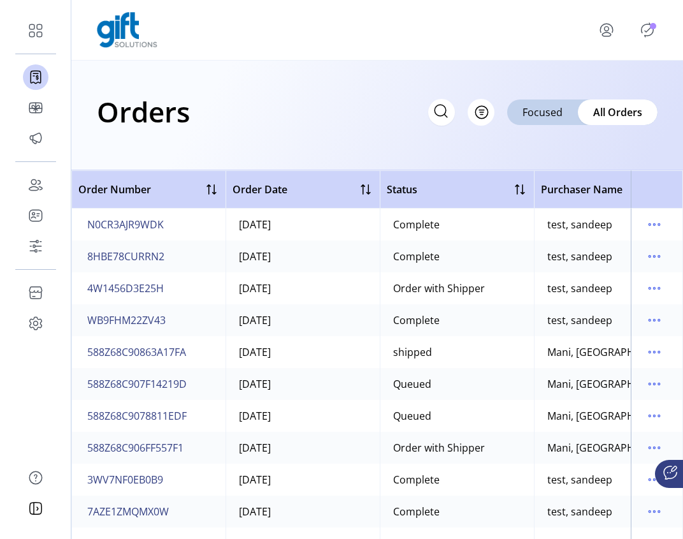
click at [217, 415] on td "588Z68C9078811EDF" at bounding box center [148, 416] width 154 height 32
click at [149, 289] on span "4W1456D3E25H" at bounding box center [125, 287] width 76 height 15
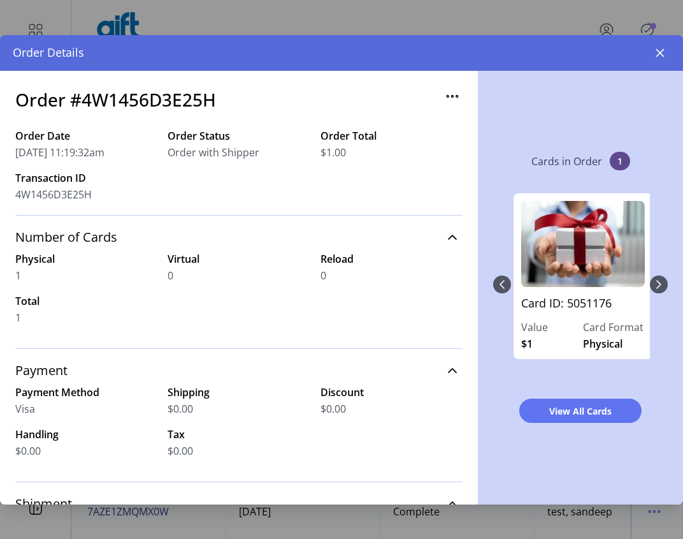
click at [141, 94] on h3 "Order #4W1456D3E25H" at bounding box center [115, 99] width 201 height 27
copy h3 "4W1456D3E25H"
click at [662, 52] on icon "button" at bounding box center [660, 53] width 10 height 10
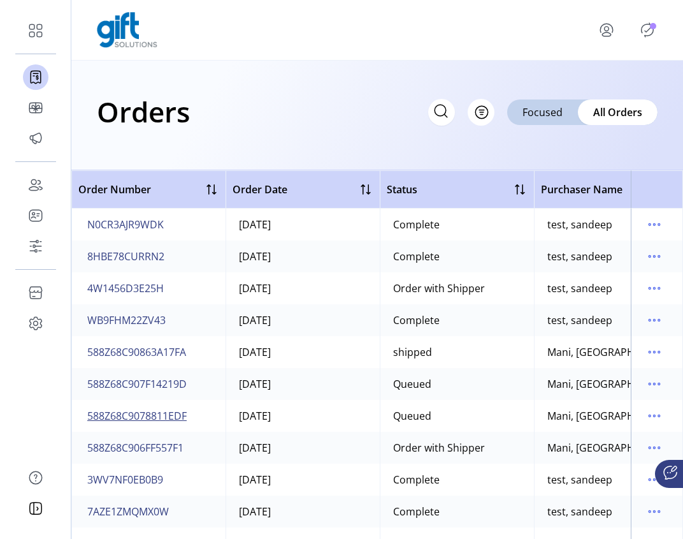
click at [133, 417] on span "588Z68C9078811EDF" at bounding box center [136, 415] width 99 height 15
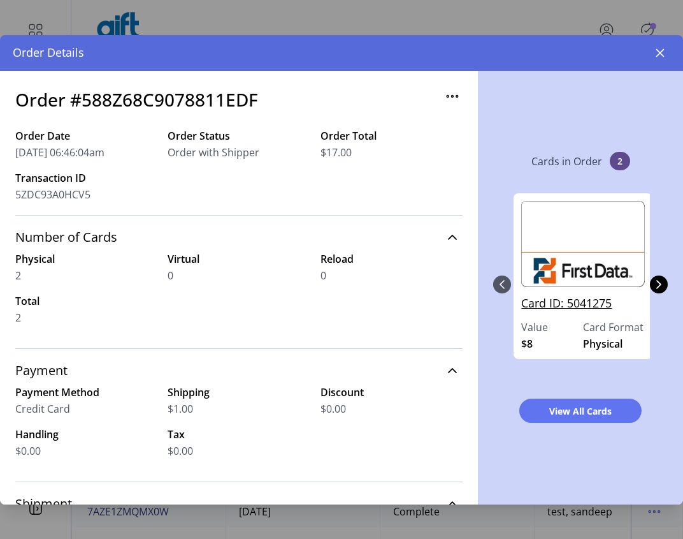
click at [546, 305] on link "Card ID: 5041275" at bounding box center [583, 306] width 124 height 25
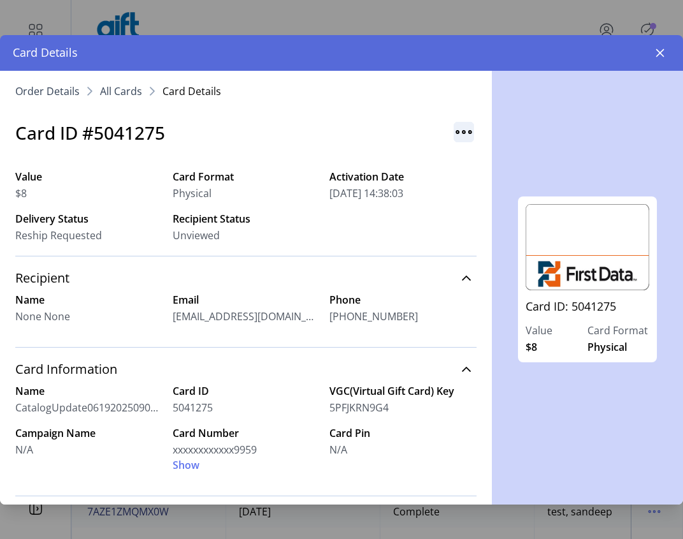
click at [464, 140] on p-button at bounding box center [463, 137] width 25 height 14
click at [455, 129] on img "button" at bounding box center [464, 132] width 20 height 20
click at [484, 270] on div "Order Details All Cards Card Details Card ID #5041275 Value $8 Card Format Phys…" at bounding box center [246, 287] width 492 height 433
click at [459, 131] on img "button" at bounding box center [464, 132] width 20 height 20
click at [604, 140] on div "Card ID: 5041275 Value $8 Card Format Physical" at bounding box center [587, 287] width 191 height 433
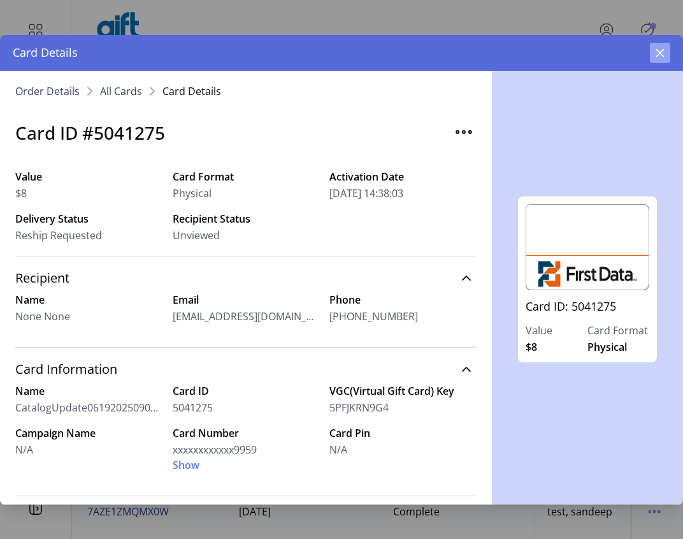
click at [662, 46] on button "button" at bounding box center [660, 53] width 20 height 20
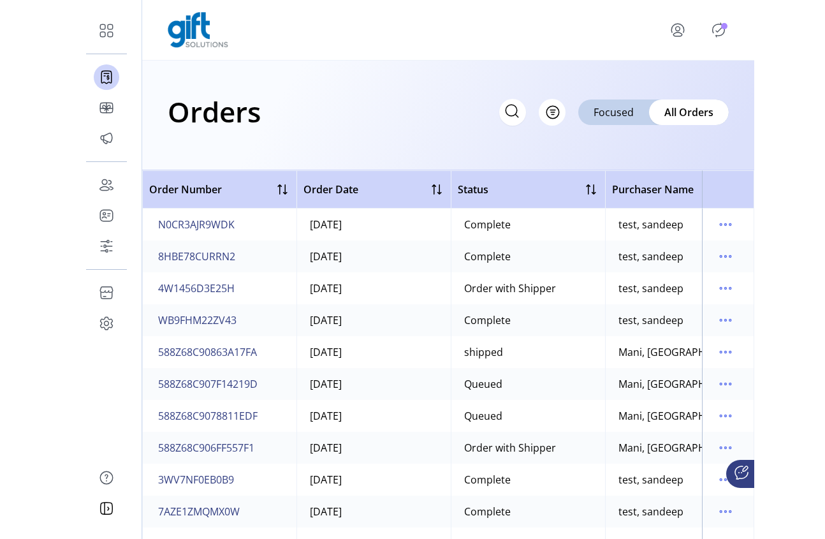
scroll to position [0, 20]
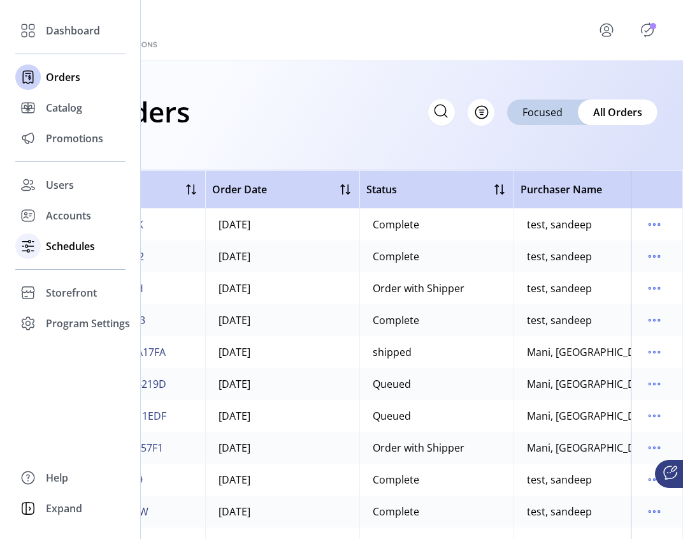
click at [61, 250] on span "Schedules" at bounding box center [70, 245] width 49 height 15
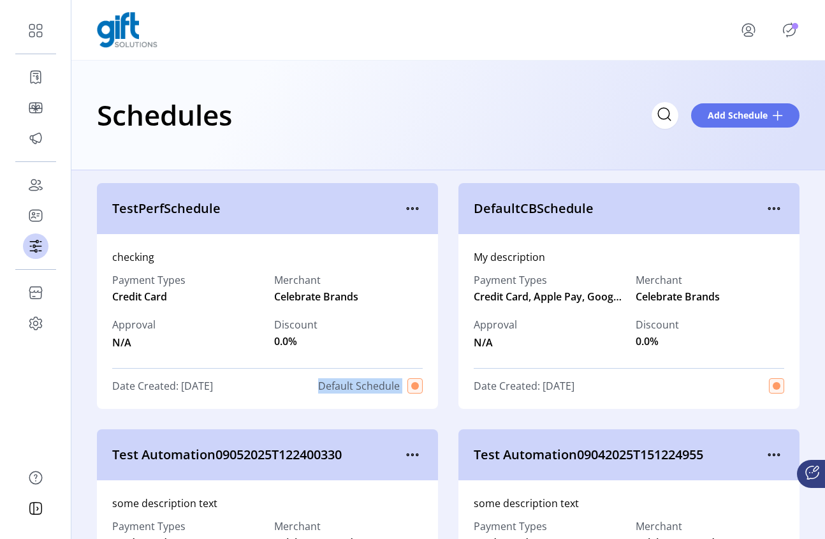
drag, startPoint x: 308, startPoint y: 385, endPoint x: 402, endPoint y: 387, distance: 94.4
click at [402, 387] on div "Date Created: 09/04/2025 Default Schedule" at bounding box center [267, 385] width 310 height 15
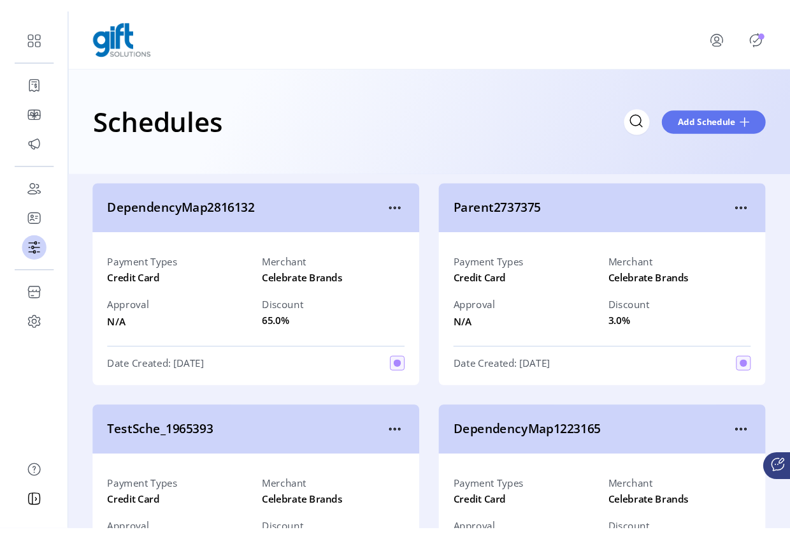
scroll to position [32668, 0]
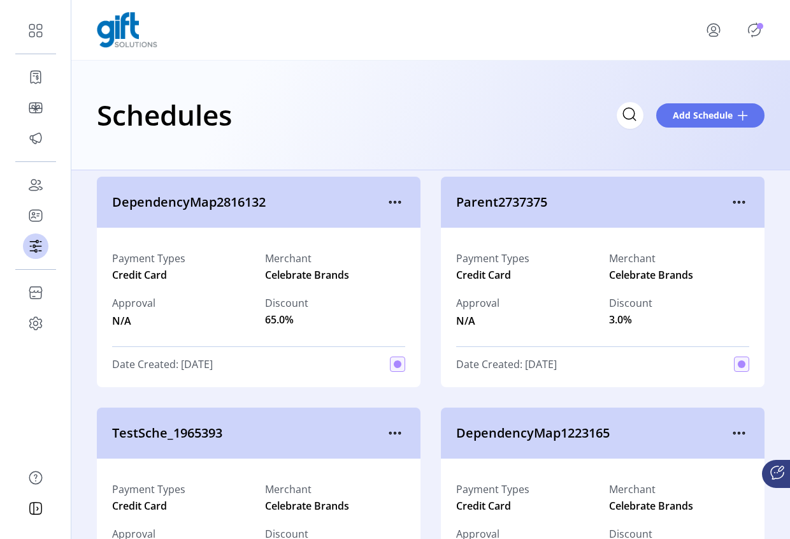
click at [754, 29] on icon "Publisher Panel" at bounding box center [754, 30] width 20 height 20
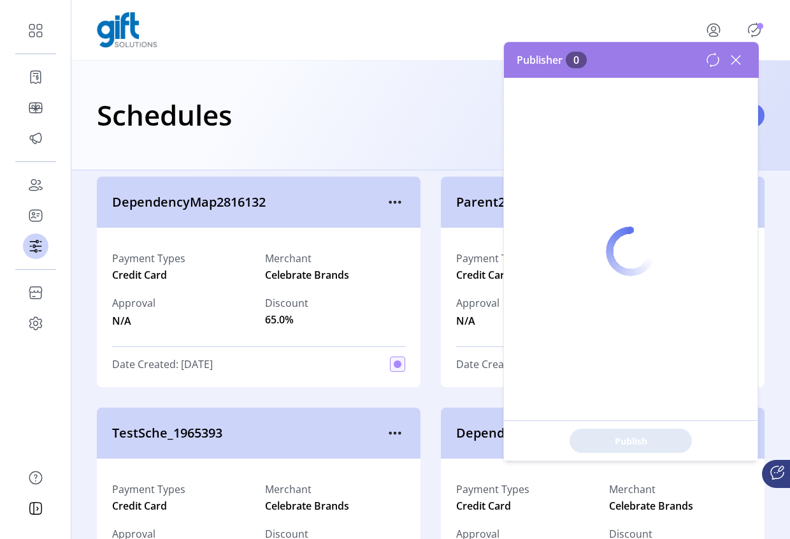
click at [734, 56] on icon at bounding box center [736, 60] width 20 height 20
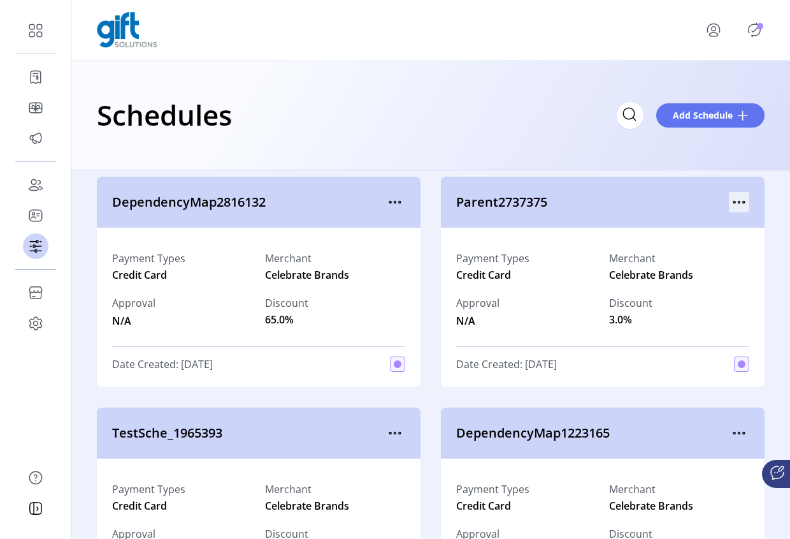
click at [743, 201] on icon "menu" at bounding box center [744, 202] width 2 height 2
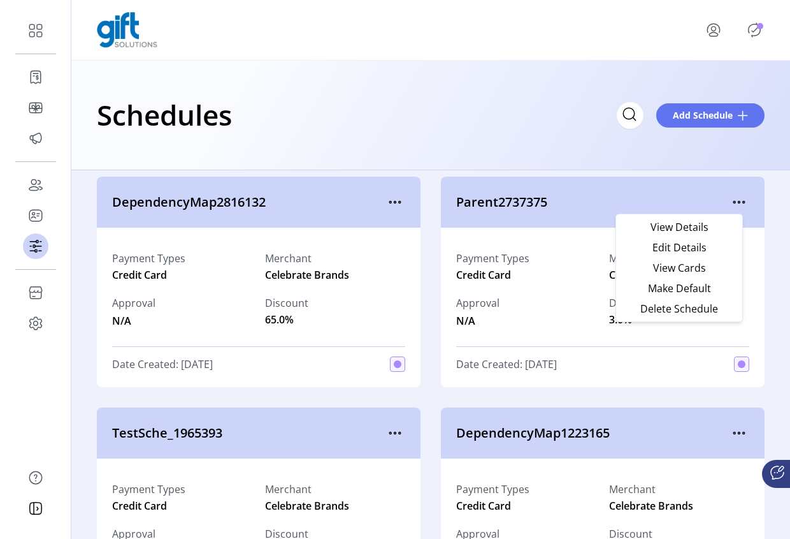
click at [704, 143] on div "Schedules Add Schedule" at bounding box center [430, 116] width 719 height 110
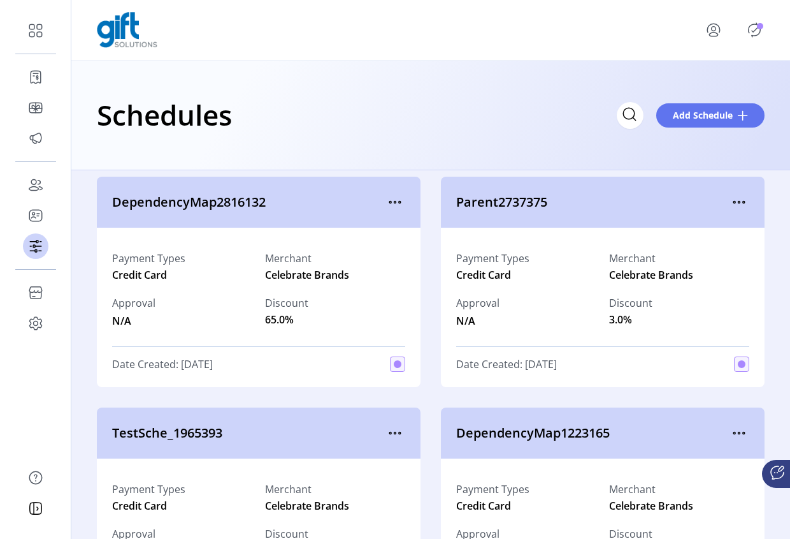
click at [758, 29] on p-badge "Publisher Panel" at bounding box center [760, 26] width 6 height 6
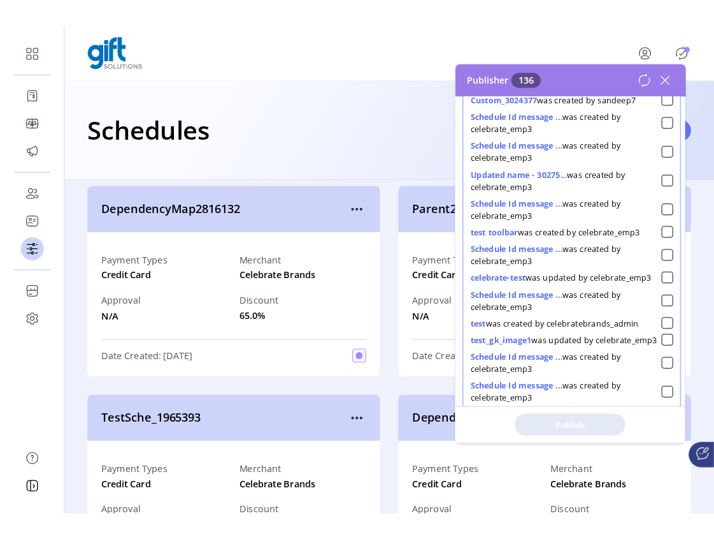
scroll to position [2824, 0]
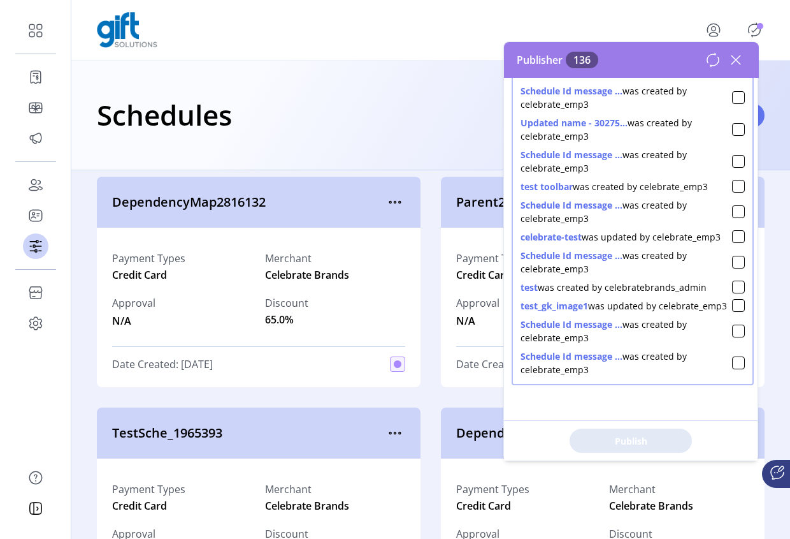
click at [740, 59] on icon at bounding box center [736, 60] width 20 height 20
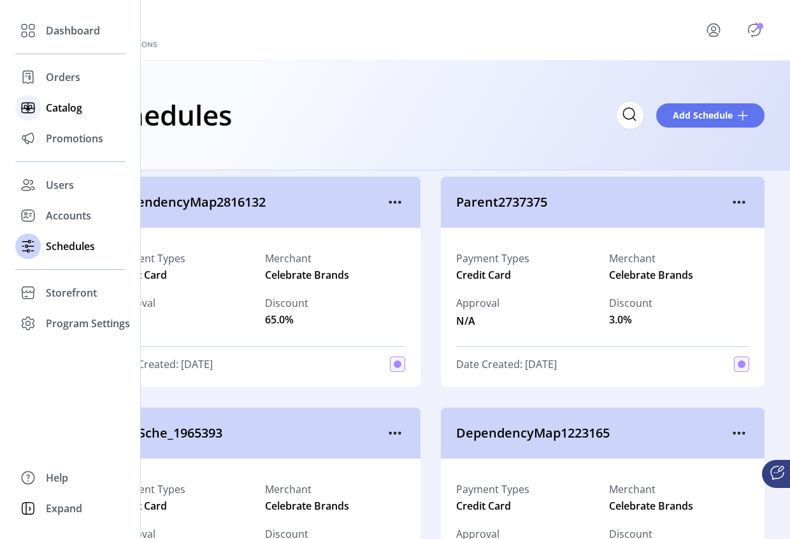
click at [62, 109] on span "Catalog" at bounding box center [64, 107] width 36 height 15
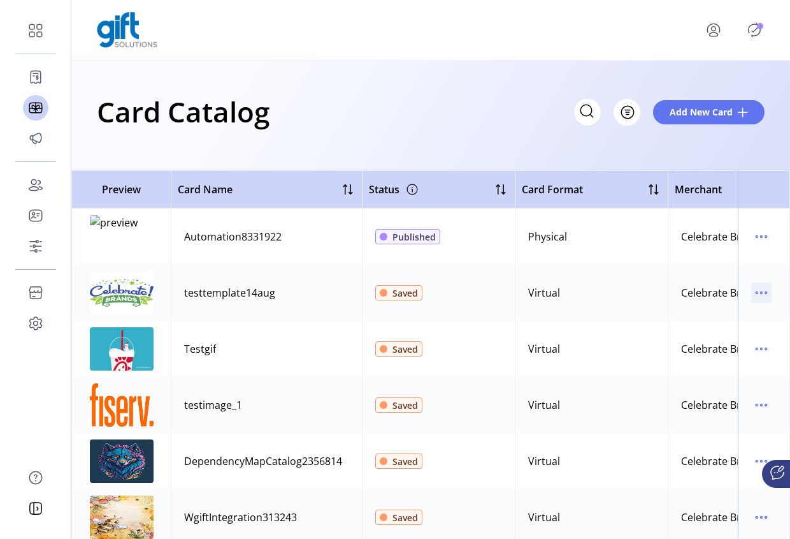
click at [755, 300] on icon "menu" at bounding box center [761, 292] width 20 height 20
click at [756, 264] on td at bounding box center [764, 292] width 52 height 56
click at [758, 347] on icon "menu" at bounding box center [761, 348] width 20 height 20
click at [625, 329] on td "Virtual" at bounding box center [591, 349] width 153 height 56
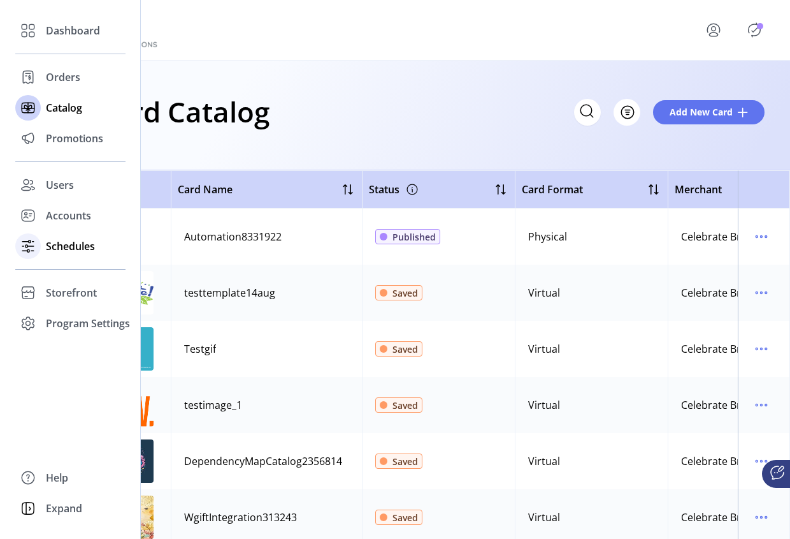
click at [22, 248] on icon at bounding box center [28, 246] width 20 height 20
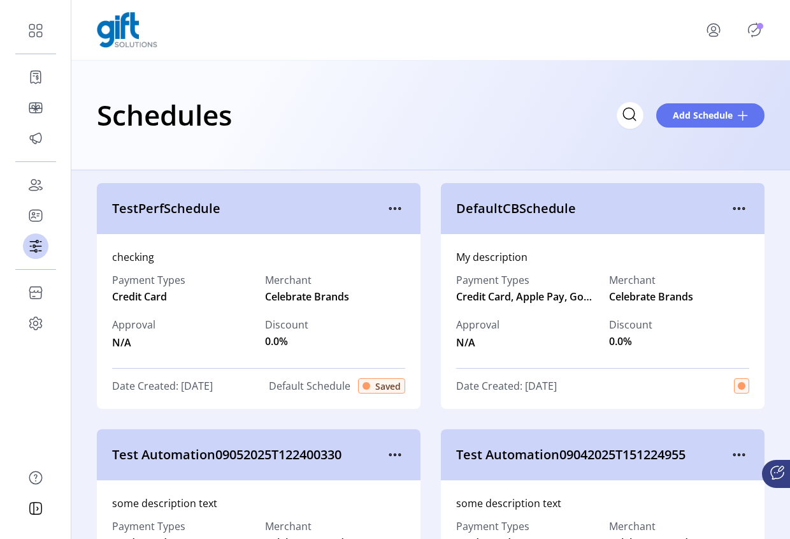
drag, startPoint x: 289, startPoint y: 384, endPoint x: 366, endPoint y: 389, distance: 77.3
click at [396, 389] on div "Date Created: 09/04/2025 Default Schedule Saved" at bounding box center [258, 385] width 293 height 15
drag, startPoint x: 331, startPoint y: 385, endPoint x: 364, endPoint y: 349, distance: 48.3
click at [331, 387] on span "Default Schedule" at bounding box center [342, 385] width 82 height 15
click at [385, 205] on icon "menu" at bounding box center [395, 208] width 20 height 20
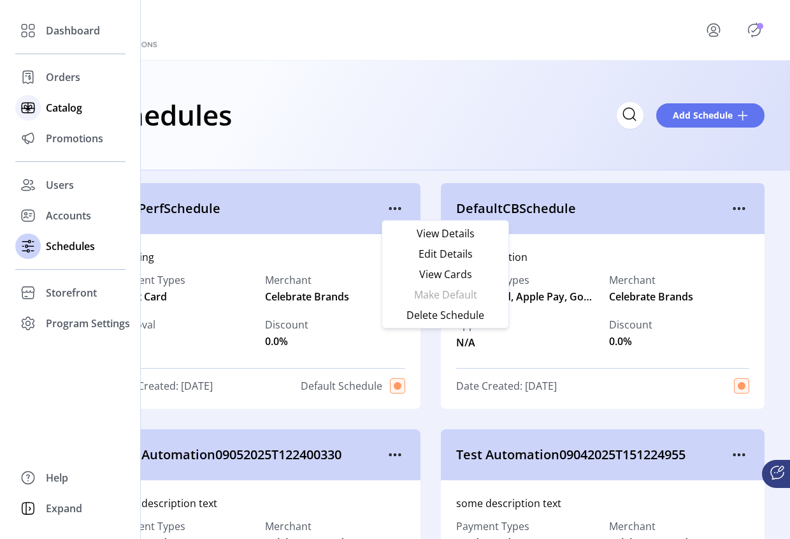
click at [59, 110] on span "Catalog" at bounding box center [64, 107] width 36 height 15
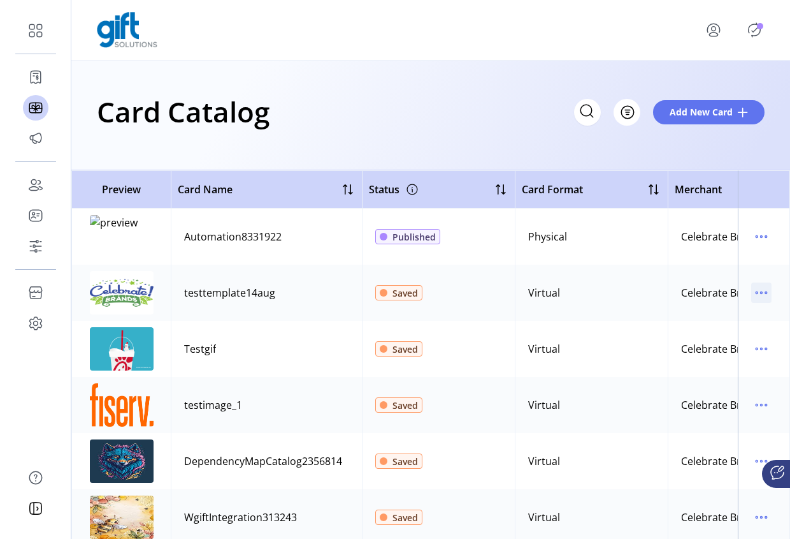
click at [753, 289] on icon "menu" at bounding box center [761, 292] width 20 height 20
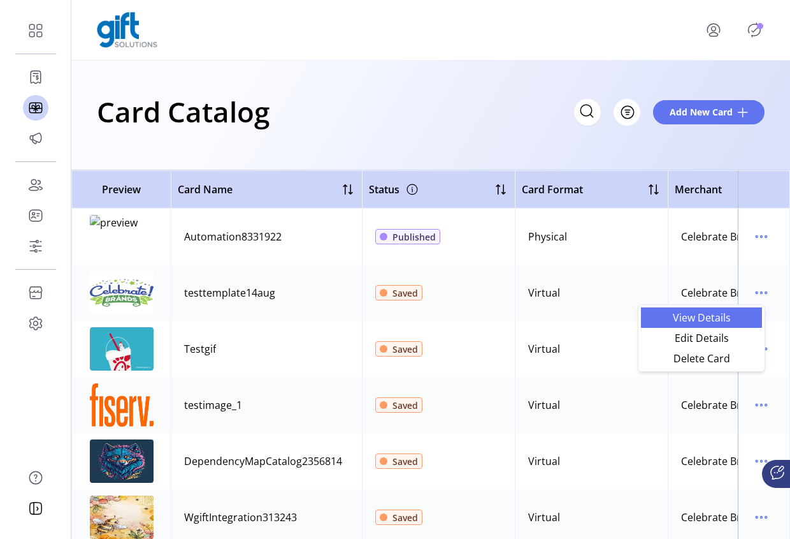
click at [727, 315] on span "View Details" at bounding box center [702, 317] width 106 height 10
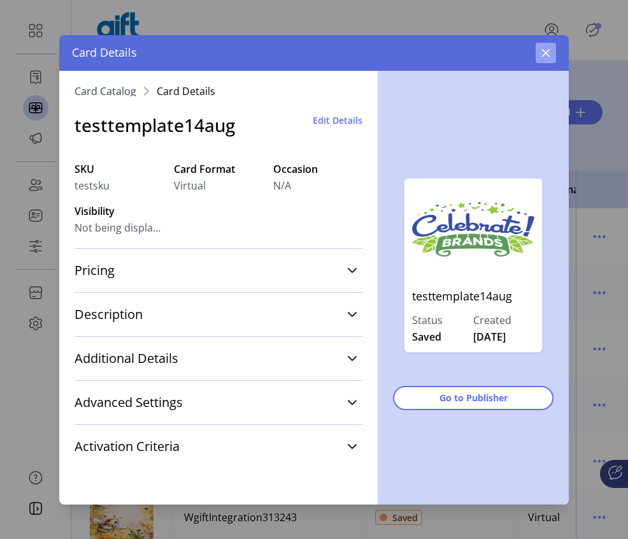
click at [551, 54] on icon "button" at bounding box center [546, 53] width 10 height 10
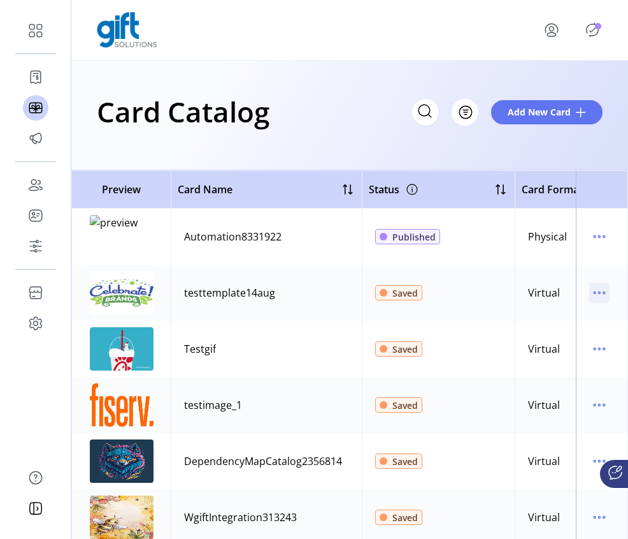
click at [595, 294] on icon "menu" at bounding box center [600, 292] width 20 height 20
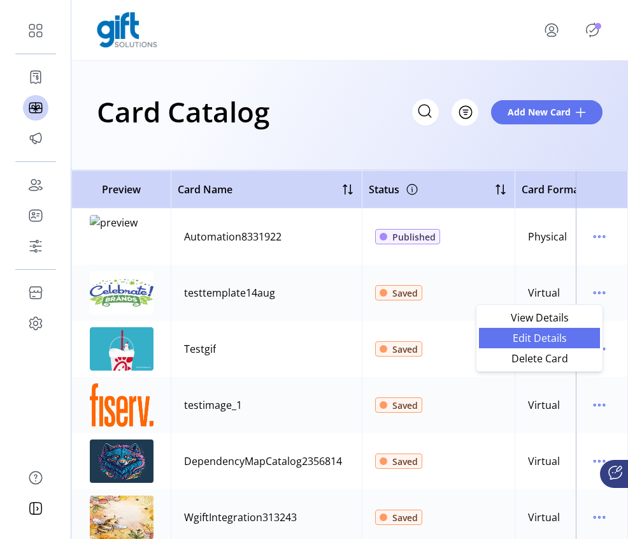
click at [554, 335] on span "Edit Details" at bounding box center [540, 338] width 106 height 10
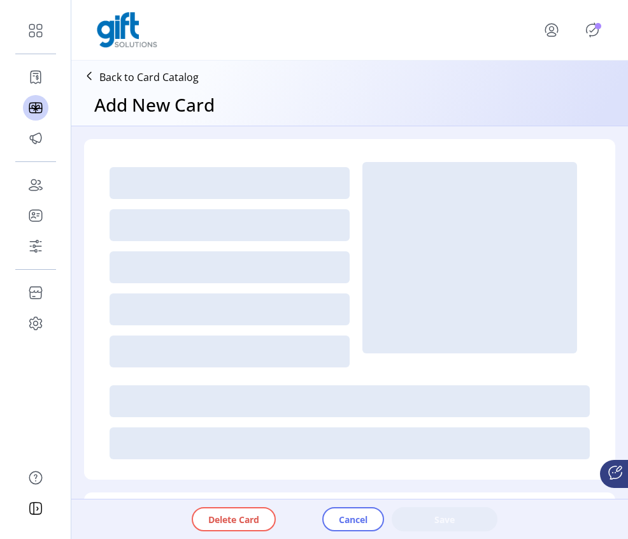
type textarea "****"
type input "*"
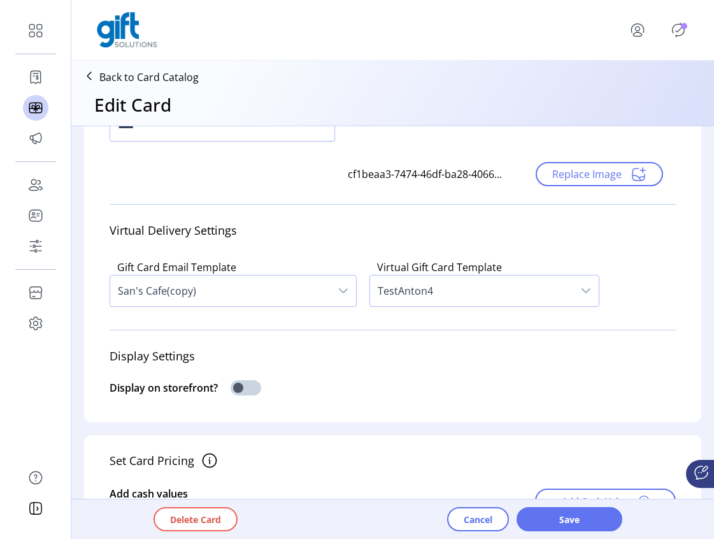
scroll to position [317, 0]
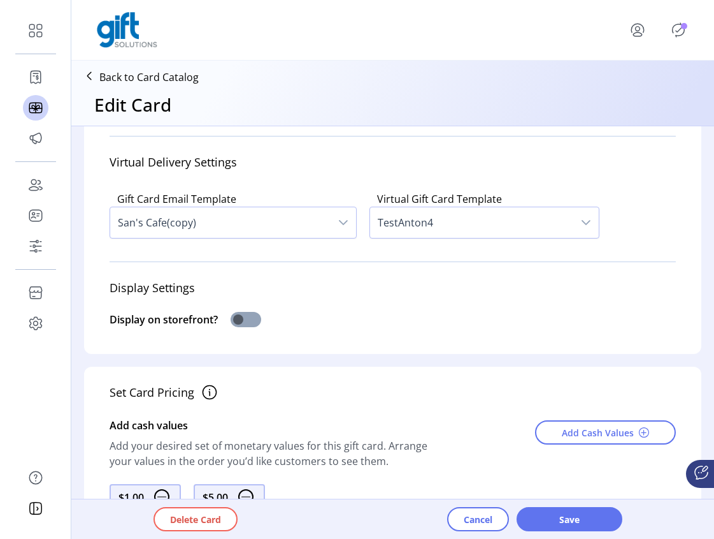
click at [238, 317] on span at bounding box center [246, 319] width 31 height 15
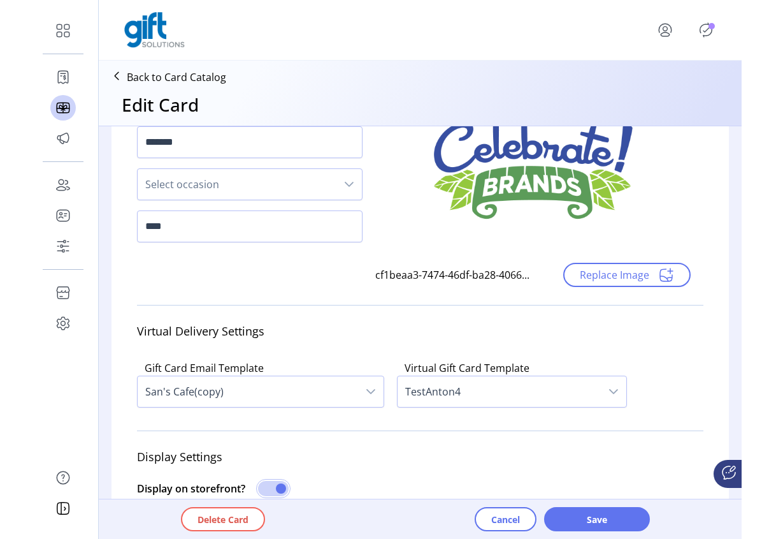
scroll to position [0, 0]
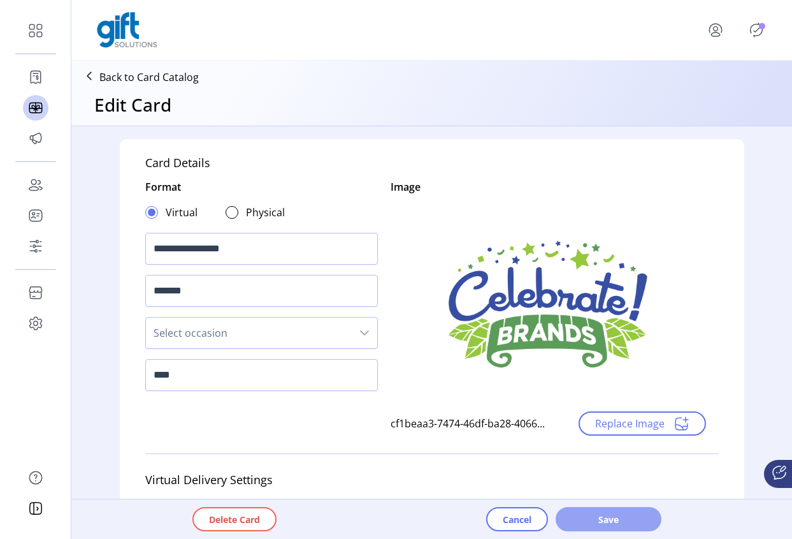
click at [616, 518] on span "Save" at bounding box center [608, 518] width 73 height 13
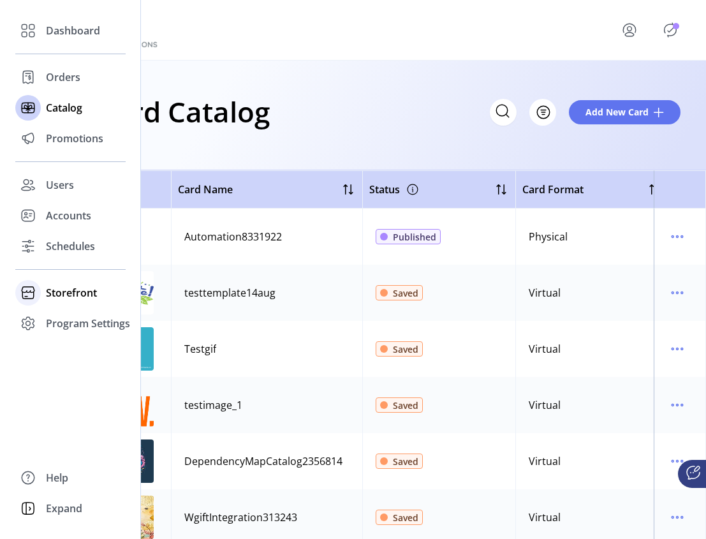
click at [62, 294] on span "Storefront" at bounding box center [71, 292] width 51 height 15
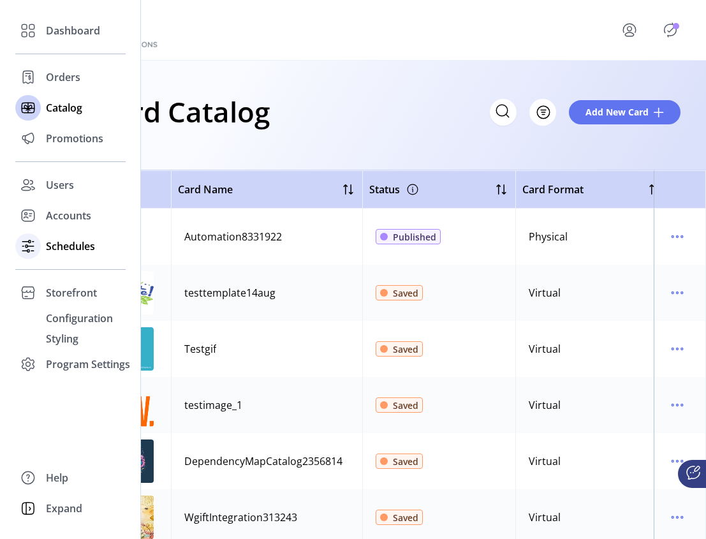
click at [55, 260] on div "Schedules" at bounding box center [70, 246] width 110 height 31
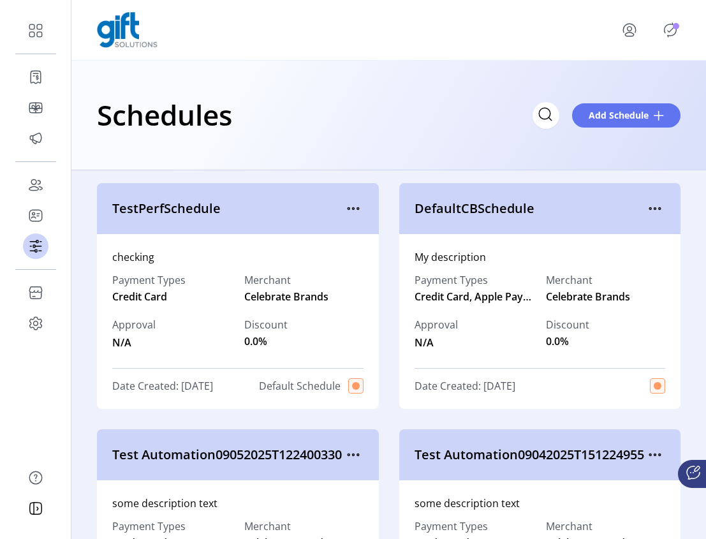
drag, startPoint x: 298, startPoint y: 381, endPoint x: 386, endPoint y: 392, distance: 88.6
click at [293, 385] on span "Default Schedule" at bounding box center [300, 385] width 82 height 15
click at [299, 382] on span "Default Schedule" at bounding box center [300, 385] width 82 height 15
click at [672, 30] on icon "Publisher Panel" at bounding box center [670, 30] width 20 height 20
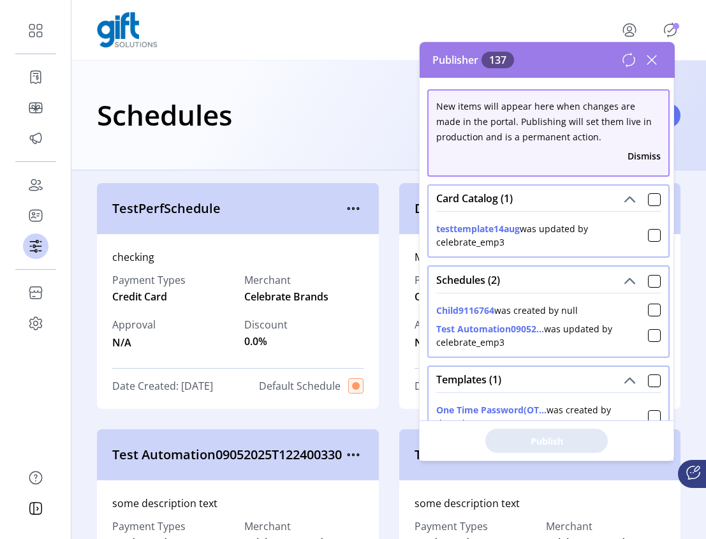
click at [644, 65] on icon at bounding box center [651, 60] width 20 height 20
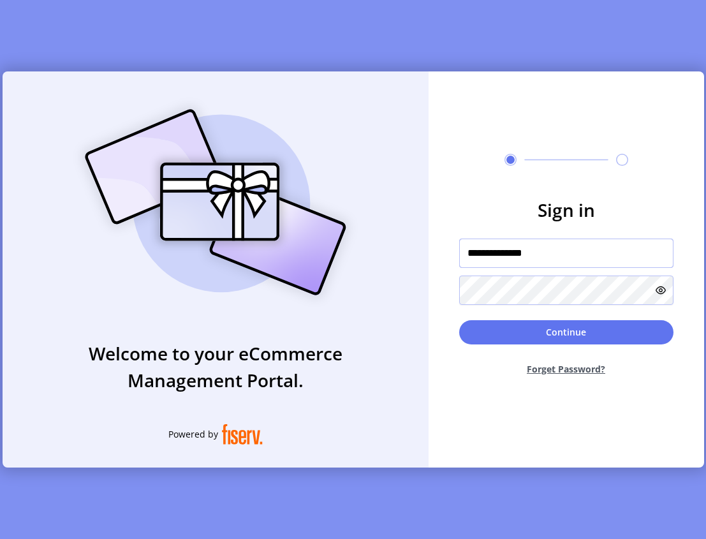
click at [560, 259] on input "**********" at bounding box center [566, 252] width 214 height 29
type input "**********"
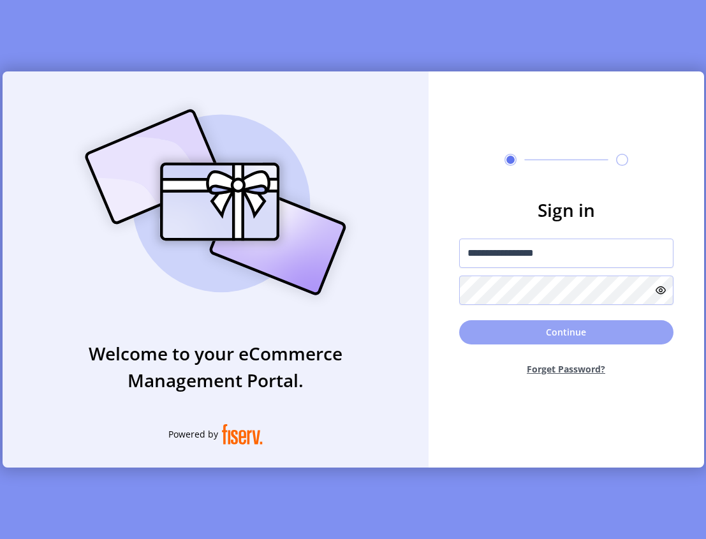
click at [565, 334] on button "Continue" at bounding box center [566, 332] width 214 height 24
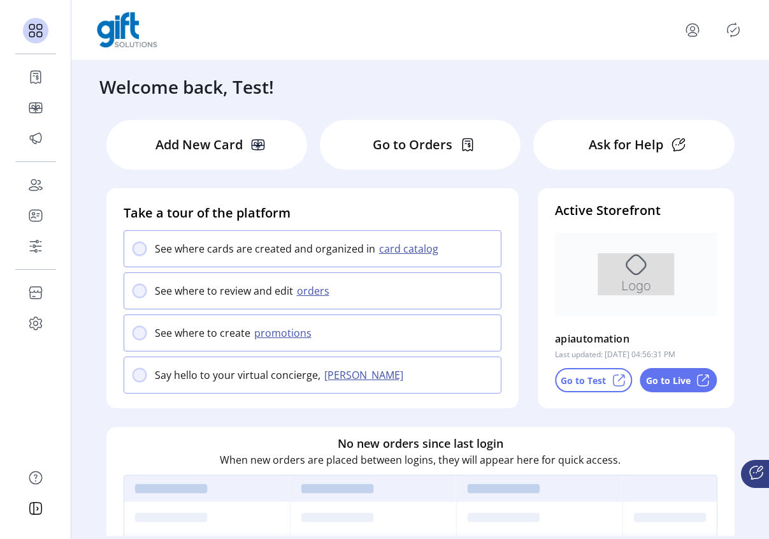
click at [734, 26] on icon "Publisher Panel" at bounding box center [733, 30] width 20 height 20
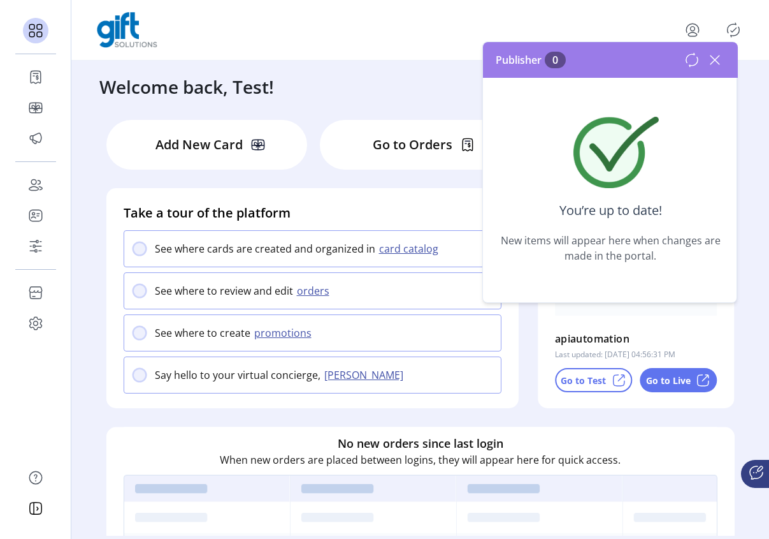
click at [721, 59] on icon at bounding box center [715, 60] width 20 height 20
